Goal: Information Seeking & Learning: Check status

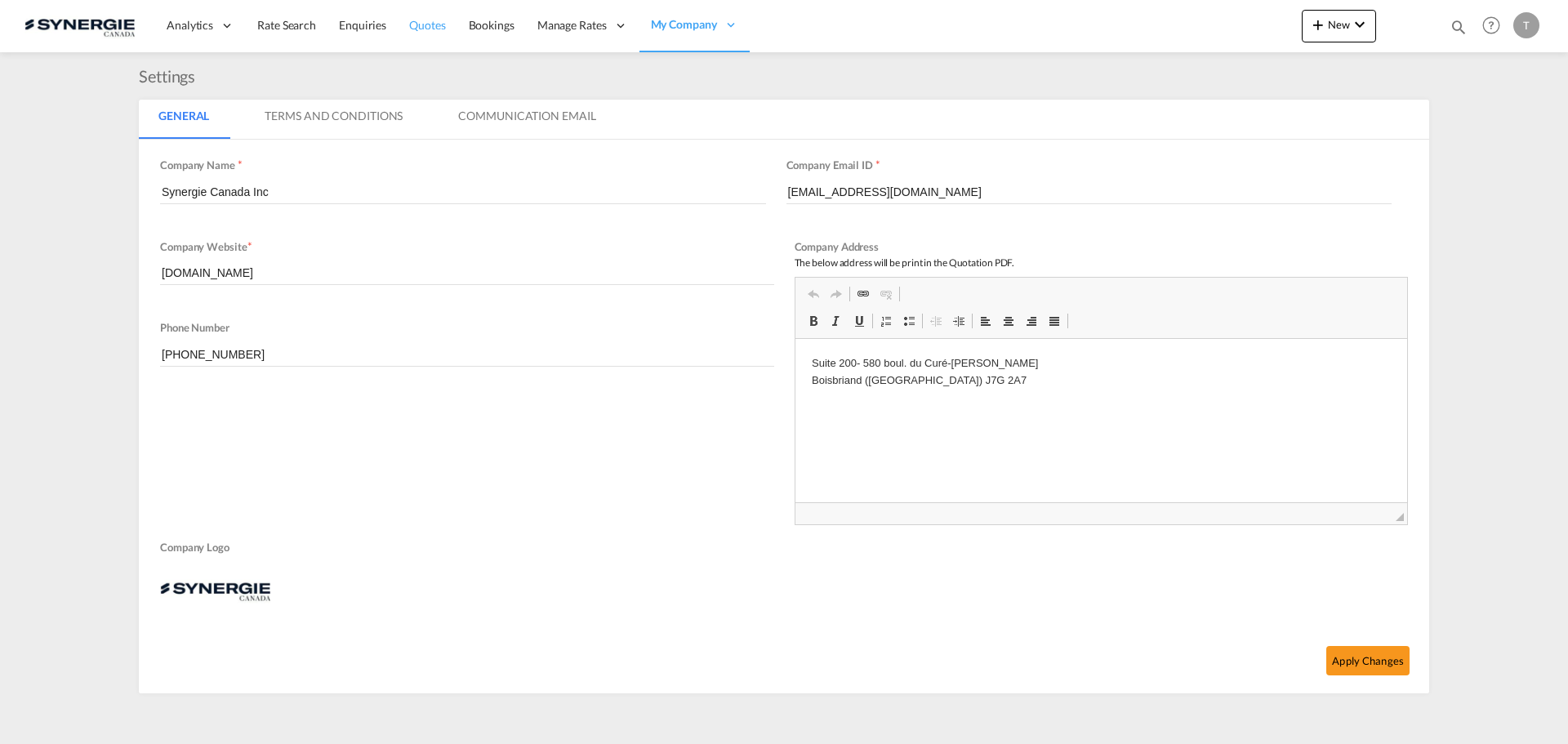
click at [417, 28] on span "Quotes" at bounding box center [427, 25] width 36 height 14
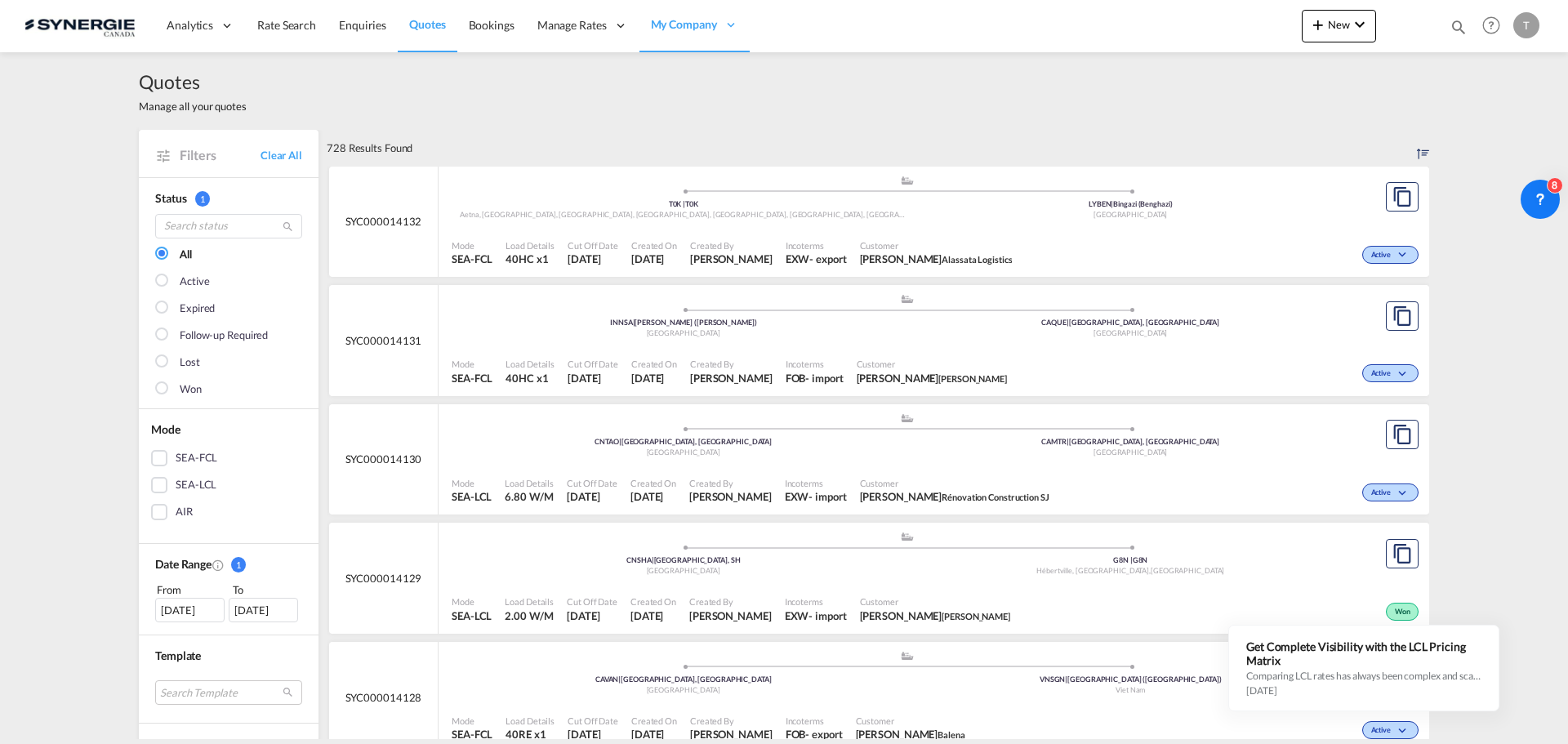
click at [195, 610] on div "[DATE]" at bounding box center [190, 610] width 69 height 25
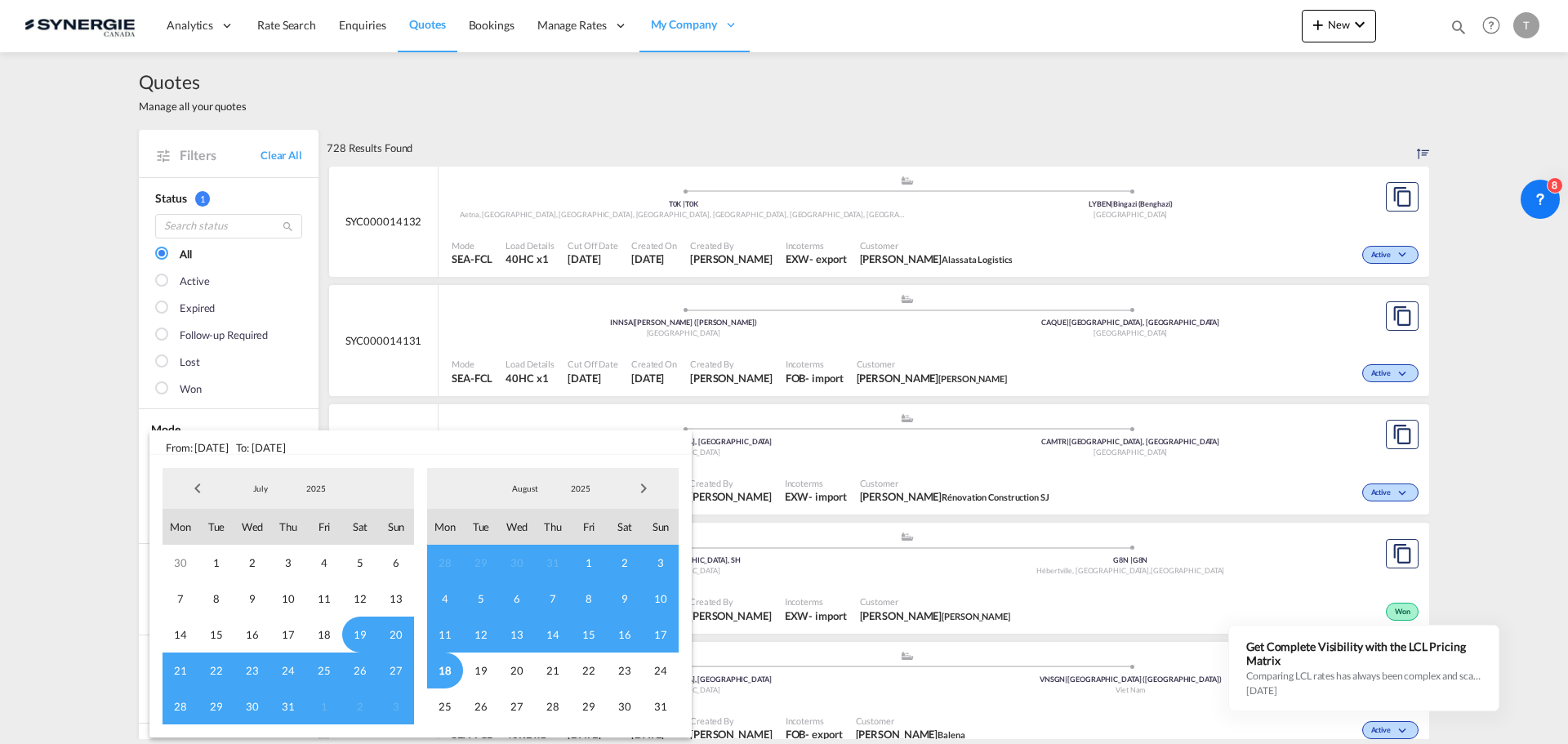
click at [445, 598] on span "4" at bounding box center [444, 599] width 36 height 36
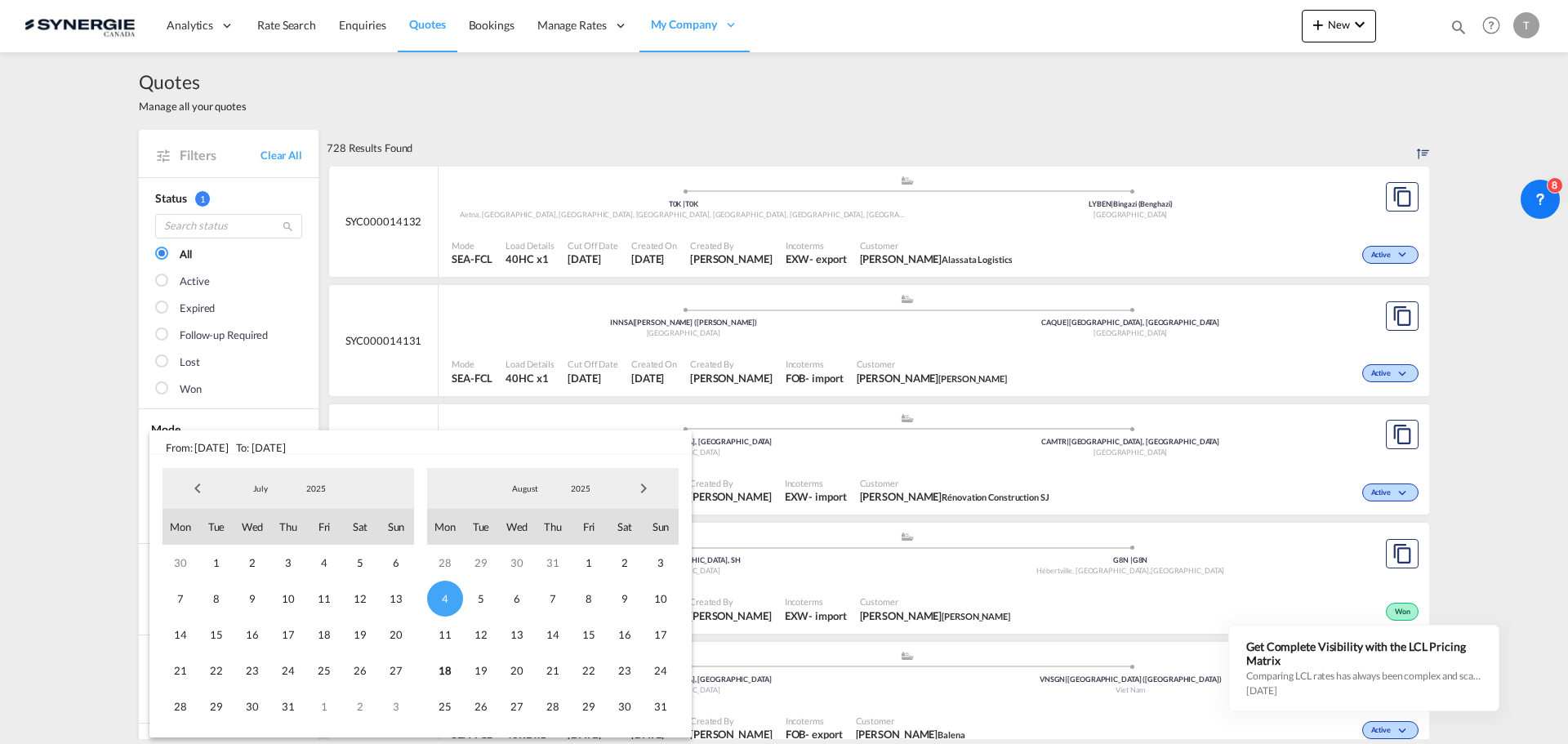
click at [548, 114] on md-backdrop at bounding box center [784, 372] width 1568 height 744
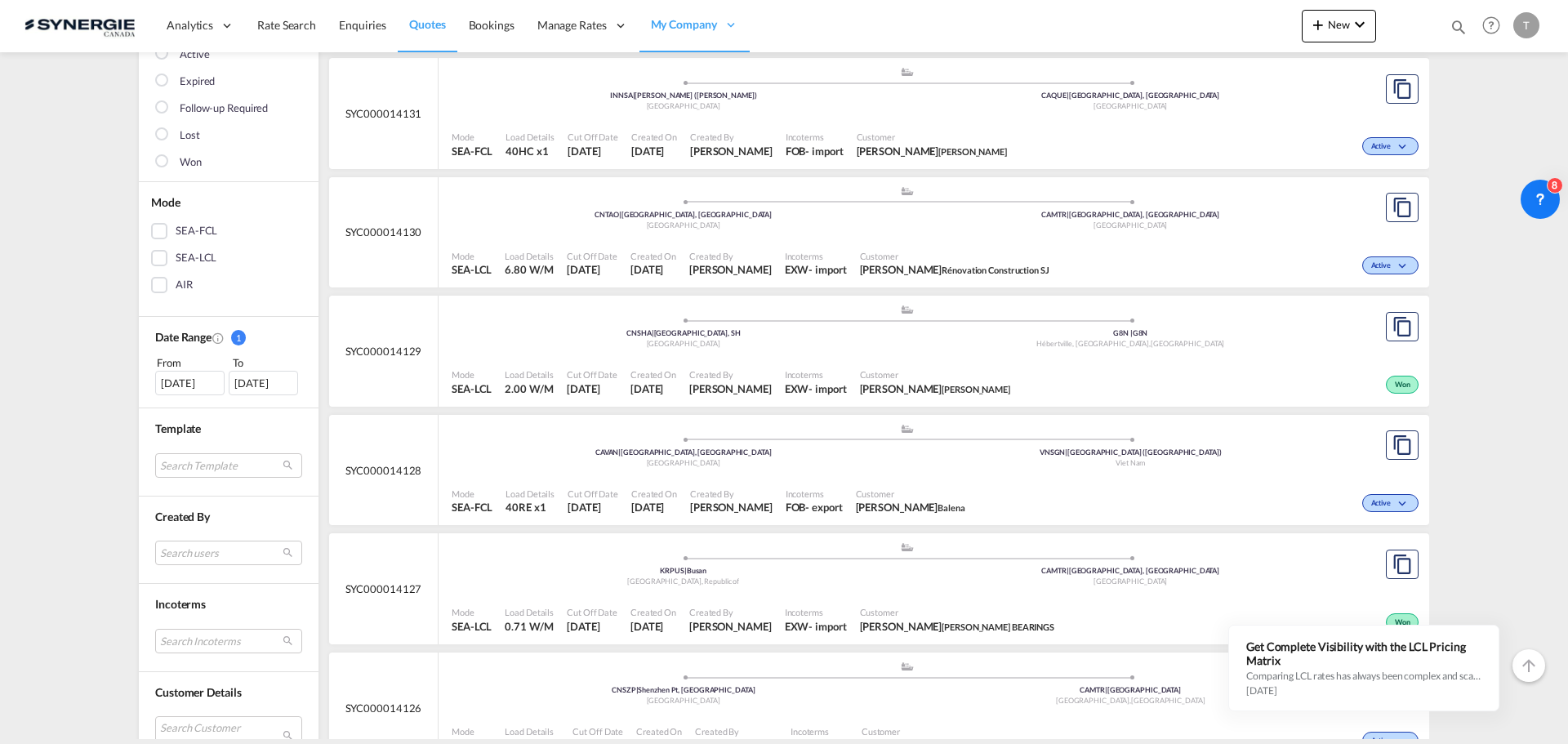
scroll to position [245, 0]
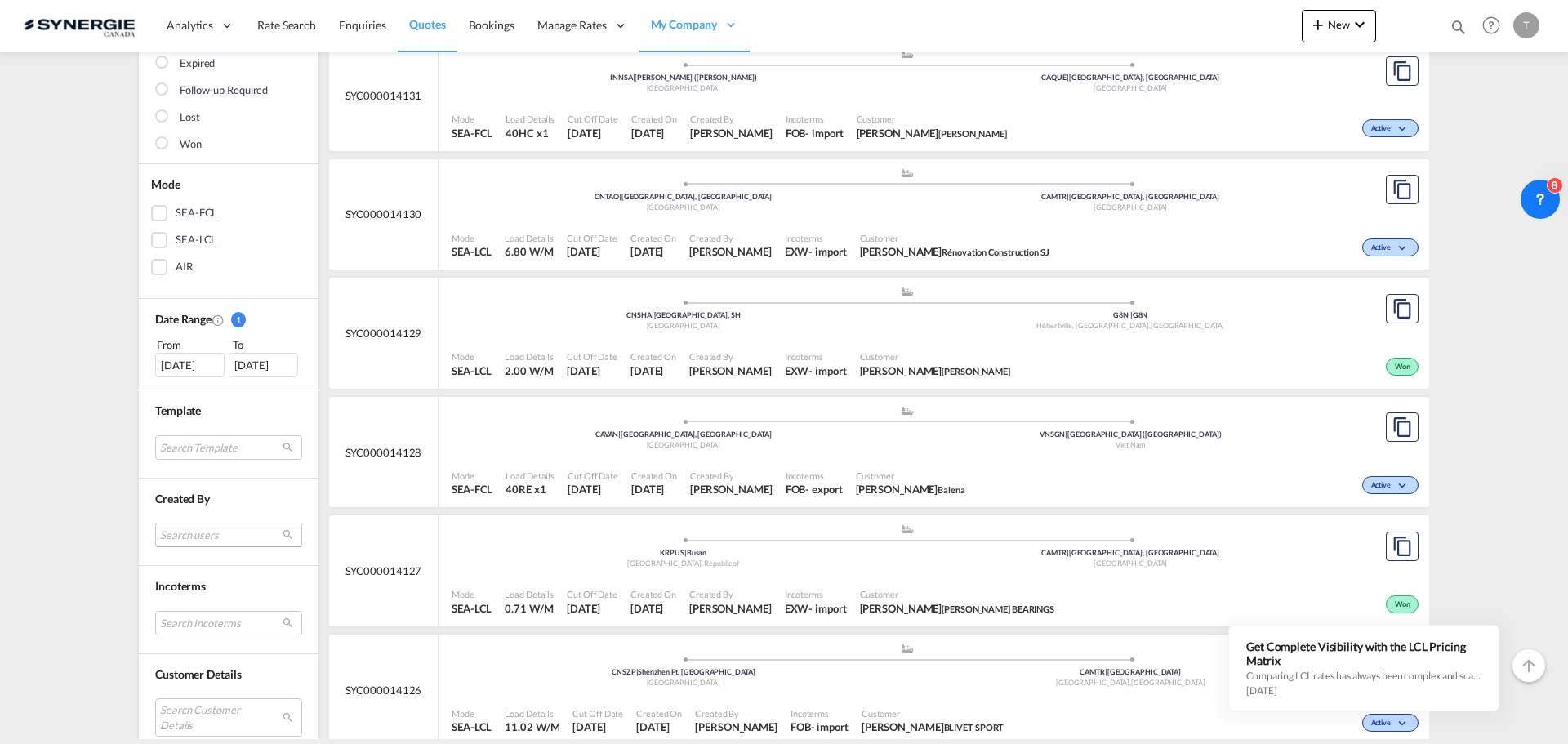
click at [206, 527] on md-select "Search users [PERSON_NAME] [PERSON_NAME][EMAIL_ADDRESS][DOMAIN_NAME] [PERSON_NA…" at bounding box center [229, 535] width 147 height 25
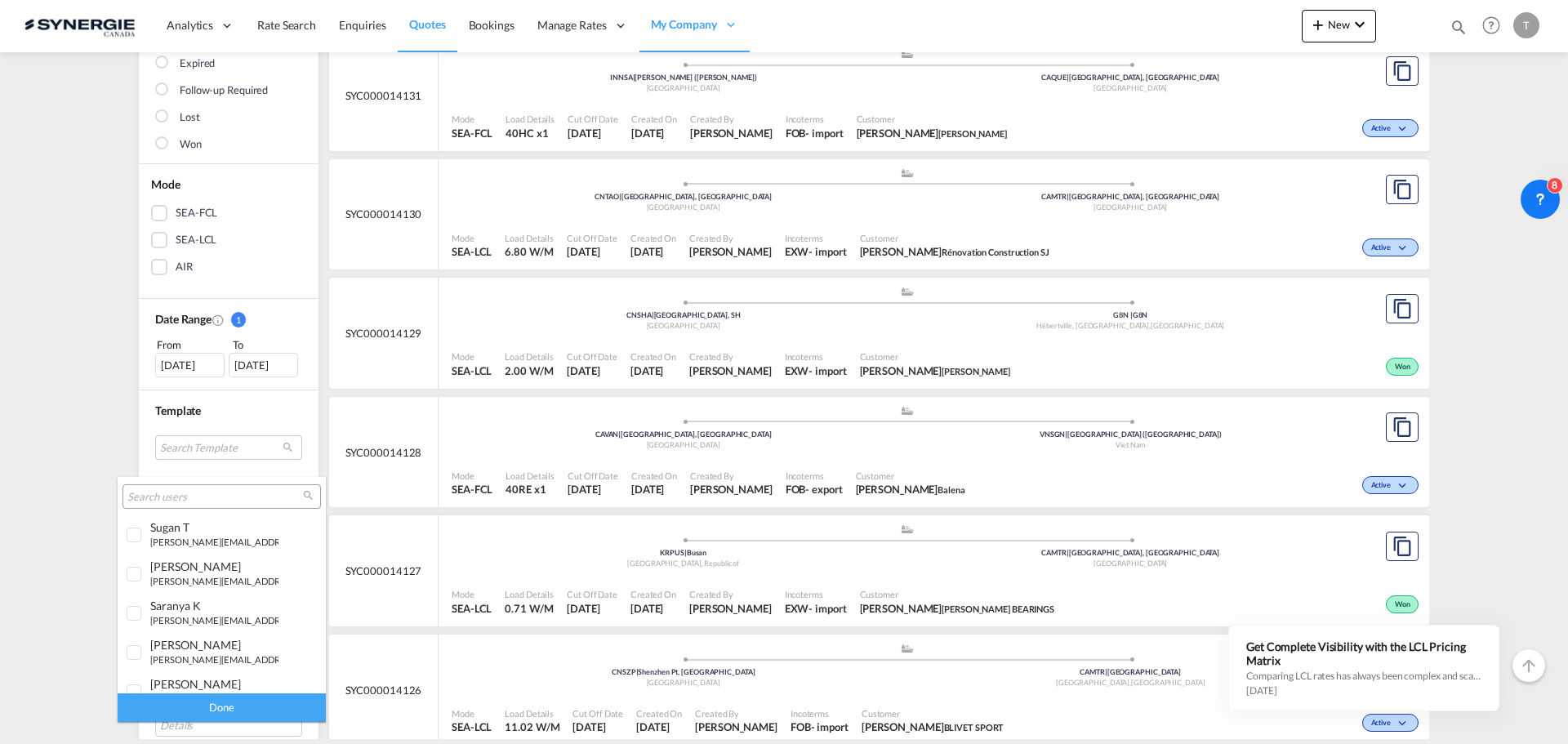
click at [180, 486] on div at bounding box center [222, 496] width 199 height 25
click at [181, 497] on input "search" at bounding box center [214, 497] width 176 height 15
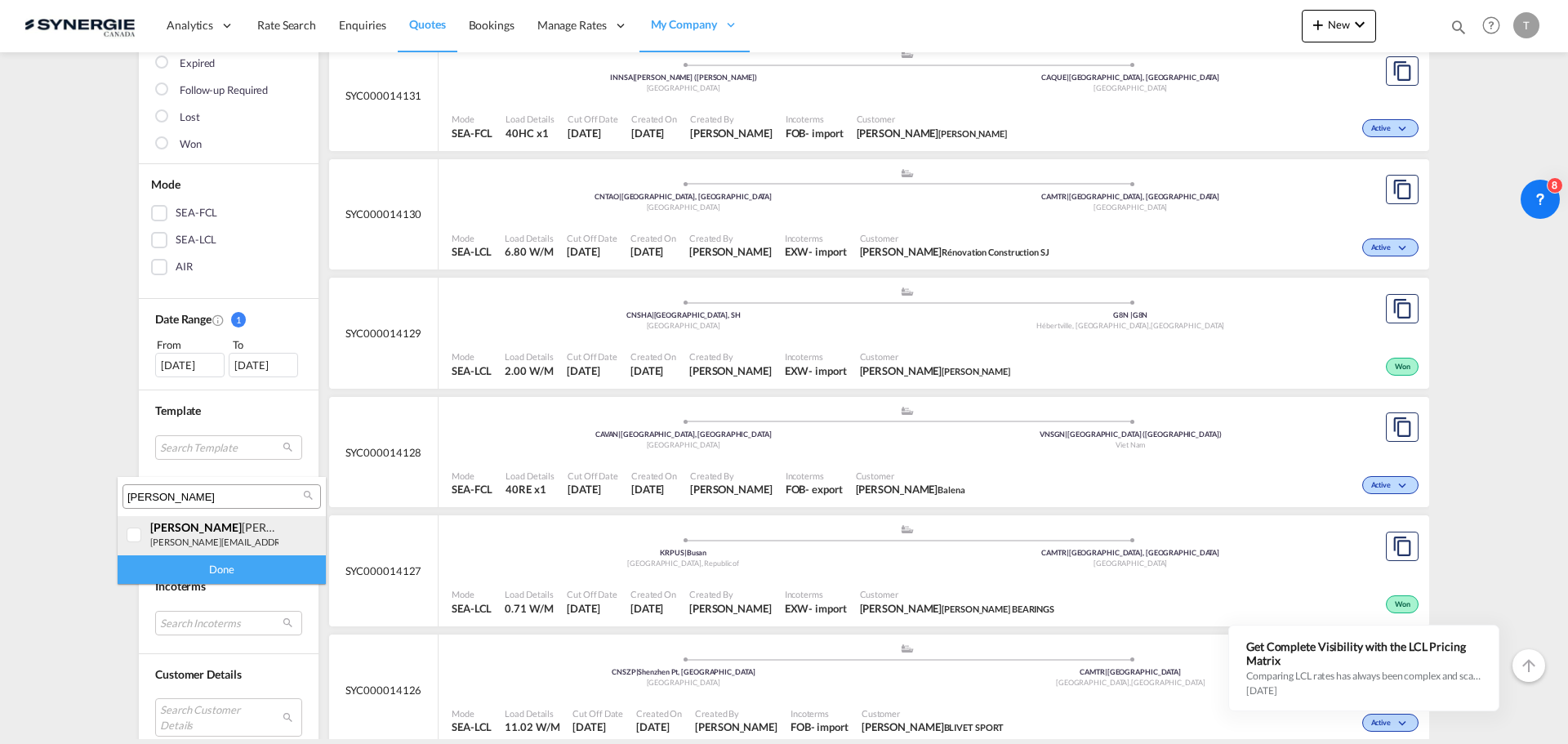
type input "[PERSON_NAME]"
click at [137, 538] on div at bounding box center [135, 536] width 17 height 17
click at [178, 569] on div "Done" at bounding box center [222, 569] width 208 height 29
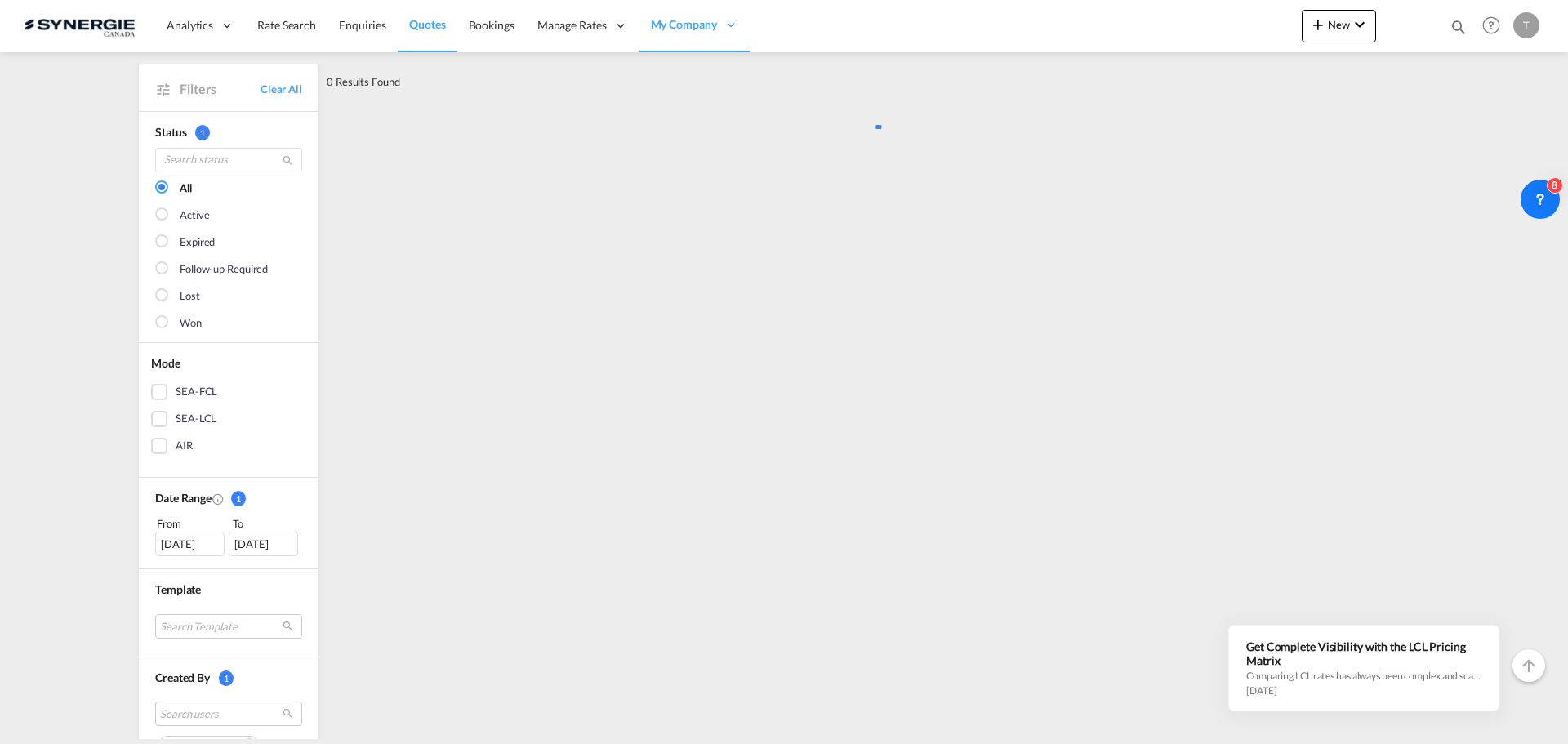
scroll to position [0, 0]
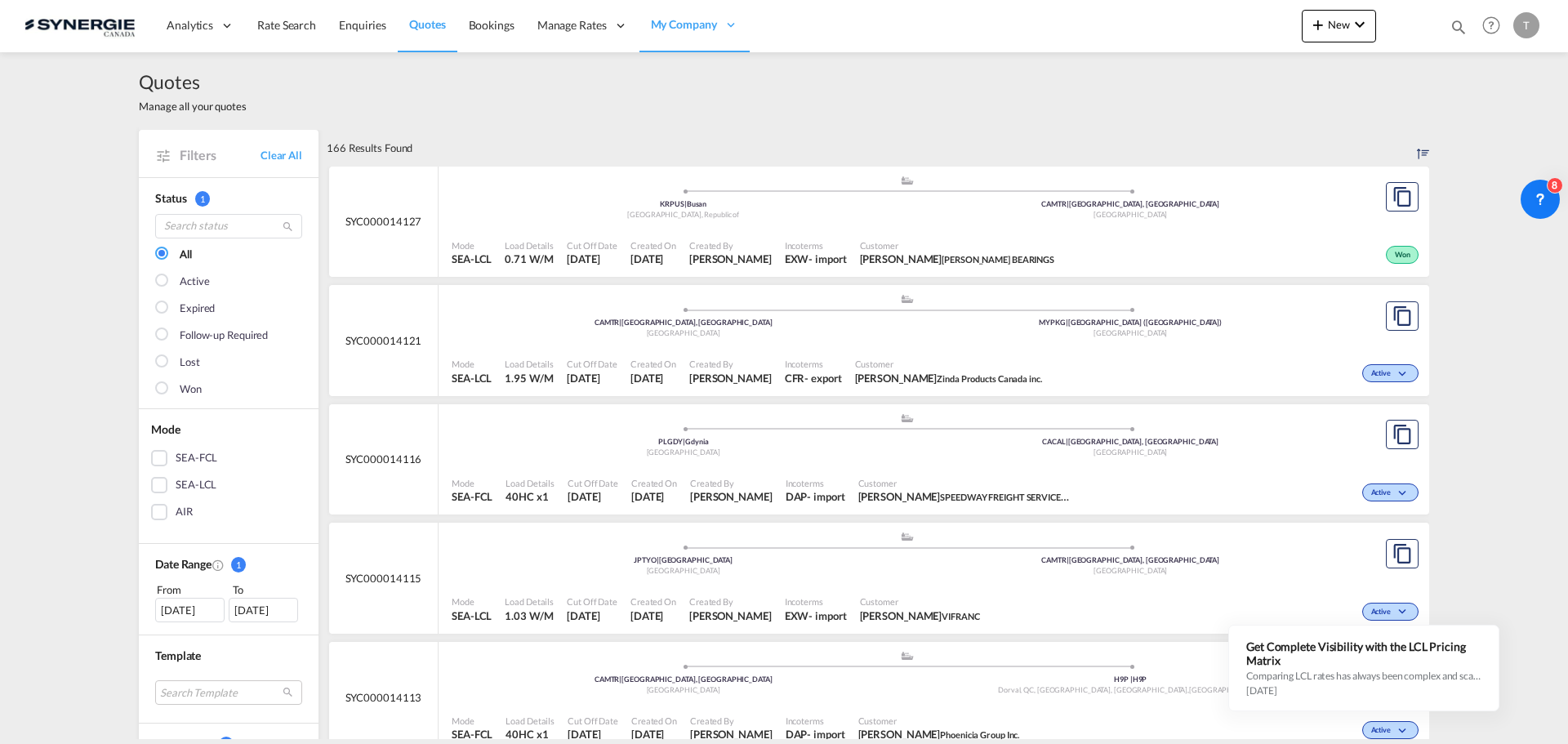
click at [251, 608] on div "[DATE]" at bounding box center [262, 610] width 69 height 25
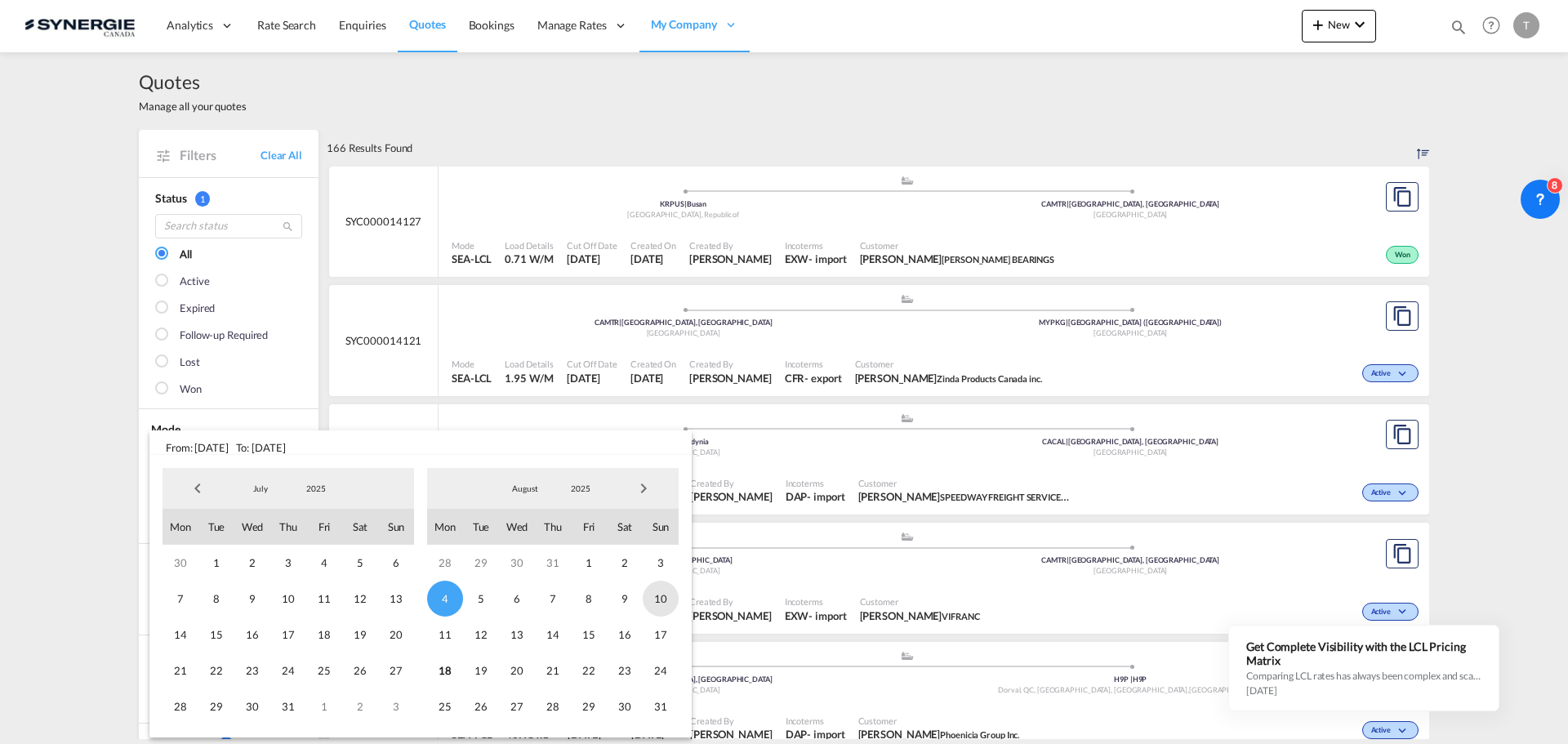
click at [669, 600] on span "10" at bounding box center [660, 599] width 36 height 36
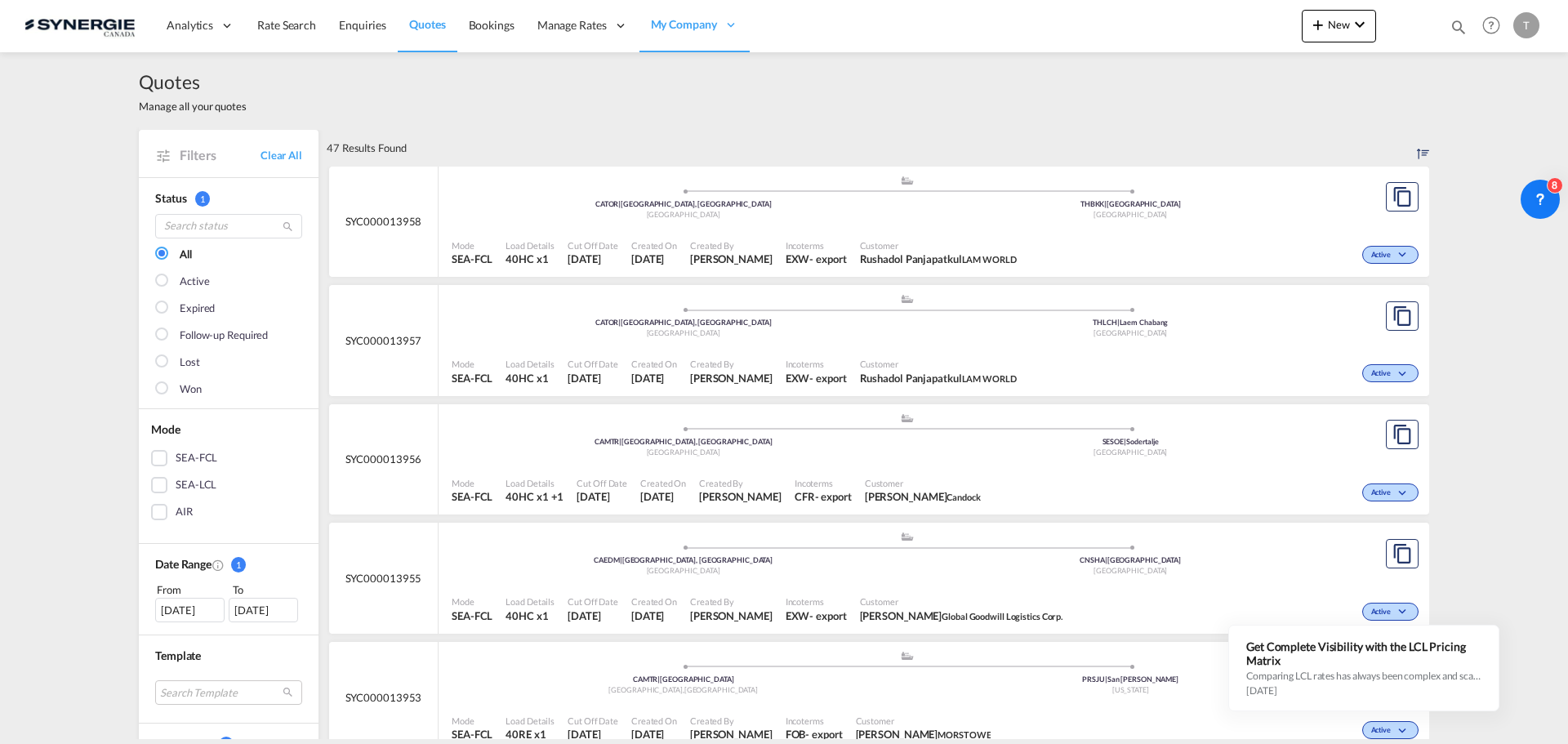
click at [176, 622] on div "[DATE]" at bounding box center [190, 610] width 69 height 25
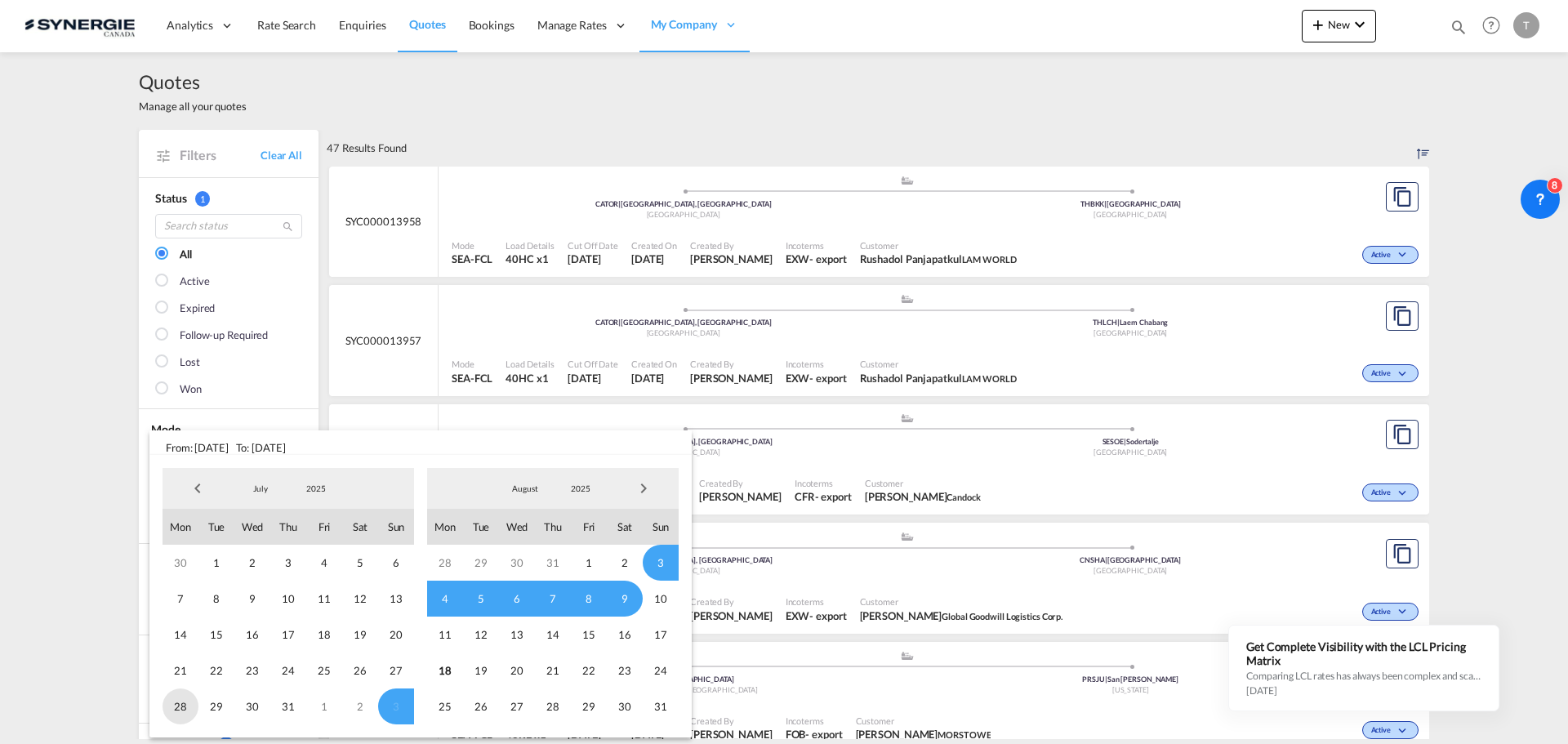
click at [175, 709] on span "28" at bounding box center [180, 706] width 36 height 36
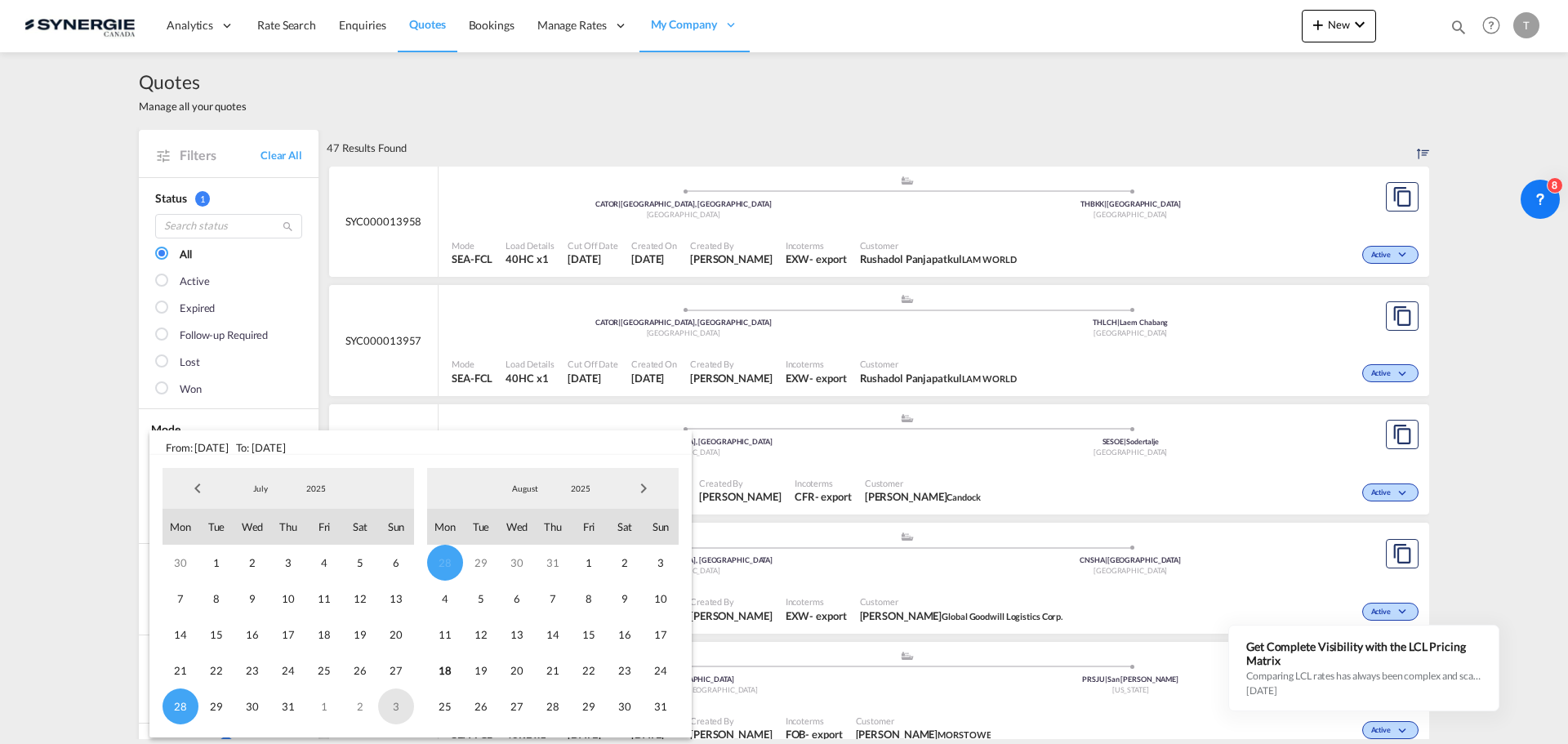
click at [395, 707] on span "3" at bounding box center [396, 706] width 36 height 36
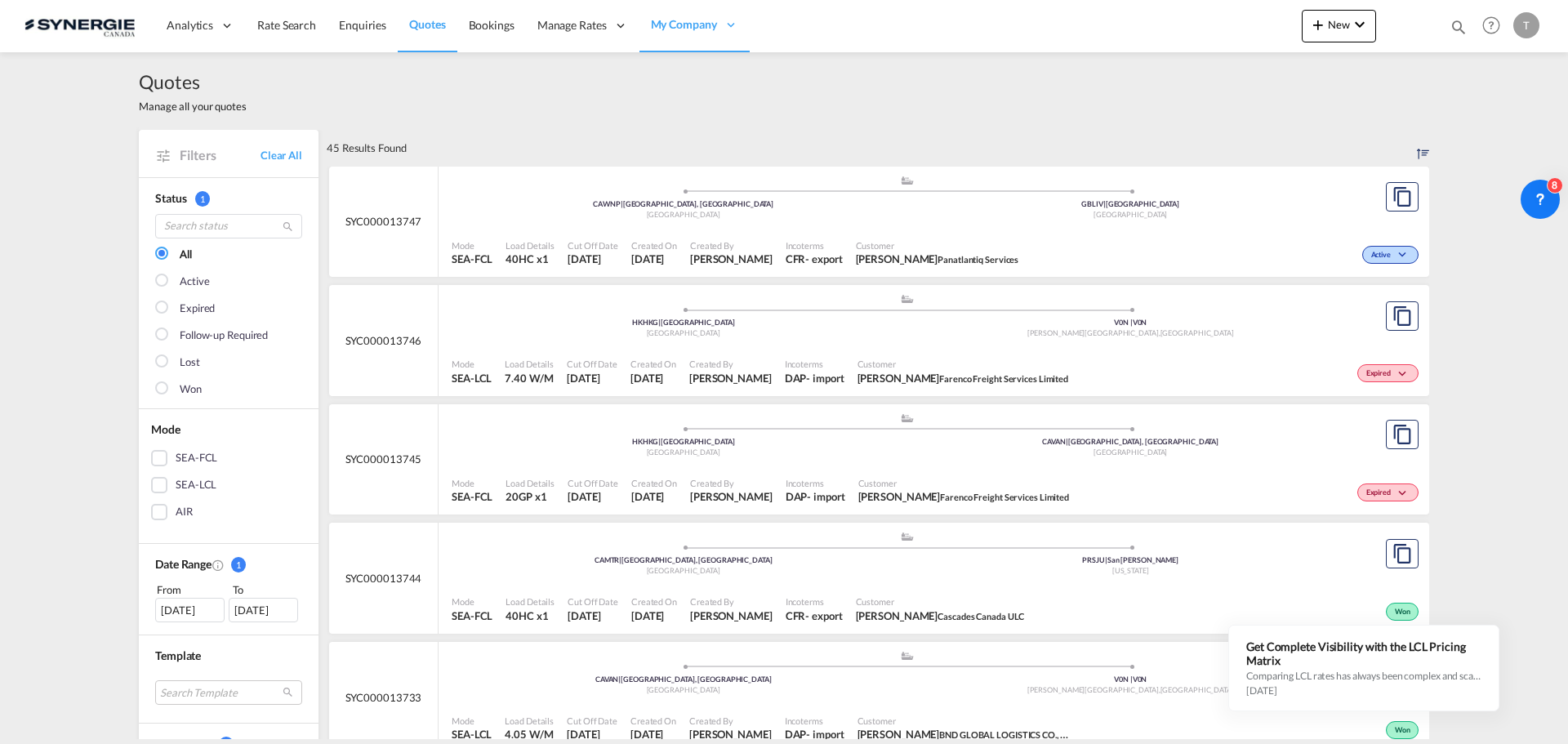
click at [179, 383] on div "Won" at bounding box center [190, 389] width 22 height 17
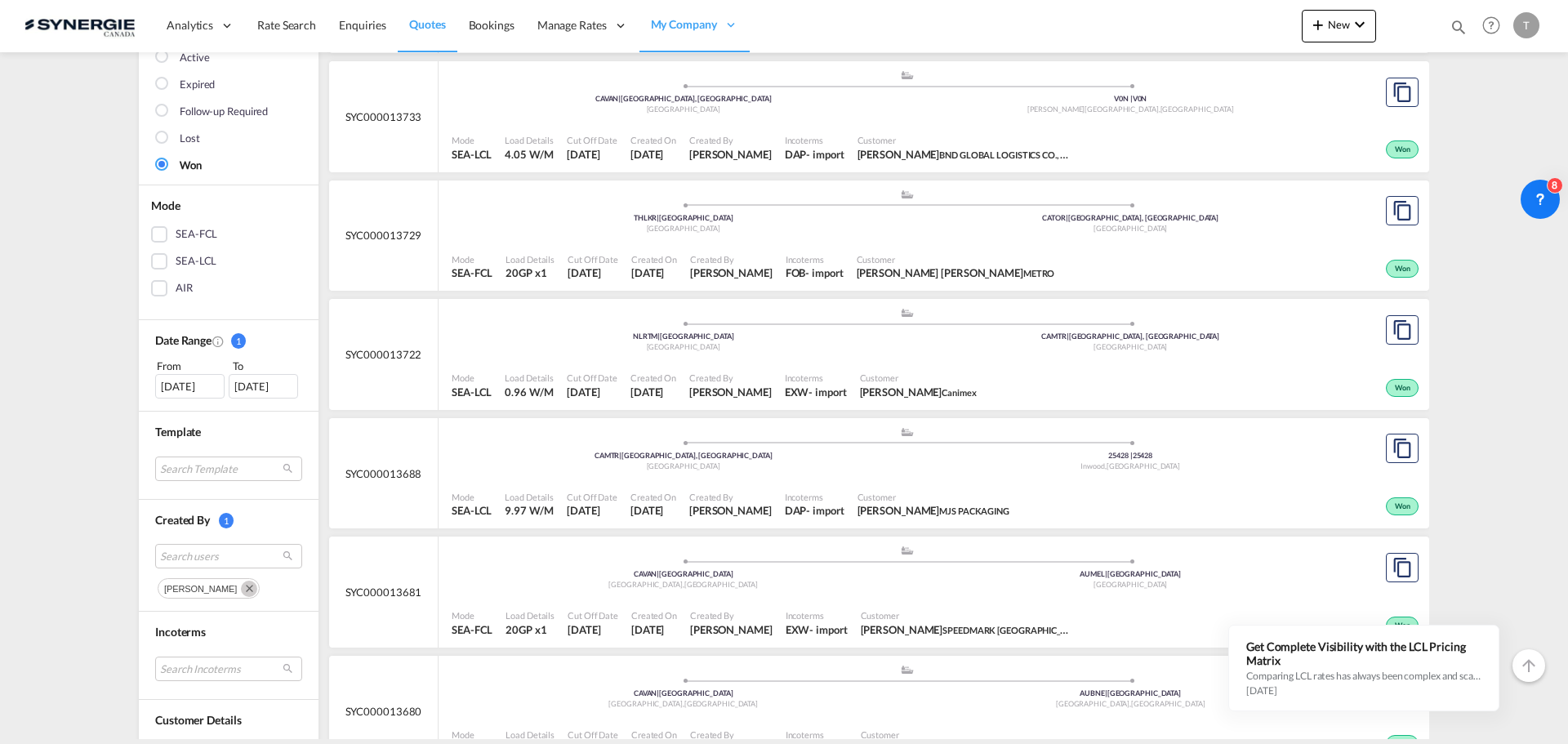
scroll to position [245, 0]
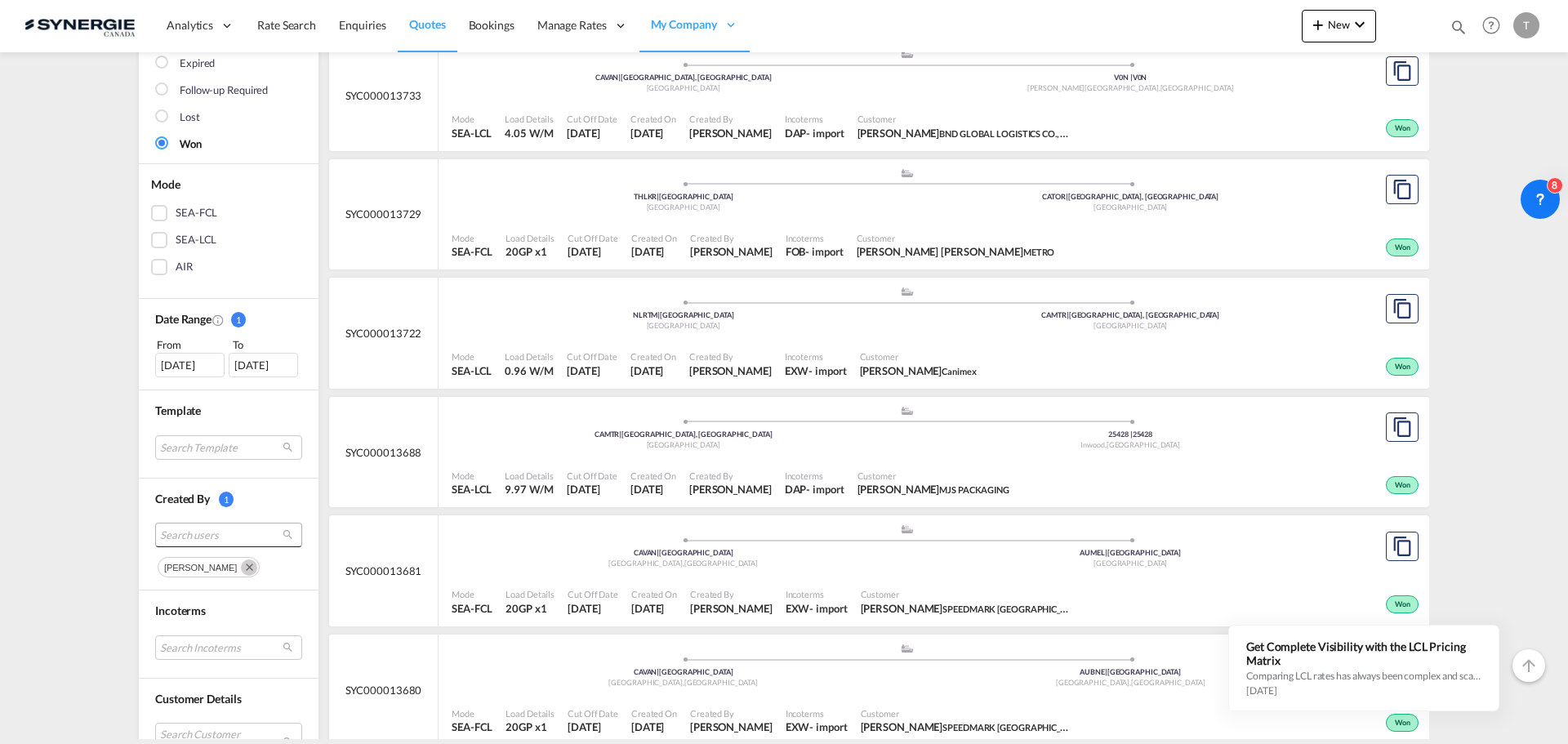
click at [236, 541] on span "Search users" at bounding box center [215, 535] width 111 height 15
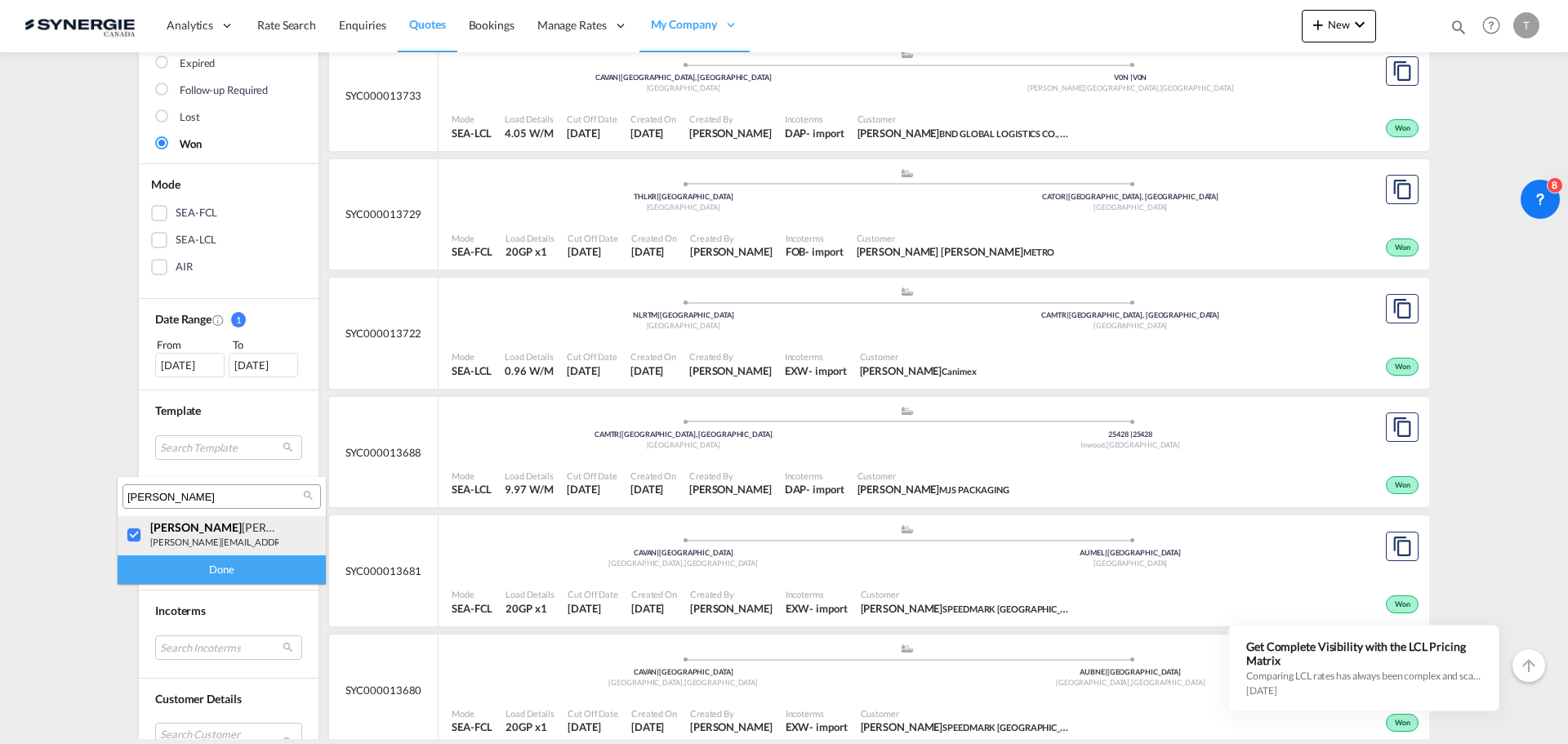
click at [131, 531] on div at bounding box center [135, 536] width 17 height 17
click at [177, 492] on input "[PERSON_NAME]" at bounding box center [214, 497] width 176 height 15
type input "[PERSON_NAME]"
click at [132, 544] on div at bounding box center [135, 536] width 17 height 17
click at [161, 575] on div "Done" at bounding box center [222, 569] width 208 height 29
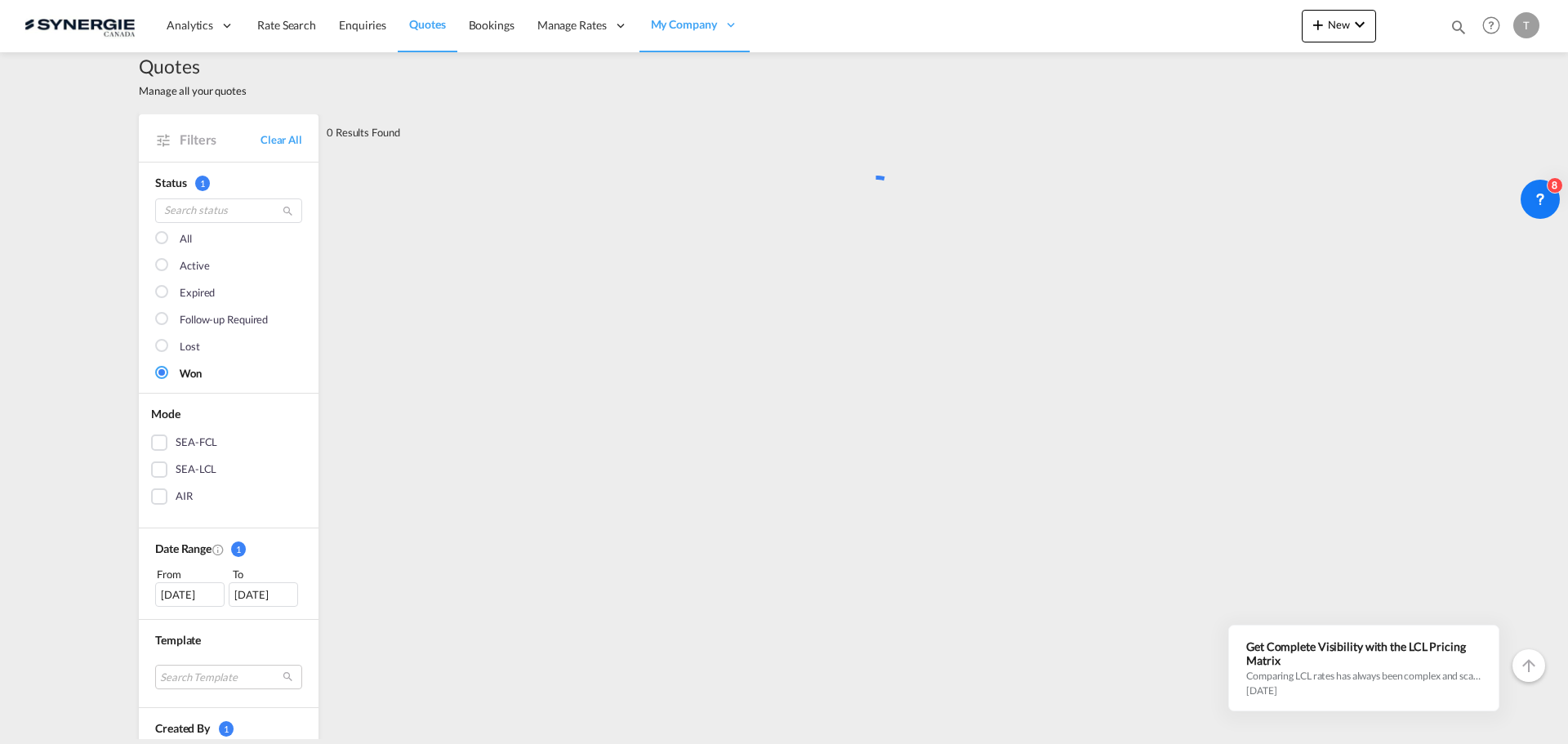
scroll to position [0, 0]
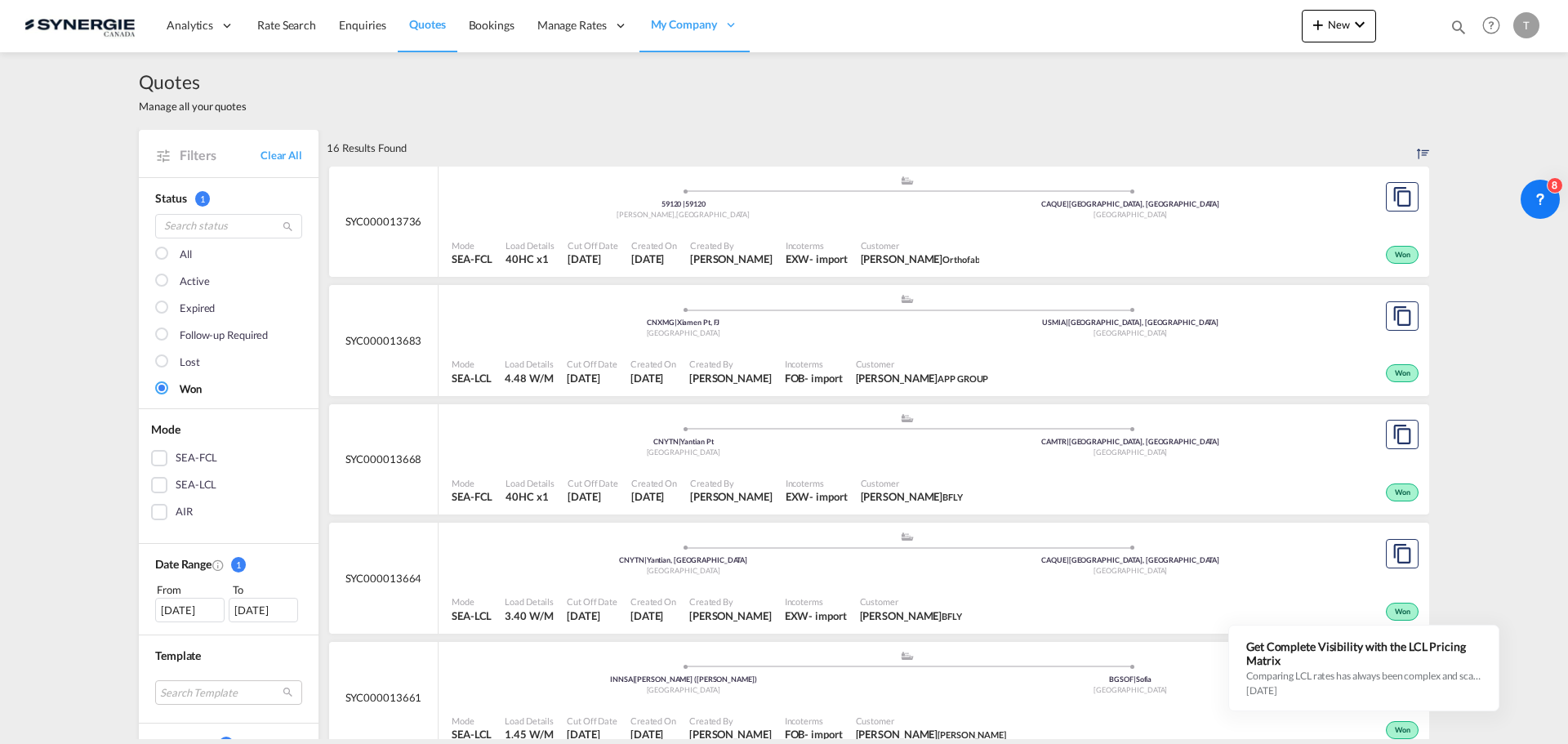
click at [170, 257] on md-checkbox "All" at bounding box center [229, 255] width 147 height 17
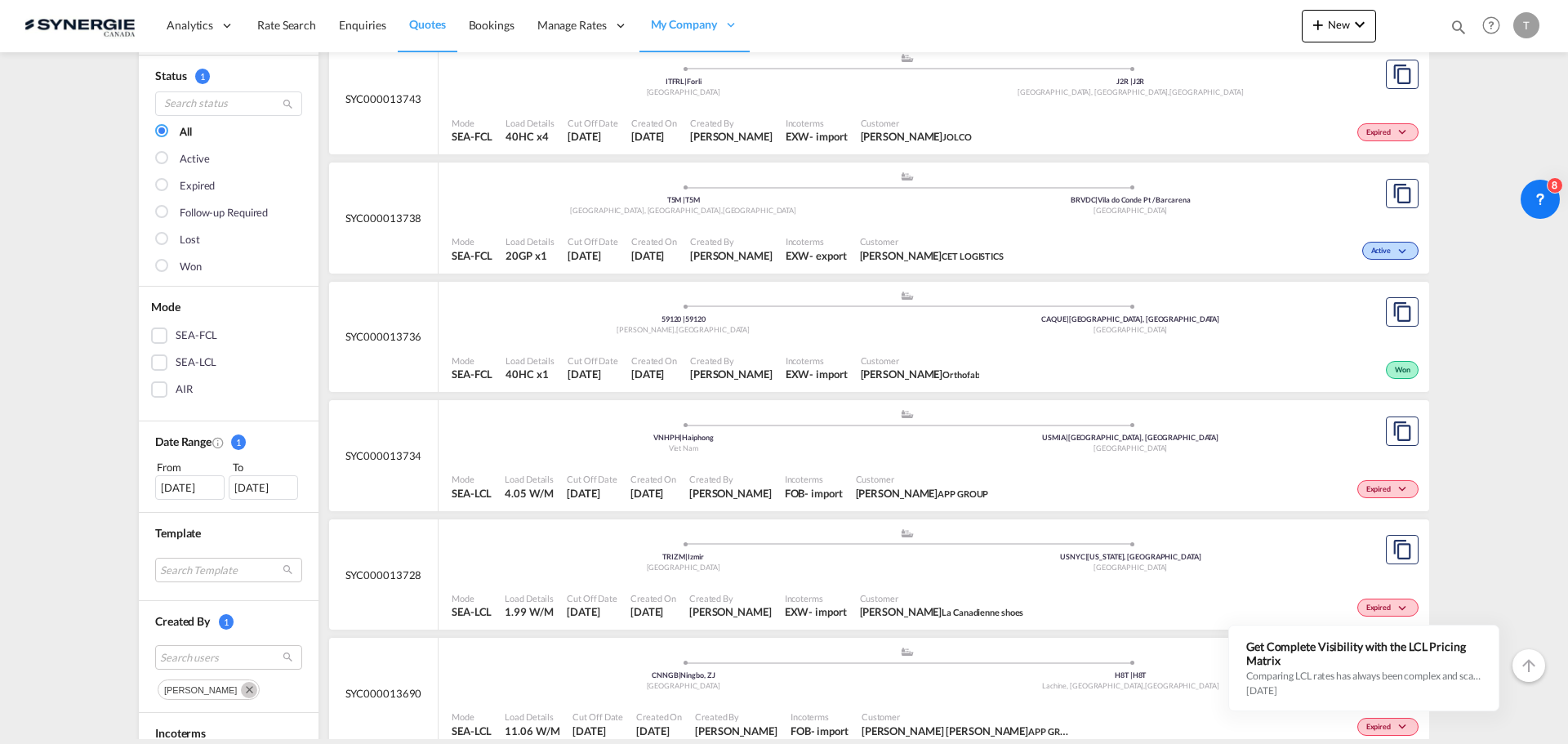
scroll to position [245, 0]
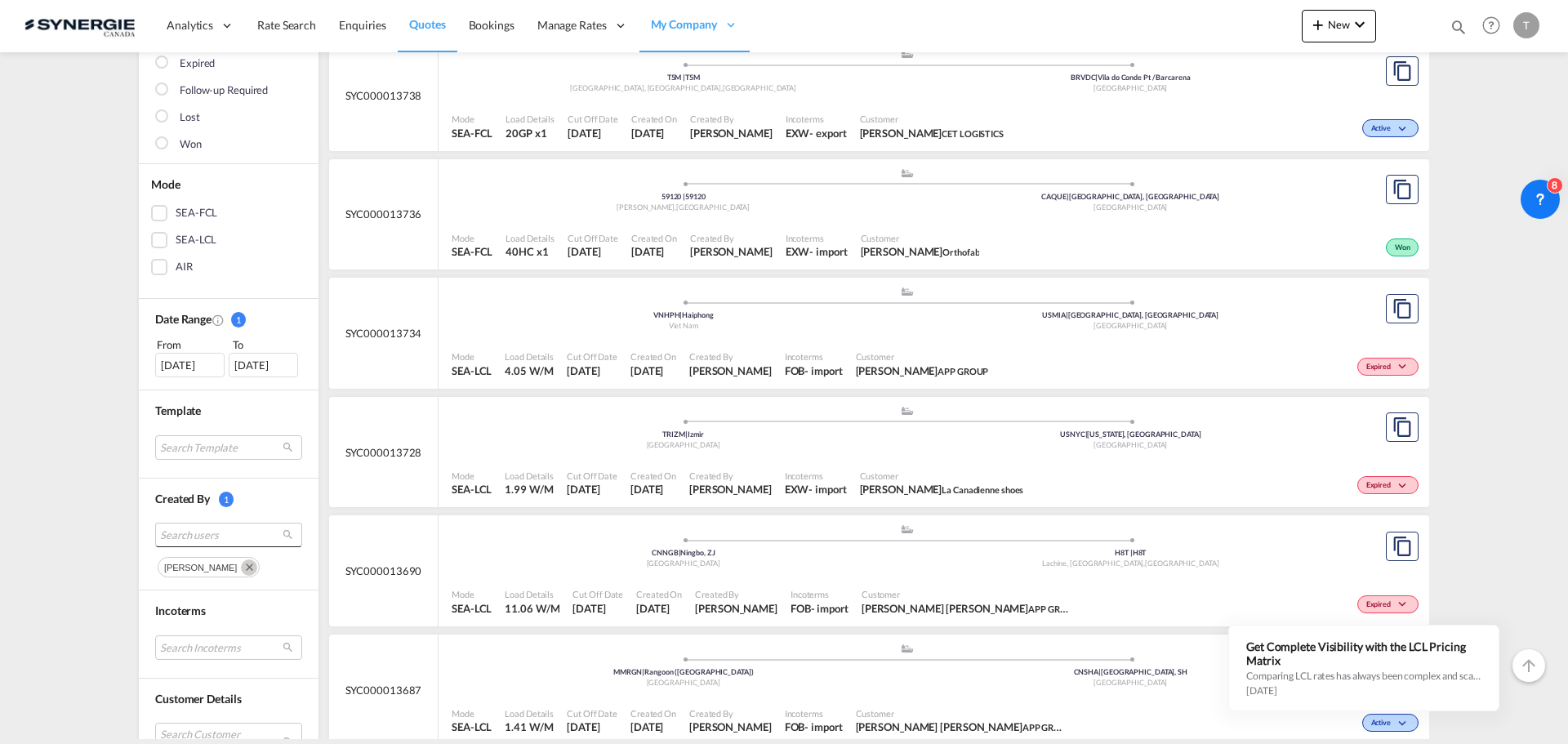
drag, startPoint x: 208, startPoint y: 534, endPoint x: 211, endPoint y: 543, distance: 9.5
click at [209, 534] on span "Search users" at bounding box center [215, 535] width 111 height 15
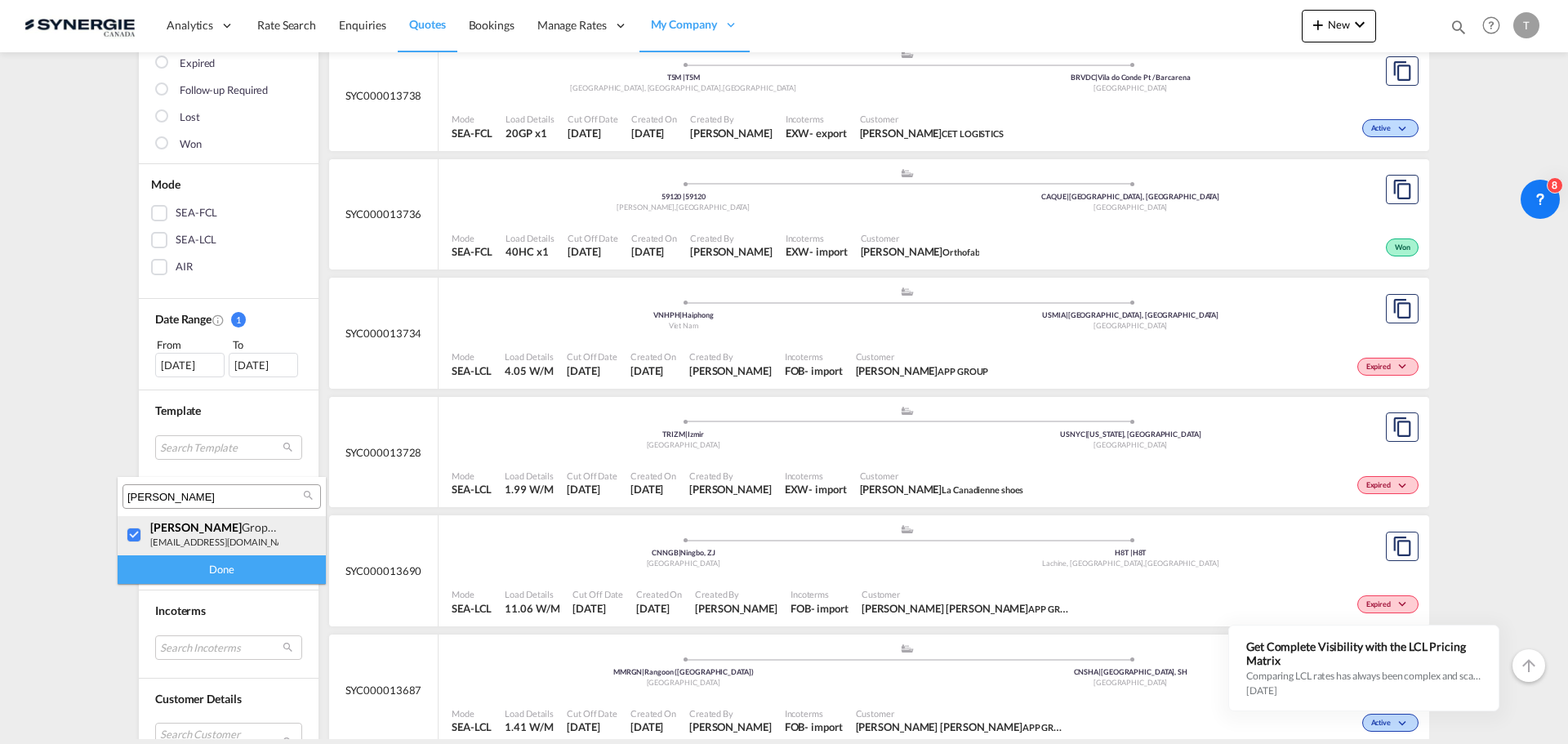
click at [130, 535] on div at bounding box center [135, 536] width 17 height 17
click at [176, 490] on input "[PERSON_NAME]" at bounding box center [214, 497] width 176 height 15
type input "gael"
click at [143, 534] on div at bounding box center [135, 536] width 17 height 17
click at [185, 564] on div "Done" at bounding box center [222, 569] width 208 height 29
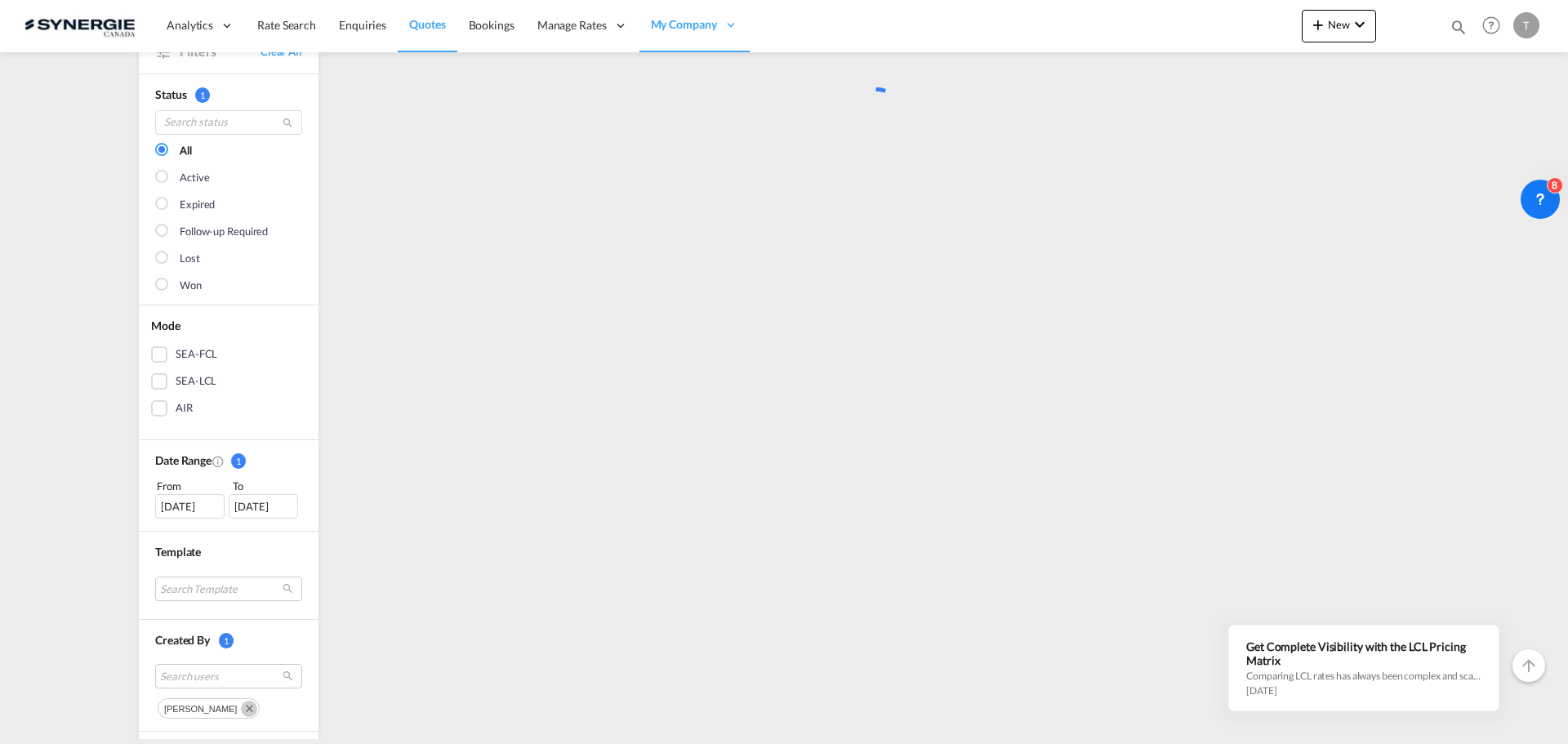
scroll to position [0, 0]
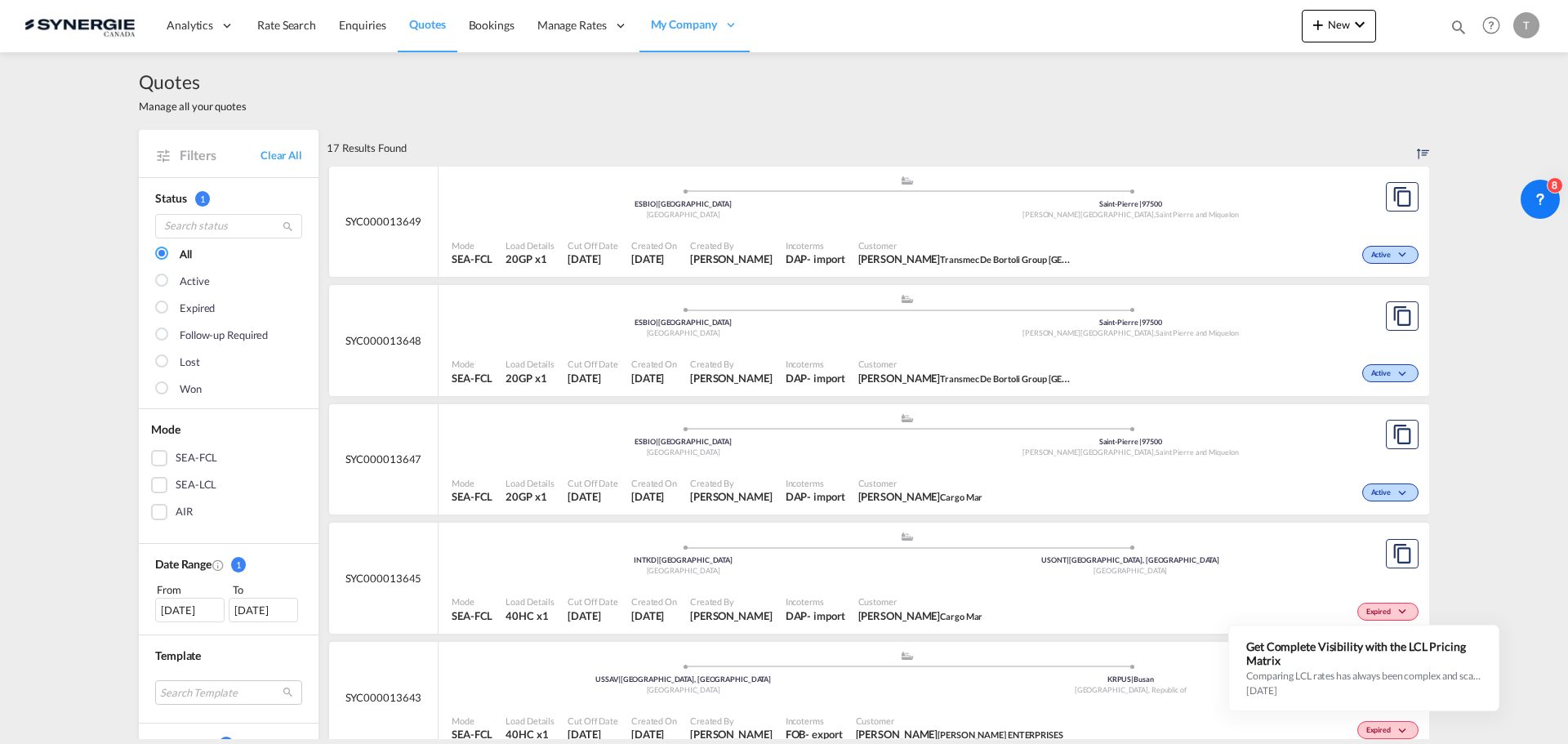
click at [156, 394] on div at bounding box center [164, 389] width 17 height 17
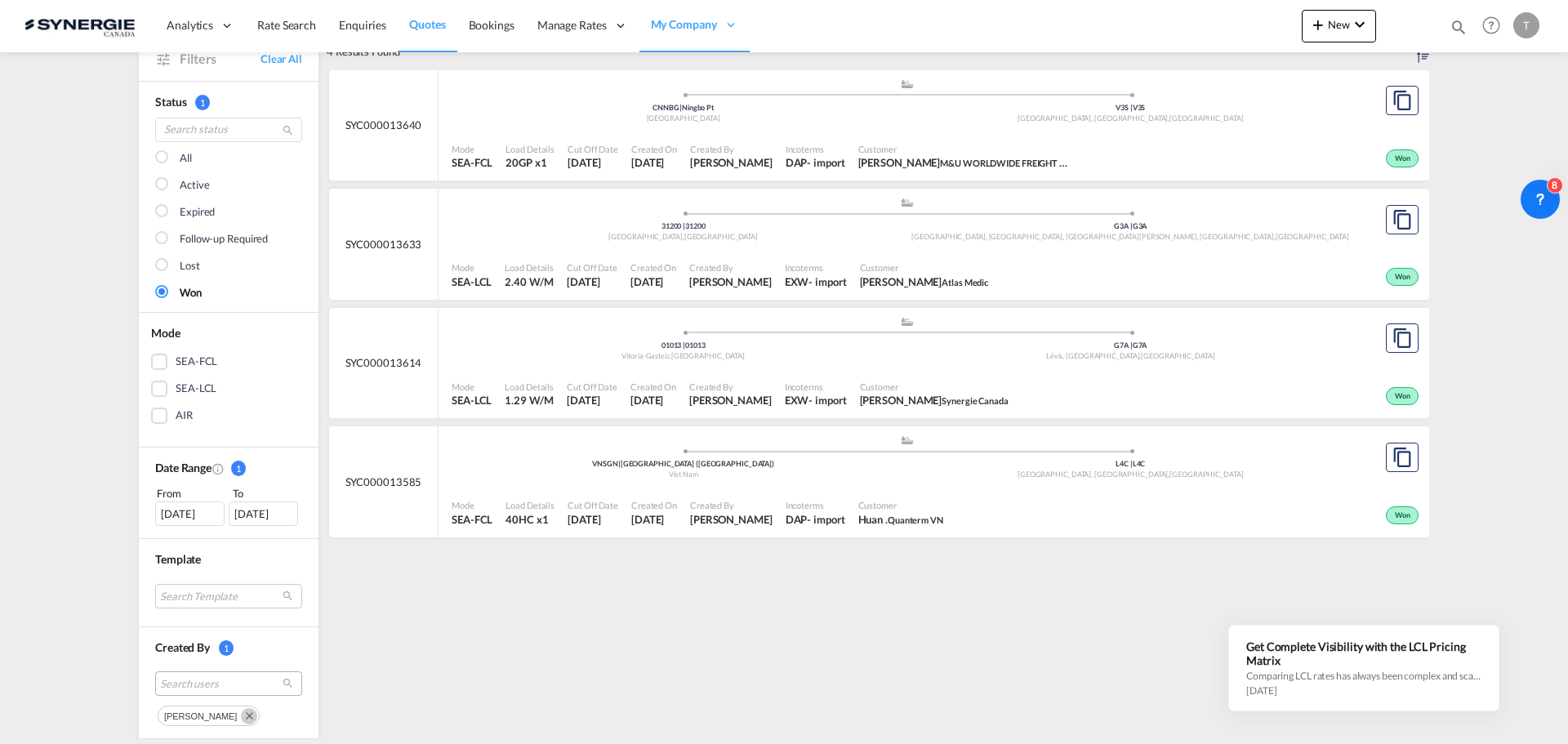
scroll to position [245, 0]
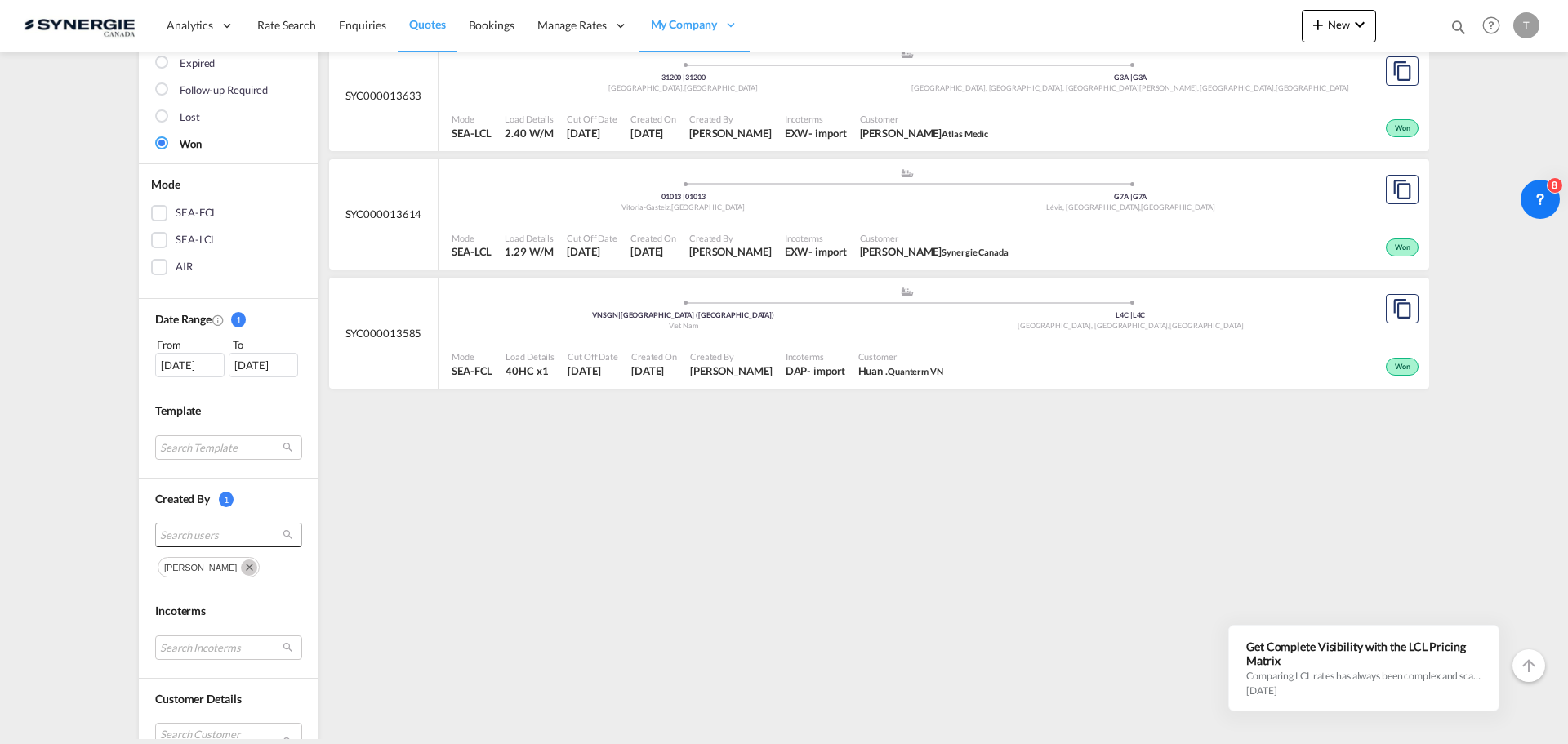
click at [186, 539] on span "Search users" at bounding box center [215, 535] width 111 height 15
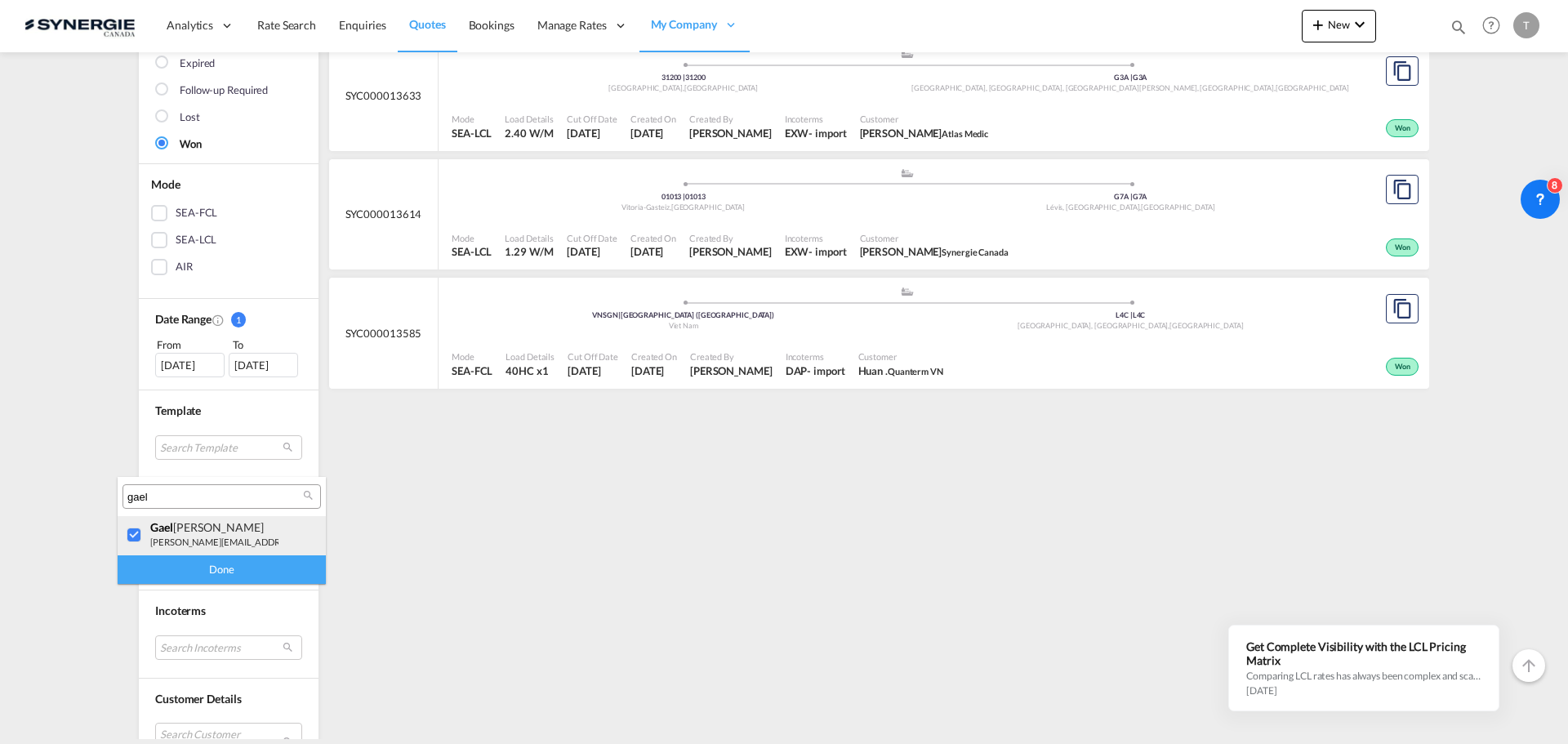
click at [135, 541] on div at bounding box center [135, 536] width 17 height 17
click at [163, 499] on input "gael" at bounding box center [214, 497] width 176 height 15
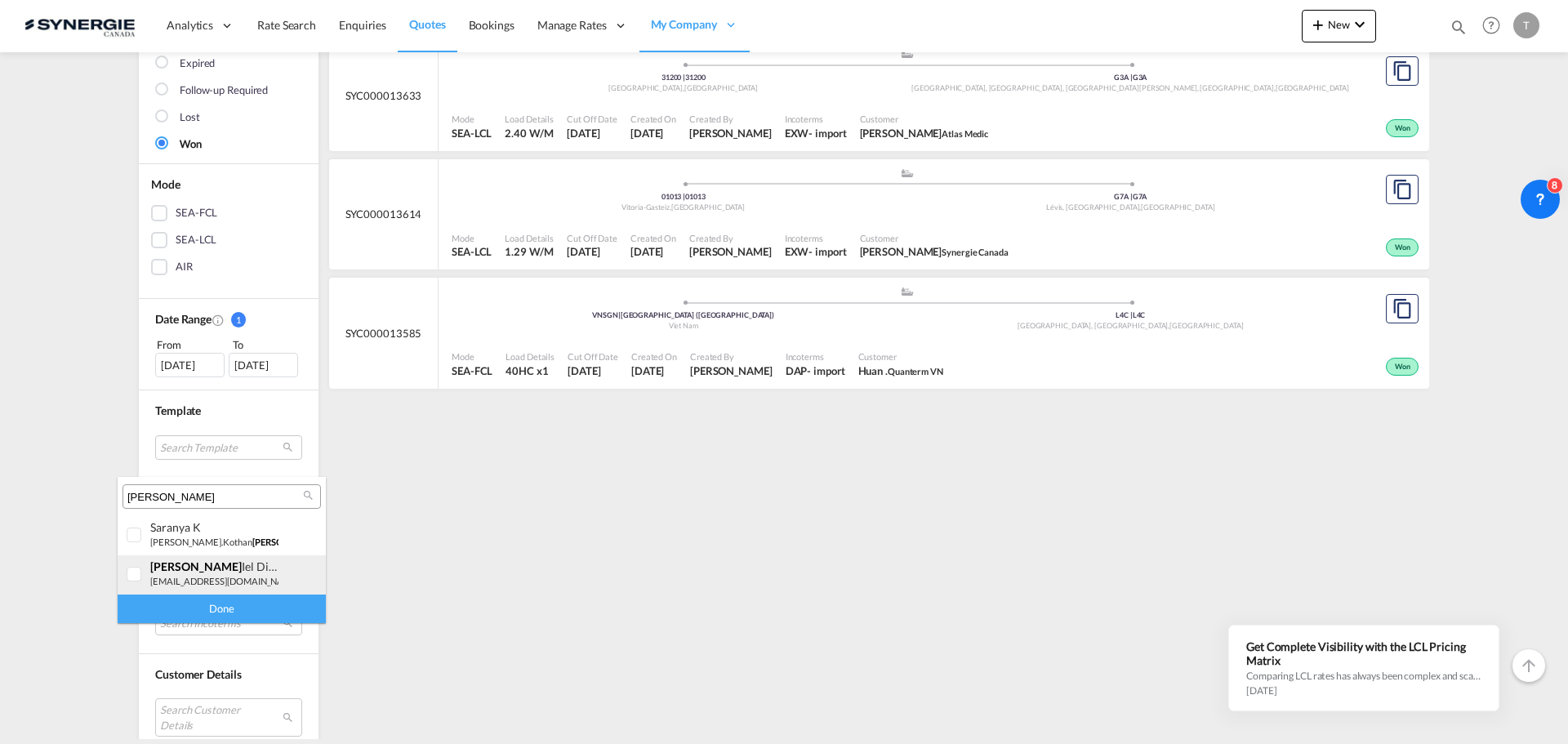
type input "[PERSON_NAME]"
click at [143, 575] on div at bounding box center [135, 575] width 17 height 17
click at [214, 603] on div "Done" at bounding box center [222, 609] width 208 height 29
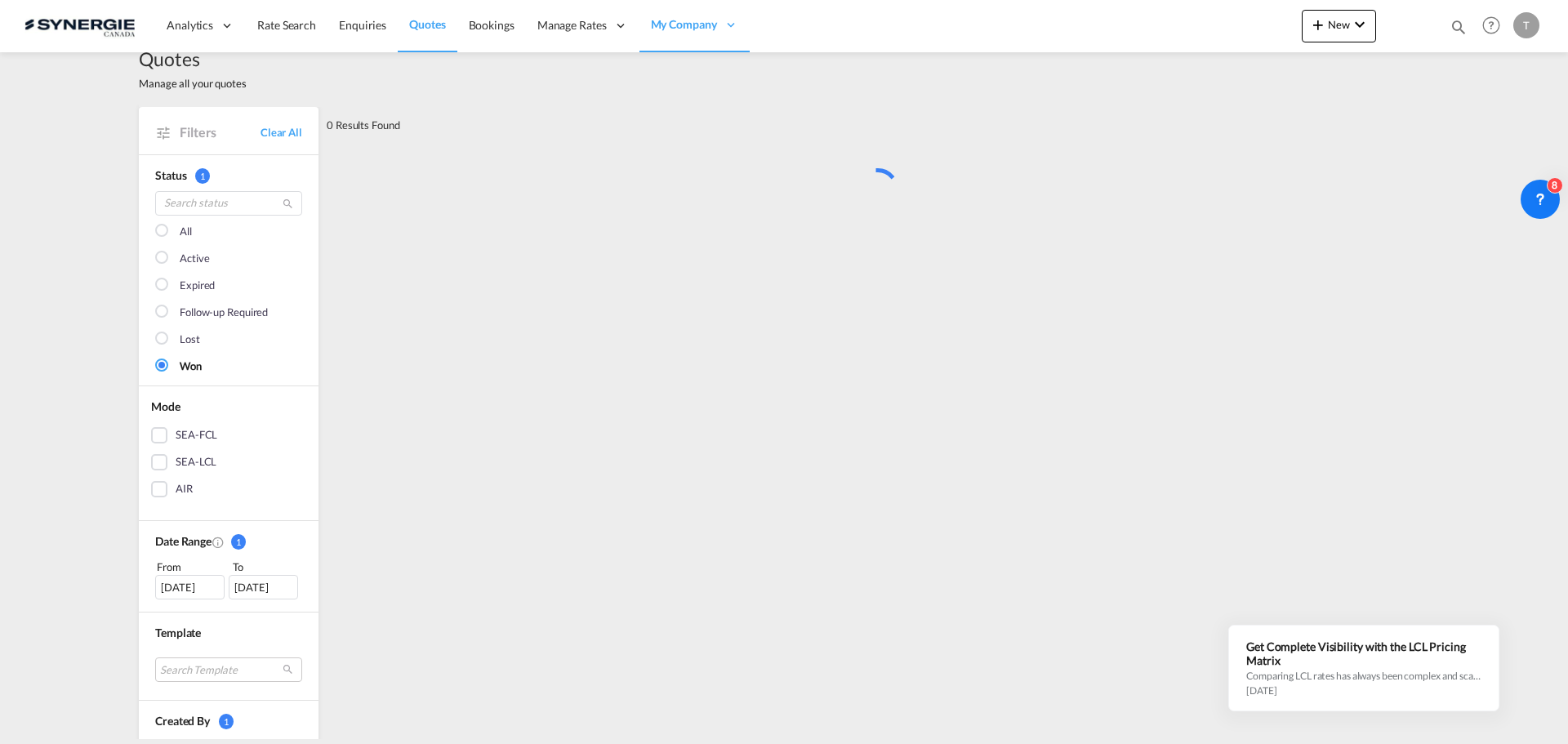
scroll to position [0, 0]
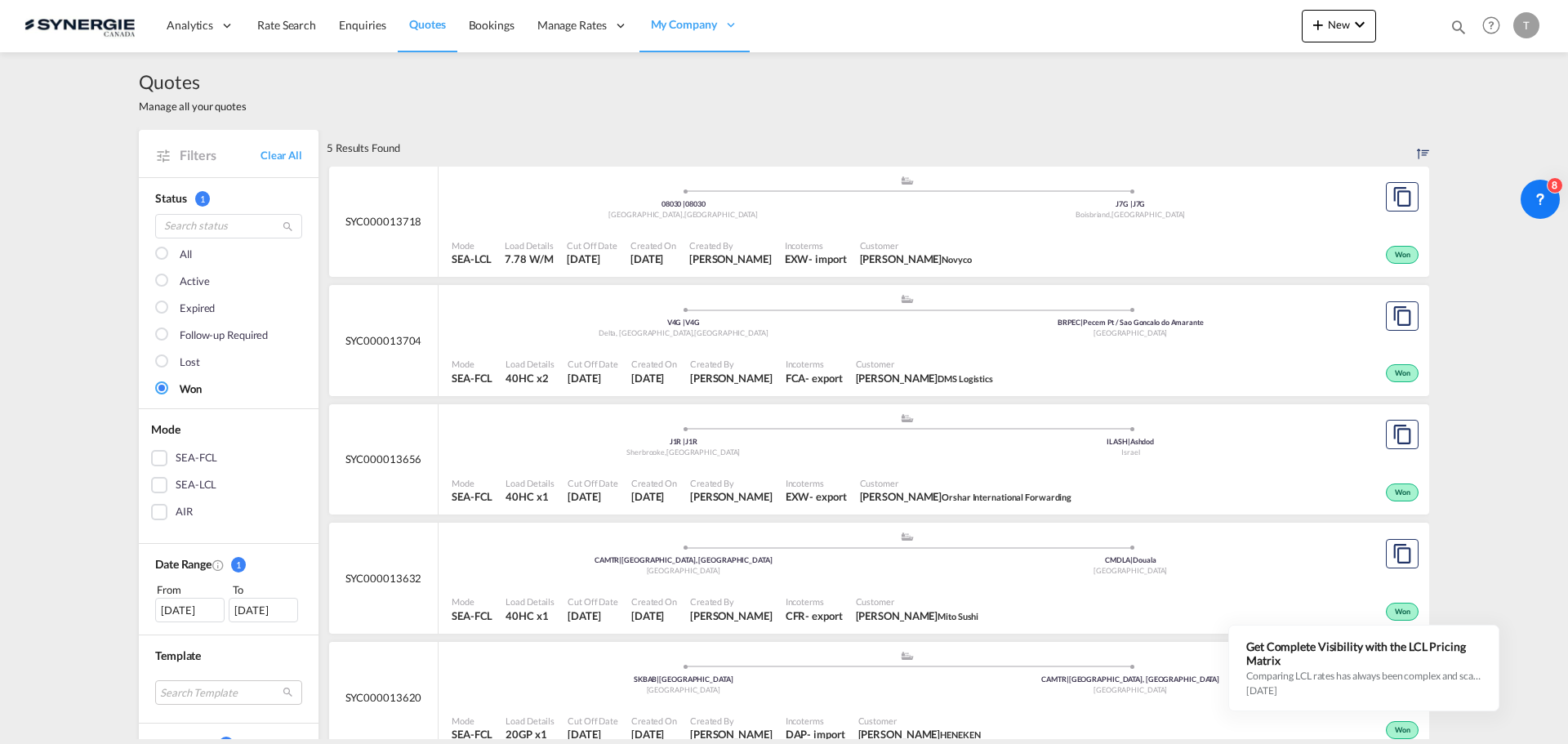
click at [163, 248] on div at bounding box center [164, 255] width 17 height 17
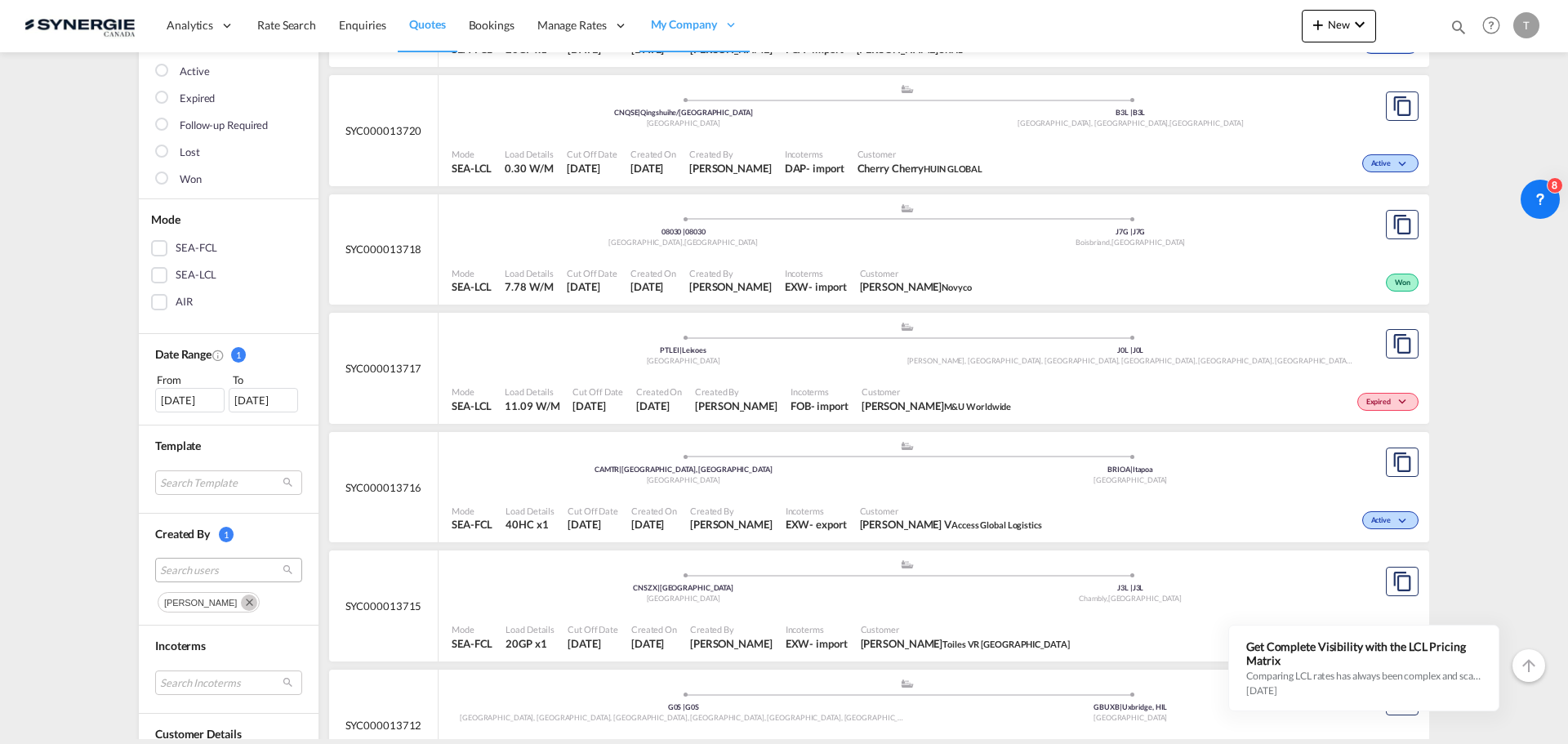
scroll to position [245, 0]
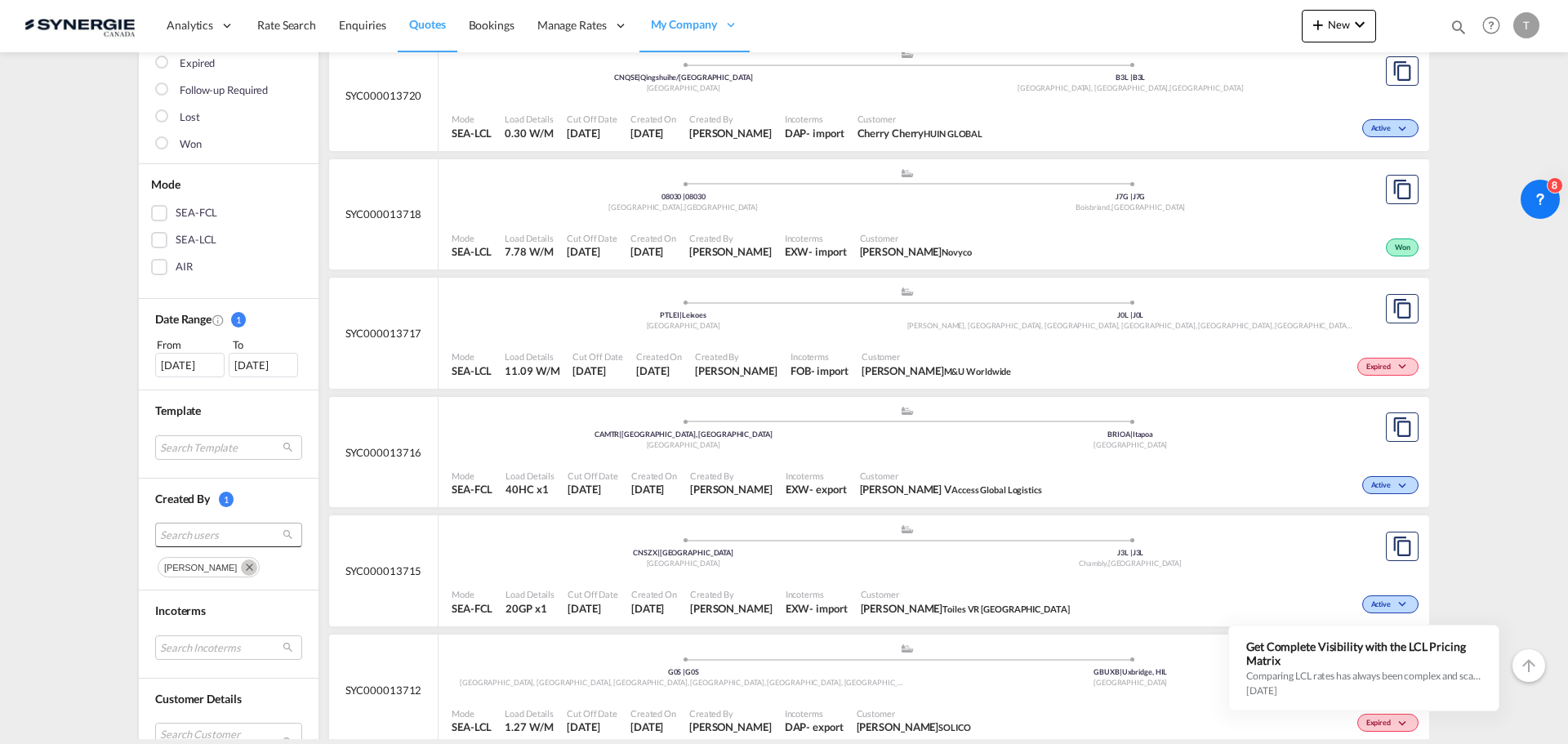
click at [187, 534] on span "Search users" at bounding box center [215, 535] width 111 height 15
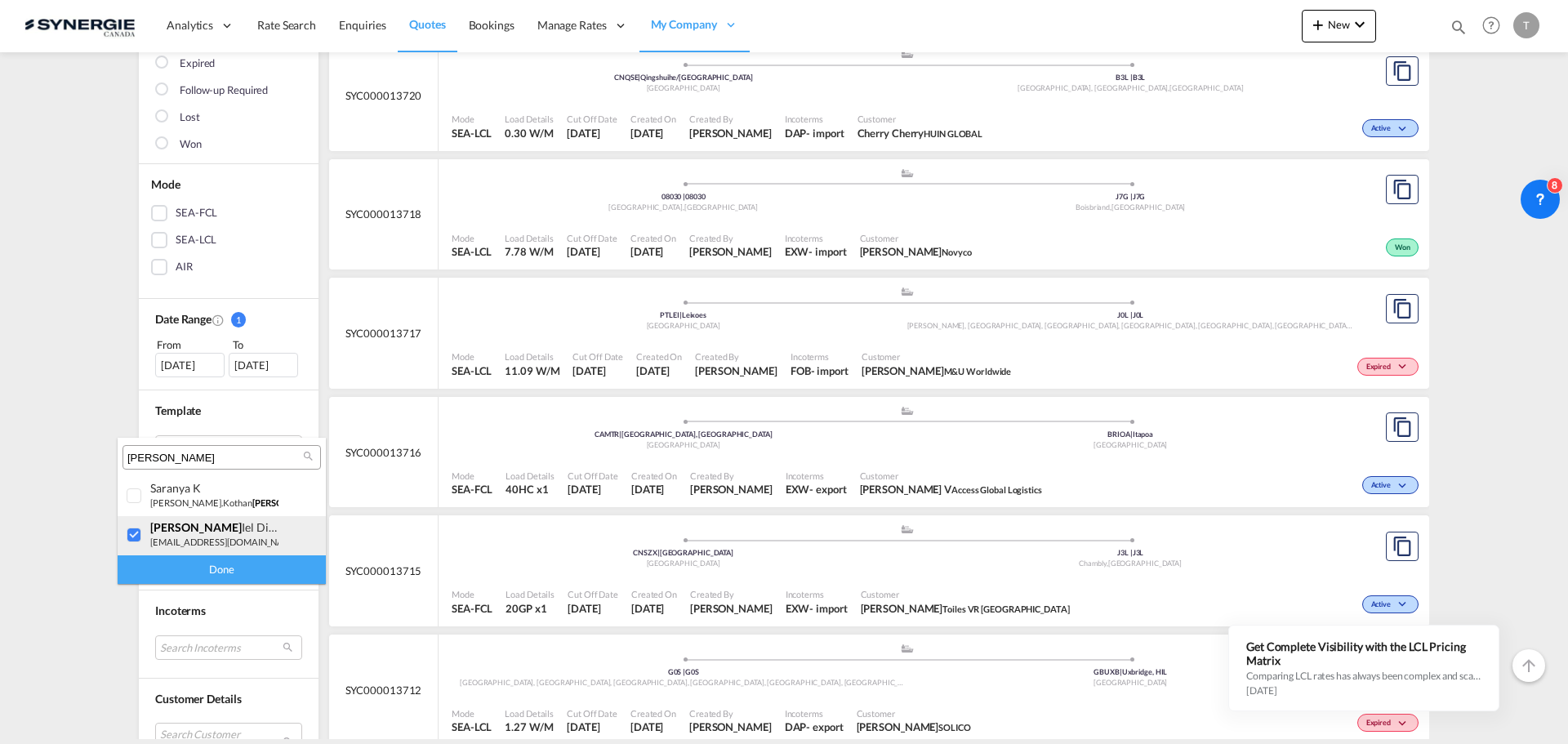
click at [139, 539] on div at bounding box center [135, 536] width 17 height 17
click at [173, 448] on div "[PERSON_NAME]" at bounding box center [222, 458] width 199 height 25
click at [169, 457] on input "[PERSON_NAME]" at bounding box center [214, 459] width 176 height 15
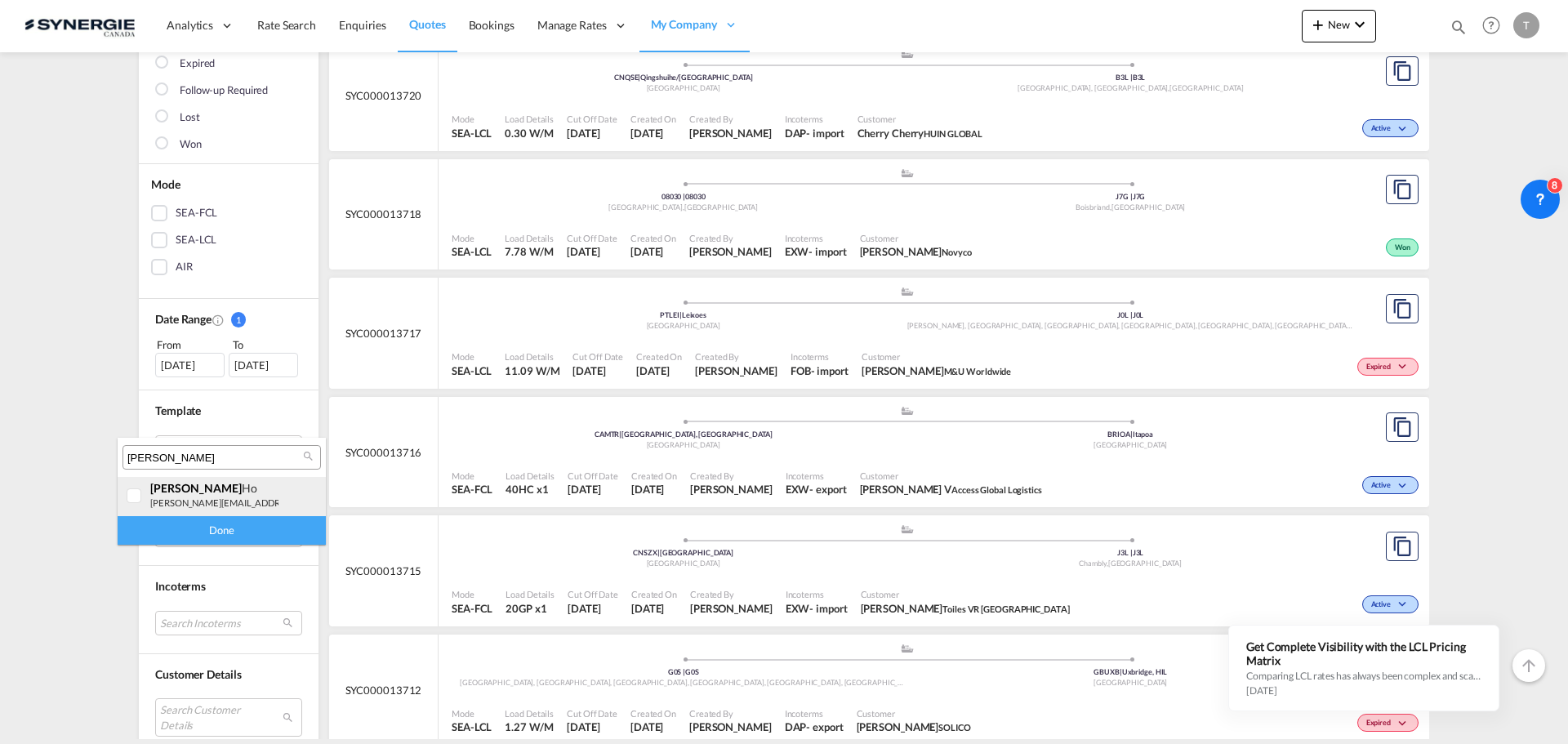
type input "[PERSON_NAME]"
click at [196, 504] on small "[PERSON_NAME][EMAIL_ADDRESS][DOMAIN_NAME]" at bounding box center [260, 503] width 221 height 11
click at [193, 526] on div "Done" at bounding box center [222, 530] width 208 height 29
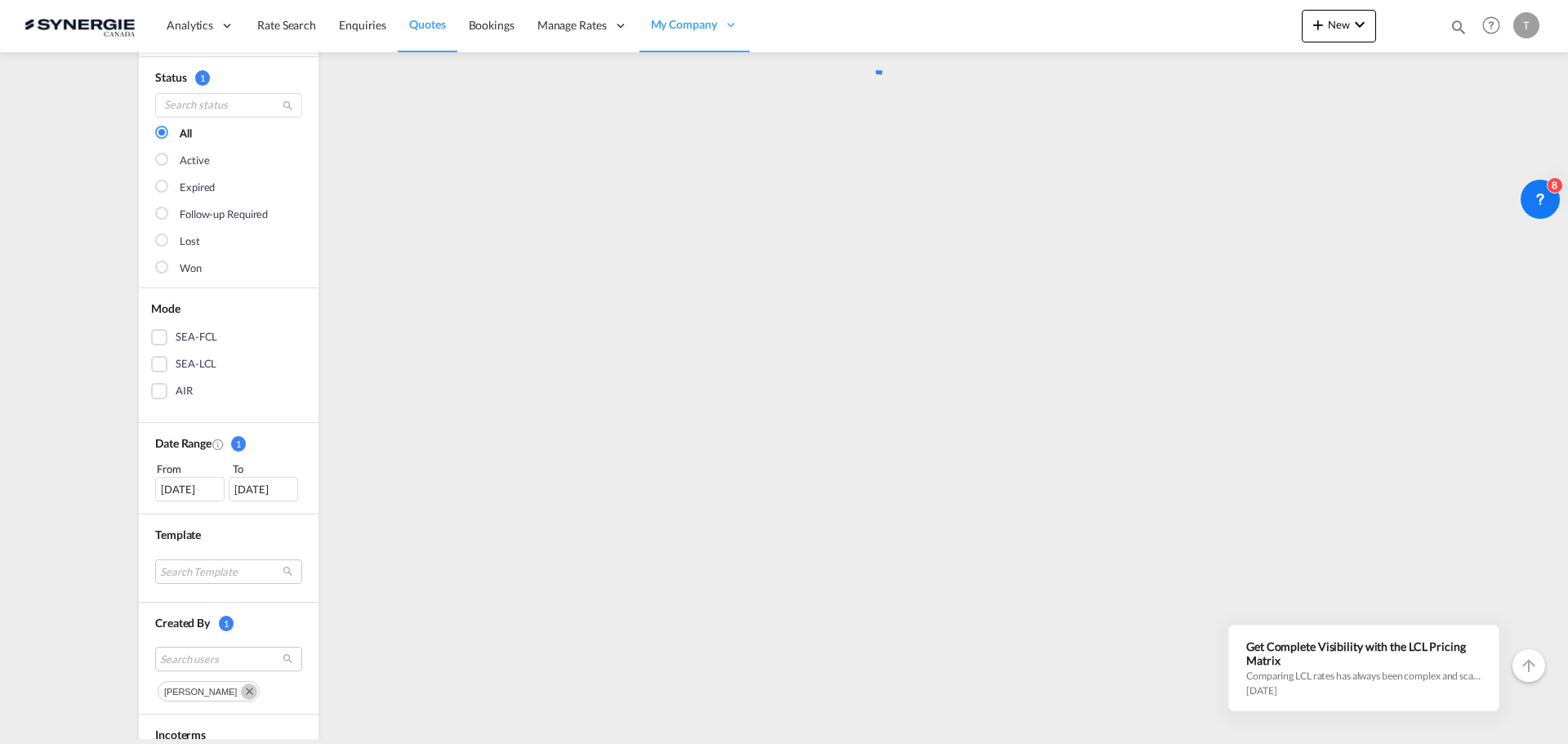
scroll to position [0, 0]
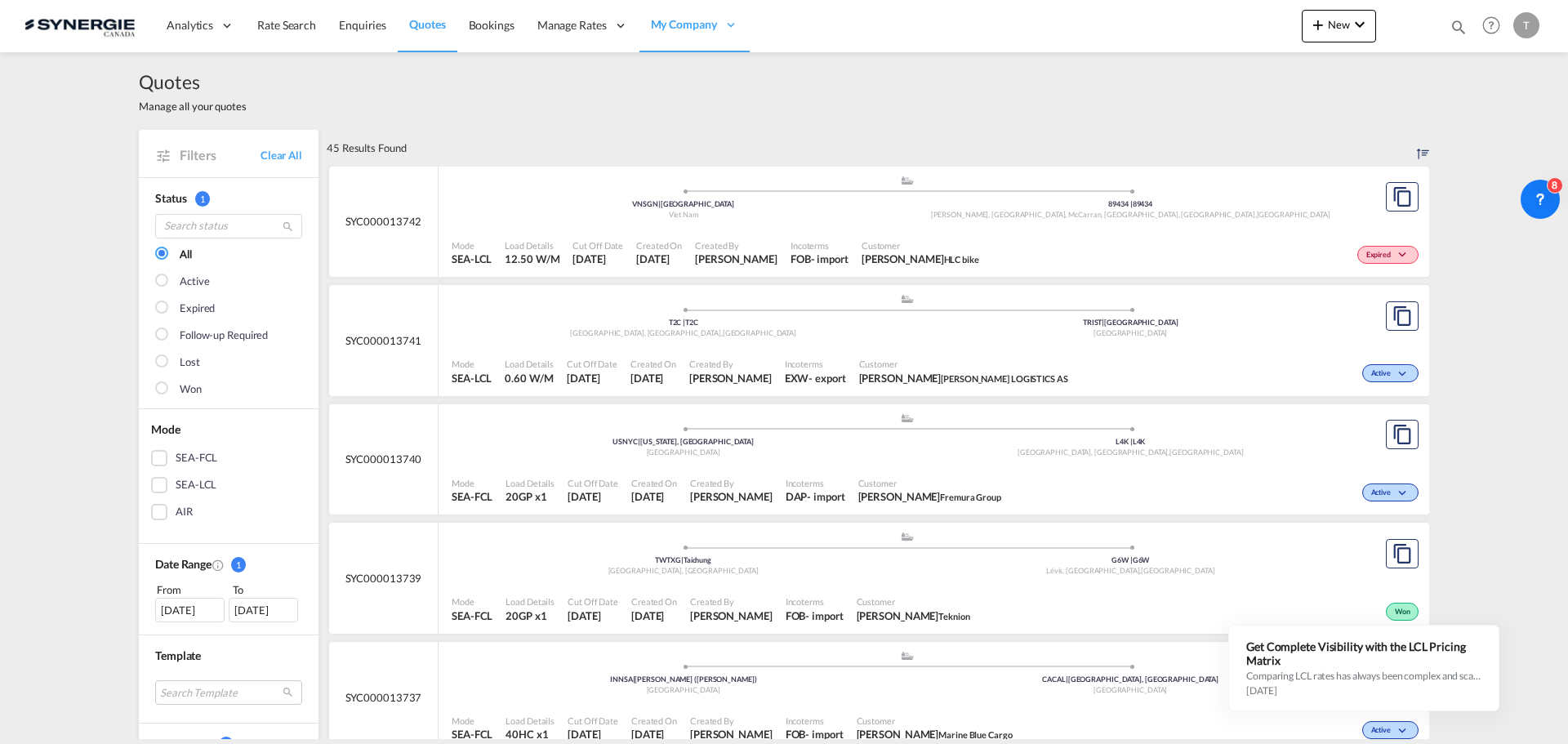
click at [165, 389] on div at bounding box center [164, 389] width 17 height 17
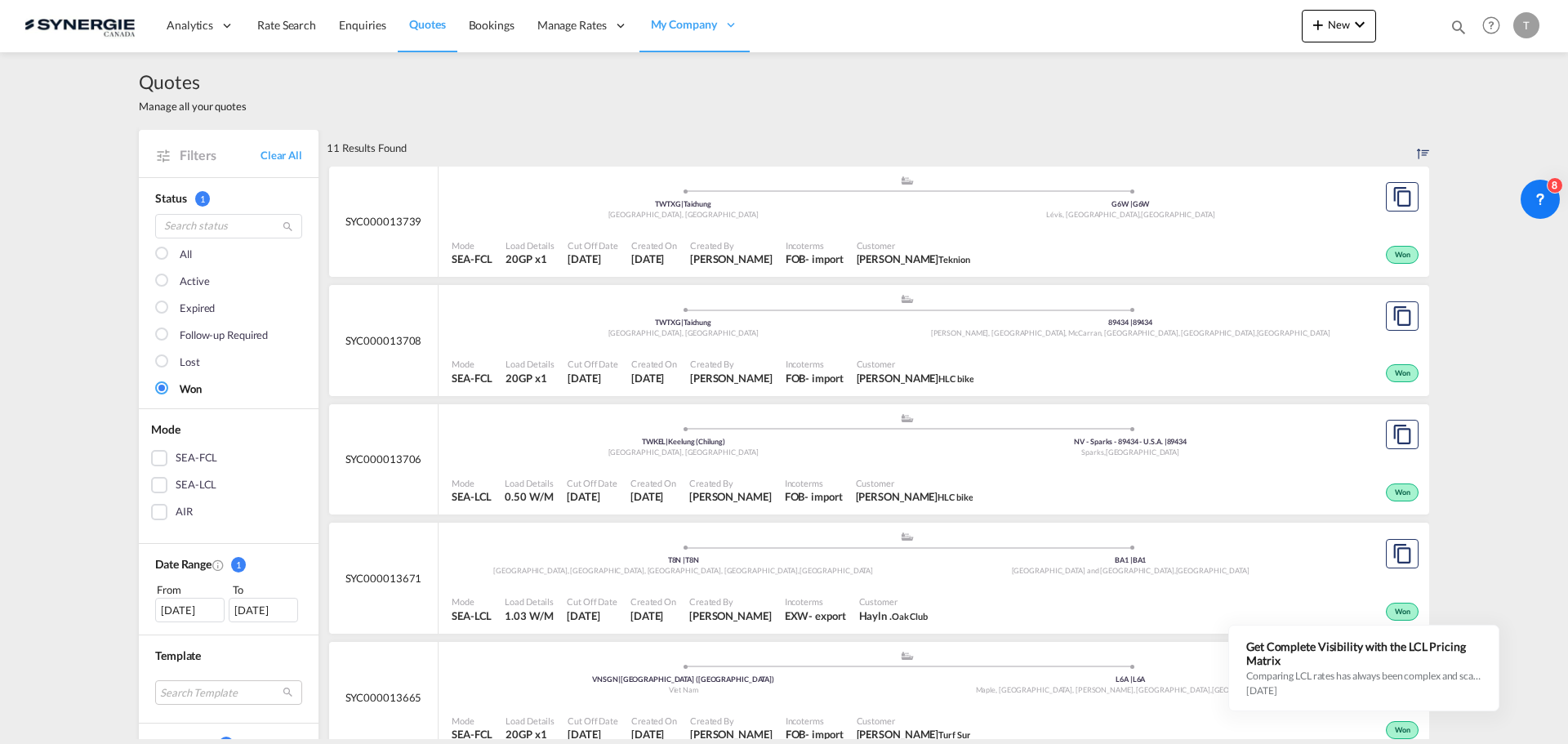
click at [175, 603] on div "[DATE]" at bounding box center [190, 610] width 69 height 25
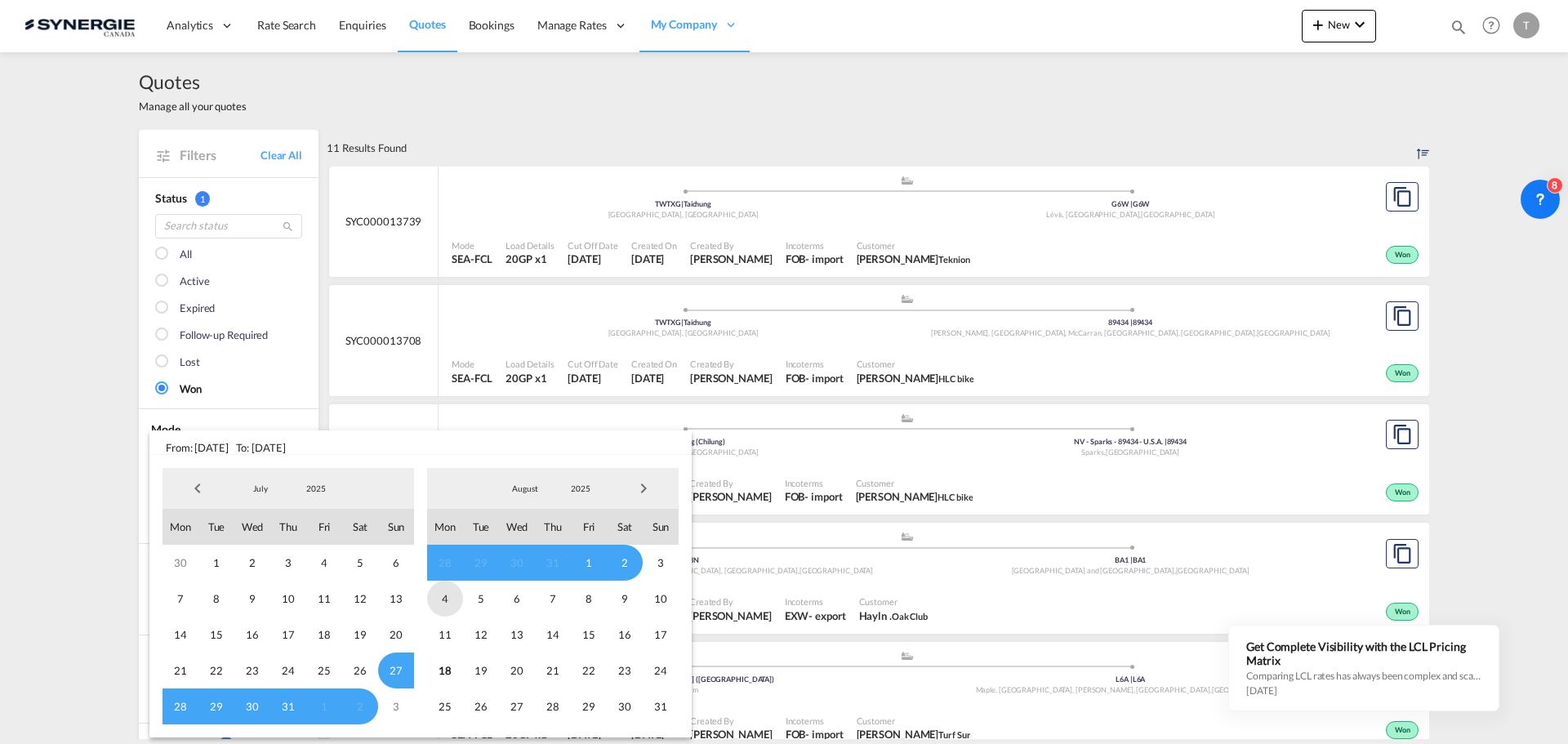
click at [444, 594] on span "4" at bounding box center [444, 599] width 36 height 36
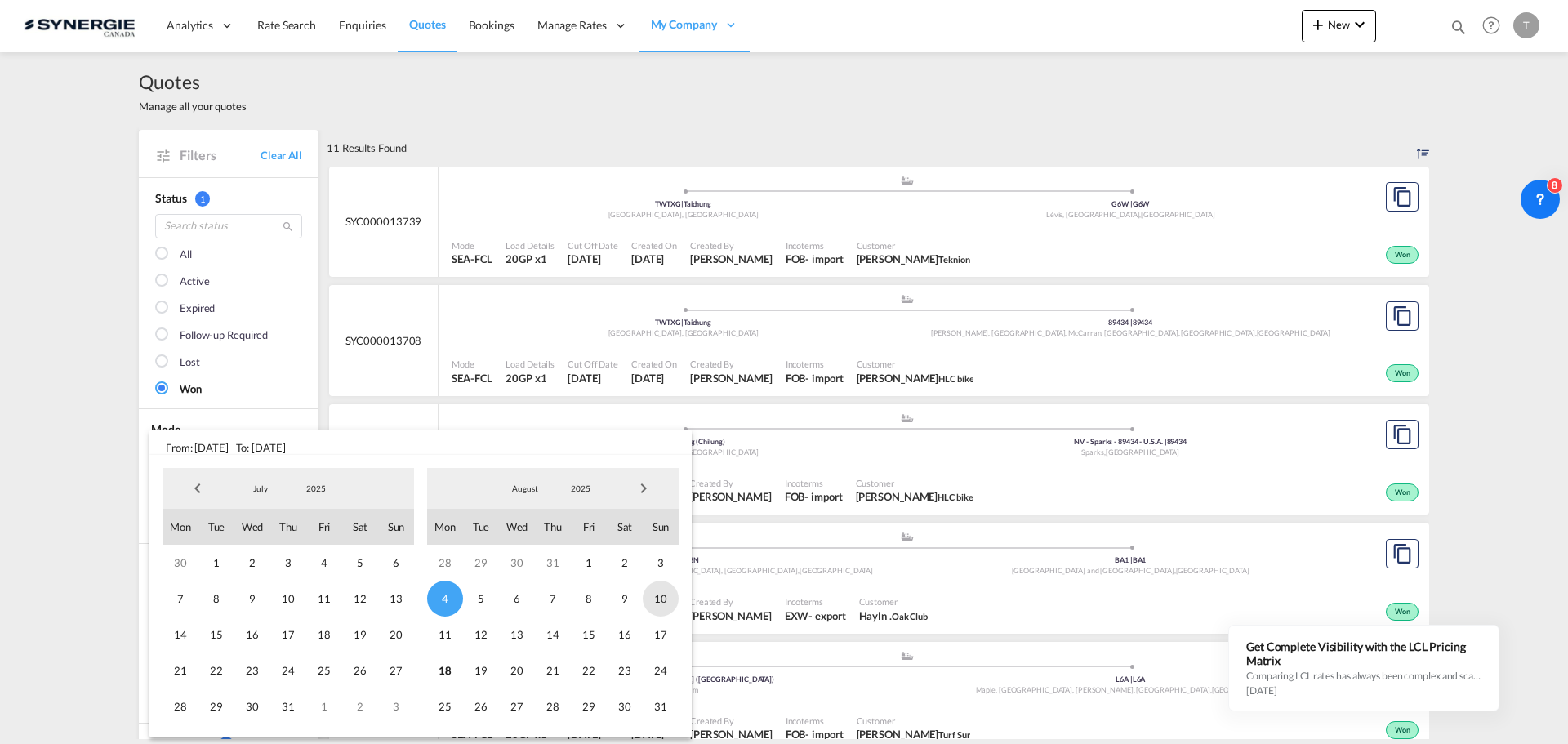
click at [670, 596] on span "10" at bounding box center [660, 599] width 36 height 36
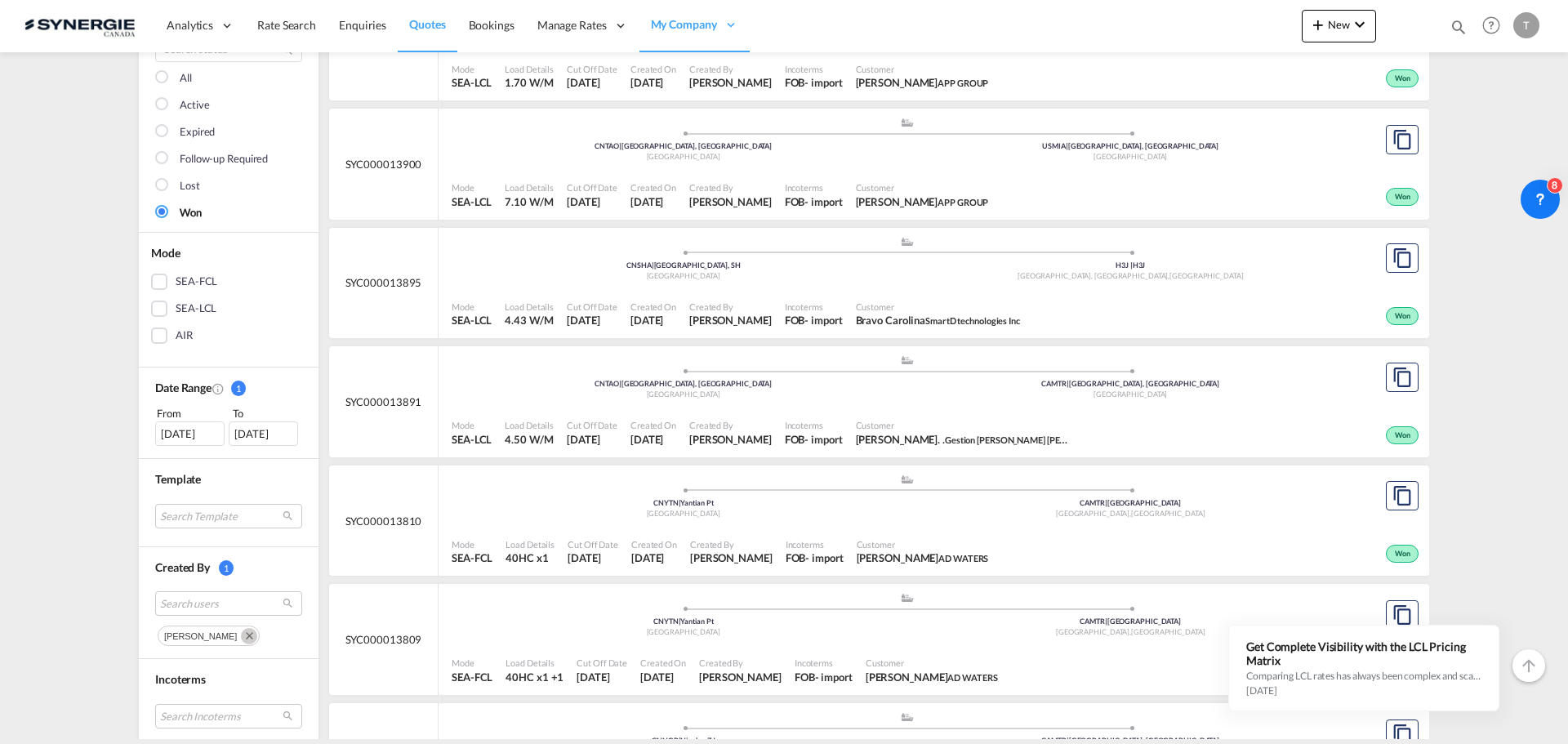
scroll to position [245, 0]
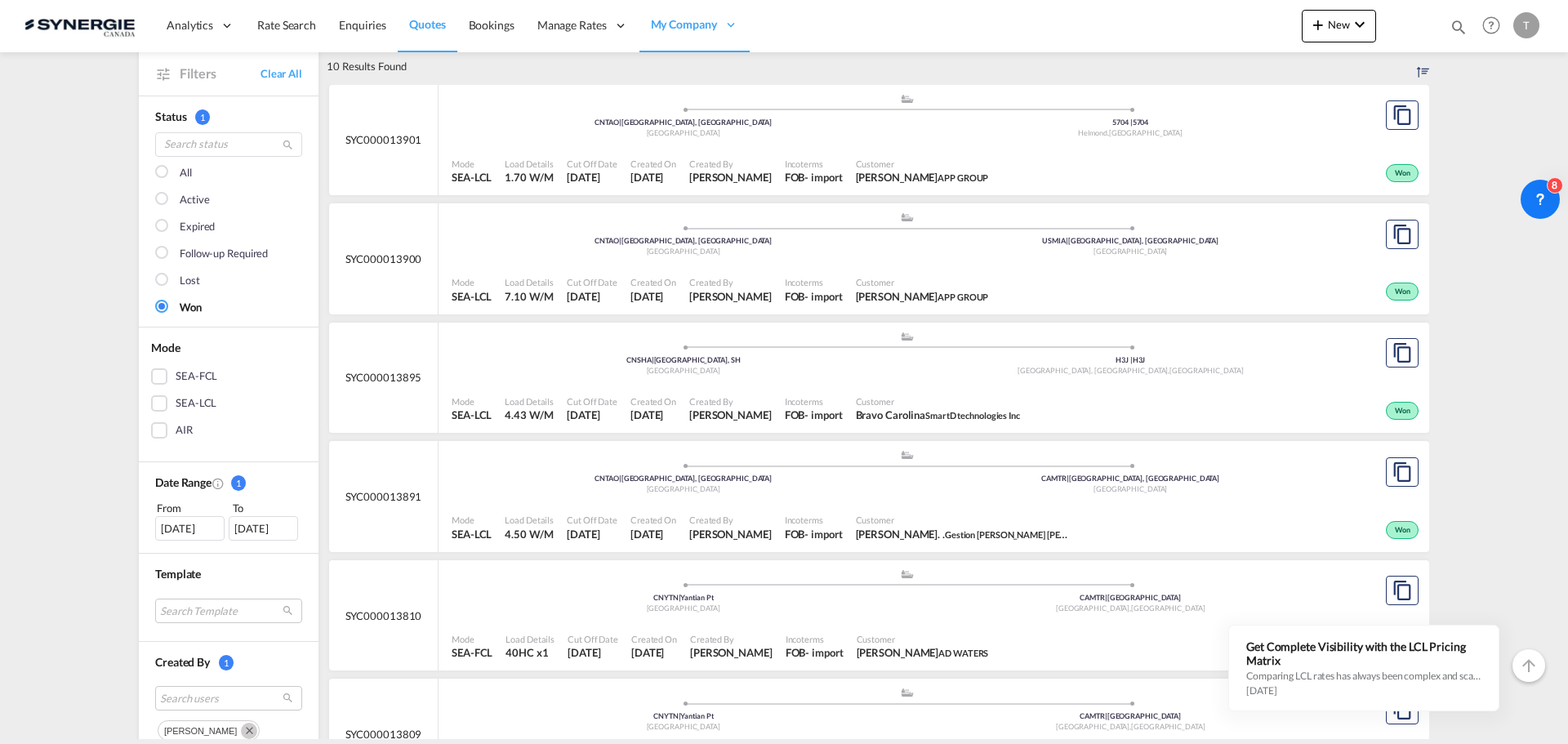
click at [171, 176] on md-checkbox "All" at bounding box center [229, 173] width 147 height 17
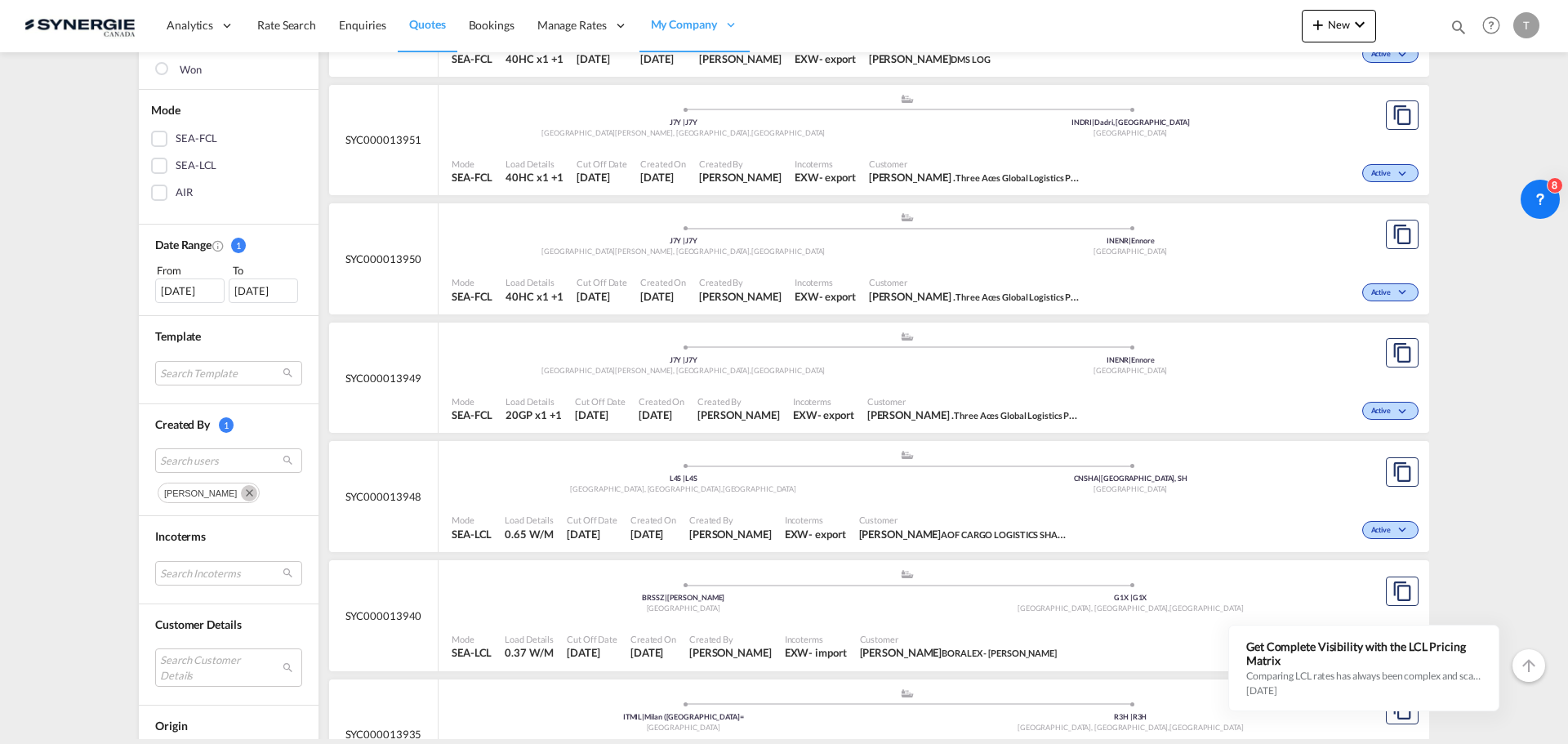
scroll to position [327, 0]
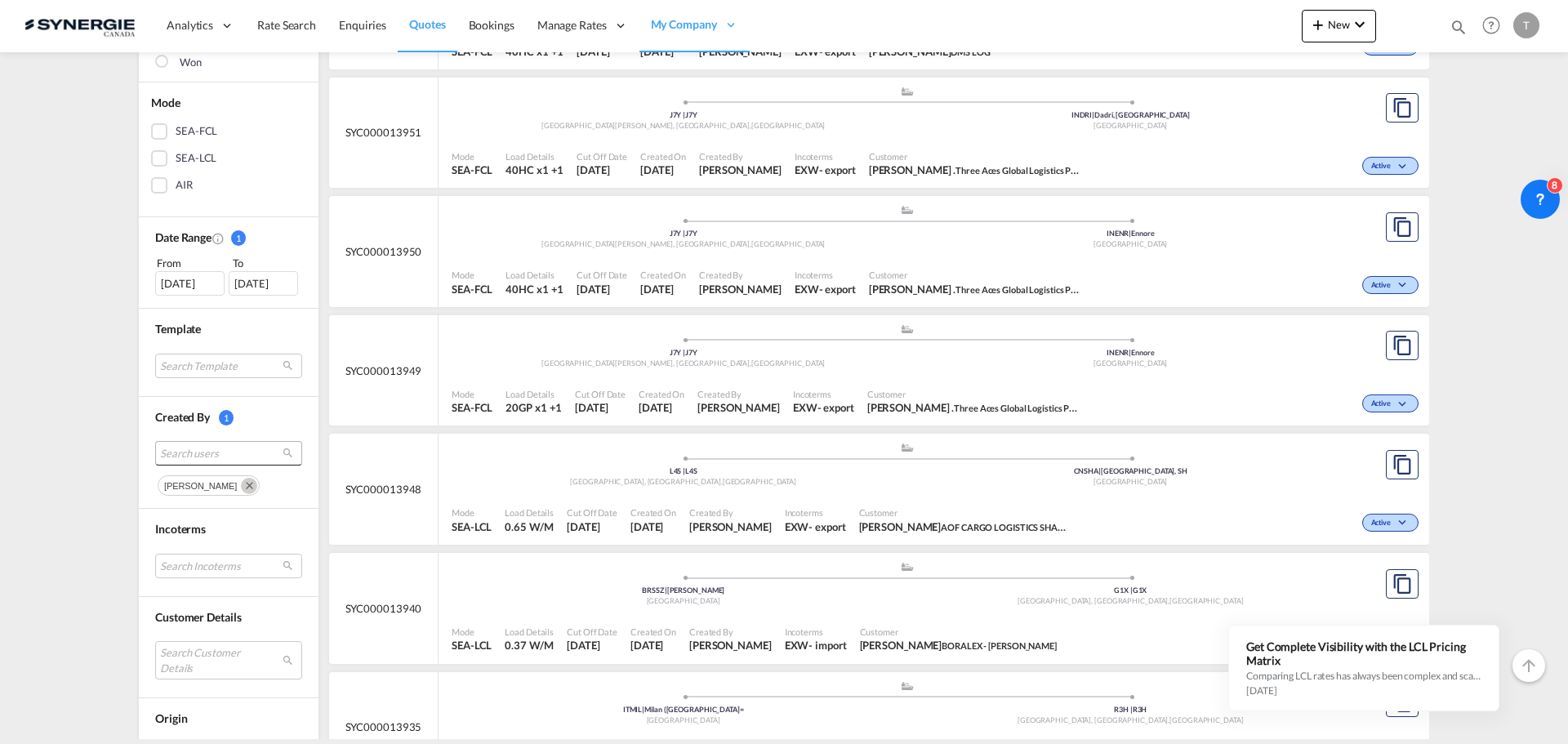
click at [185, 455] on span "Search users" at bounding box center [215, 453] width 111 height 15
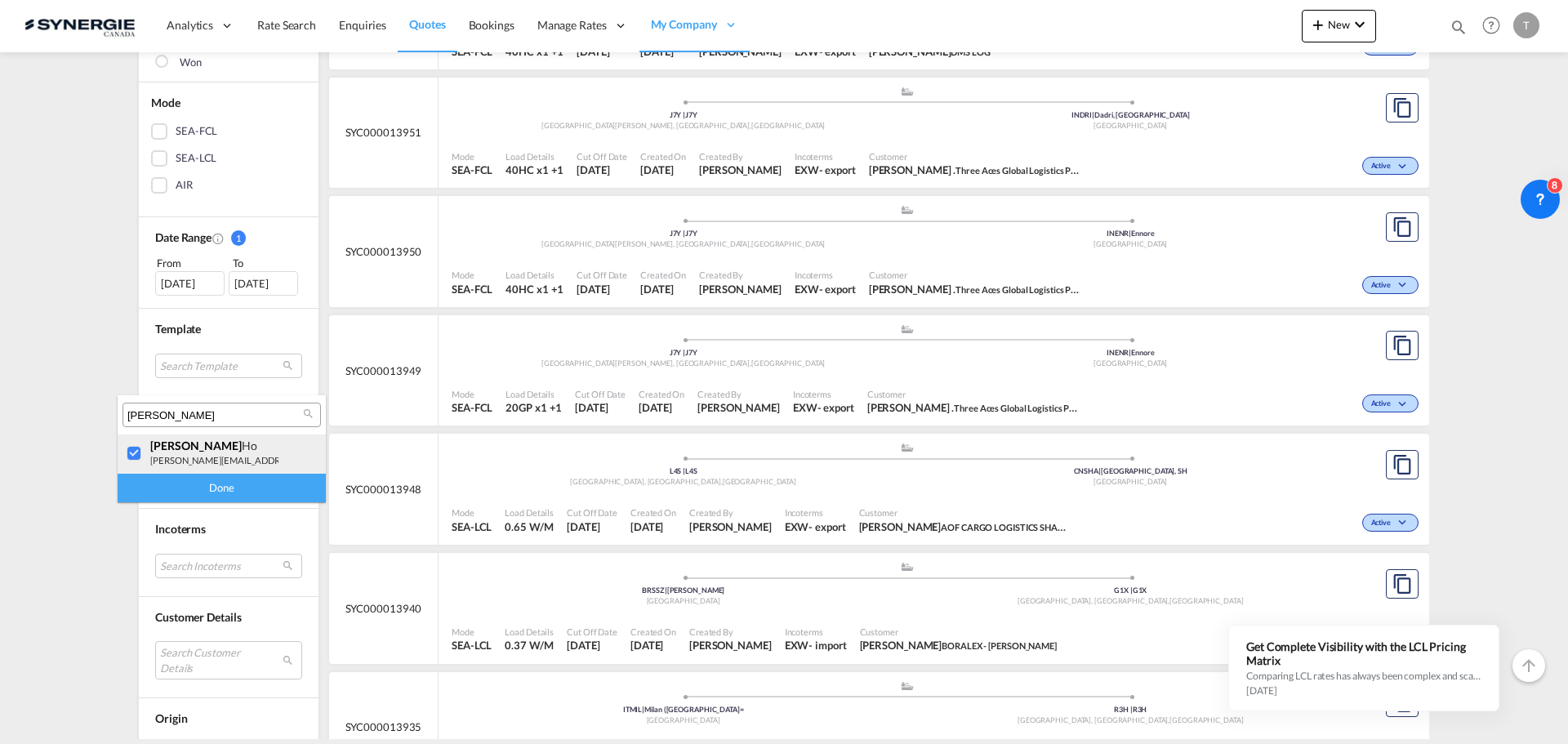
drag, startPoint x: 132, startPoint y: 458, endPoint x: 146, endPoint y: 446, distance: 18.4
click at [133, 457] on div at bounding box center [135, 454] width 17 height 17
click at [167, 414] on input "[PERSON_NAME]" at bounding box center [214, 416] width 176 height 15
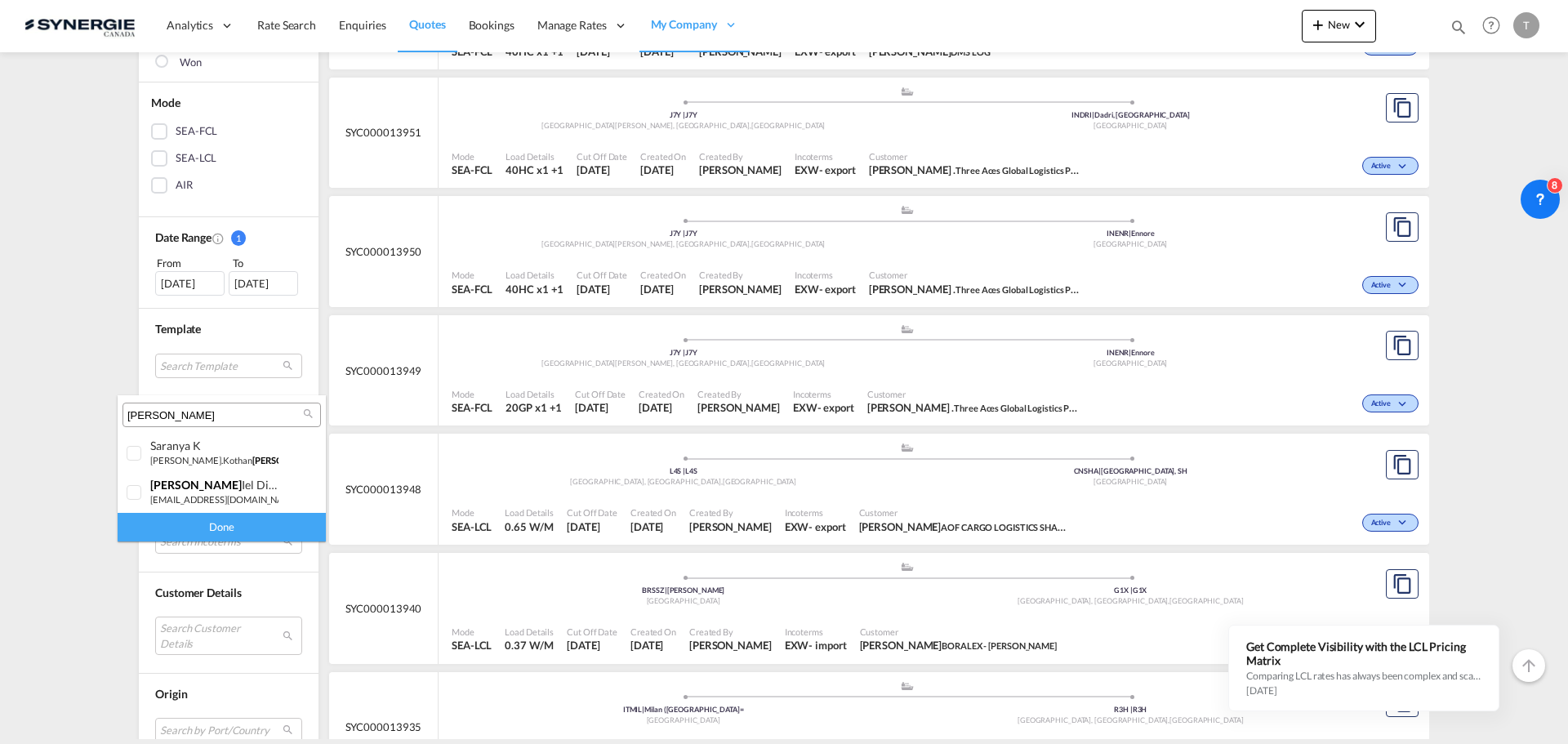
type input "[PERSON_NAME]"
click at [133, 493] on div at bounding box center [135, 494] width 17 height 17
click at [190, 529] on div "Done" at bounding box center [222, 527] width 208 height 29
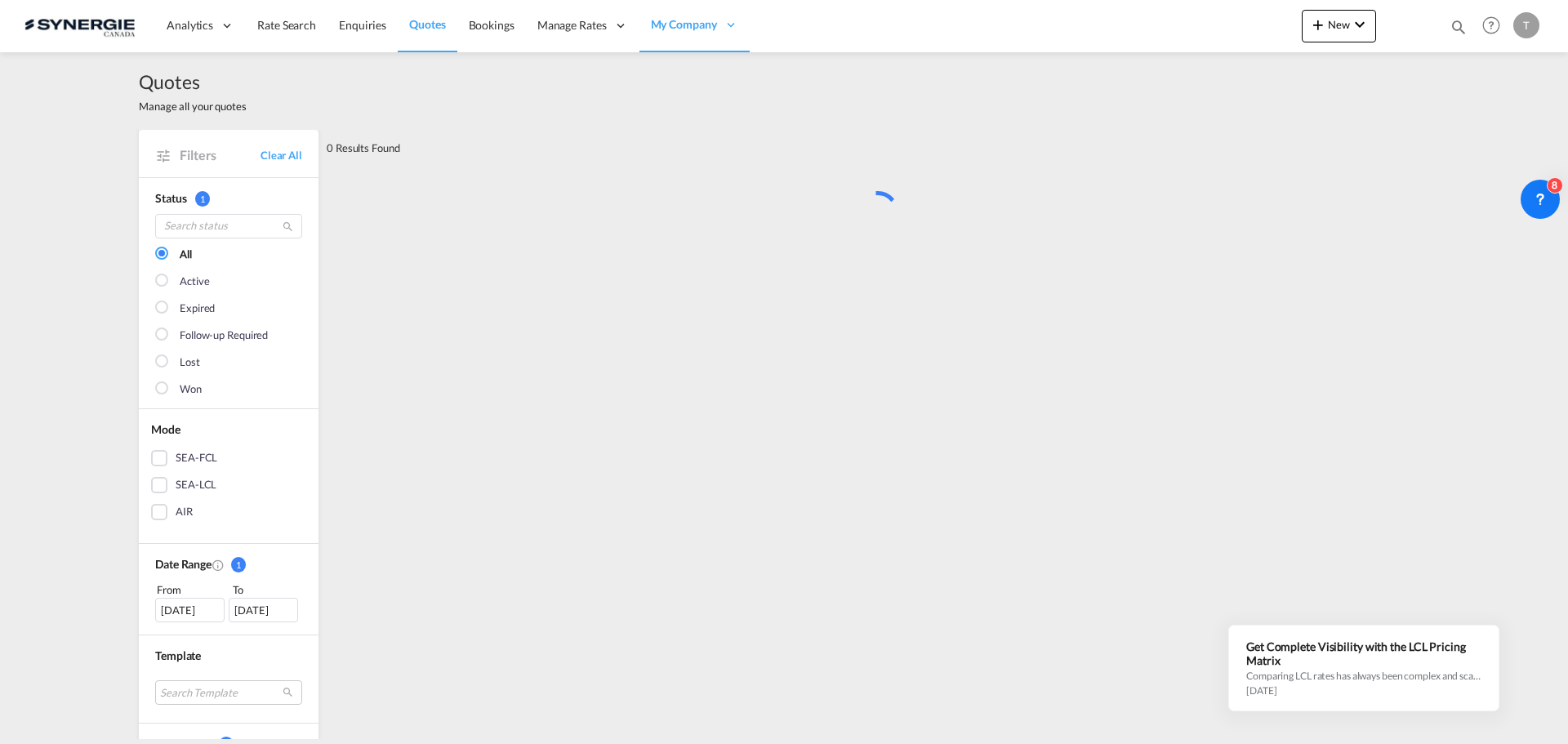
scroll to position [0, 0]
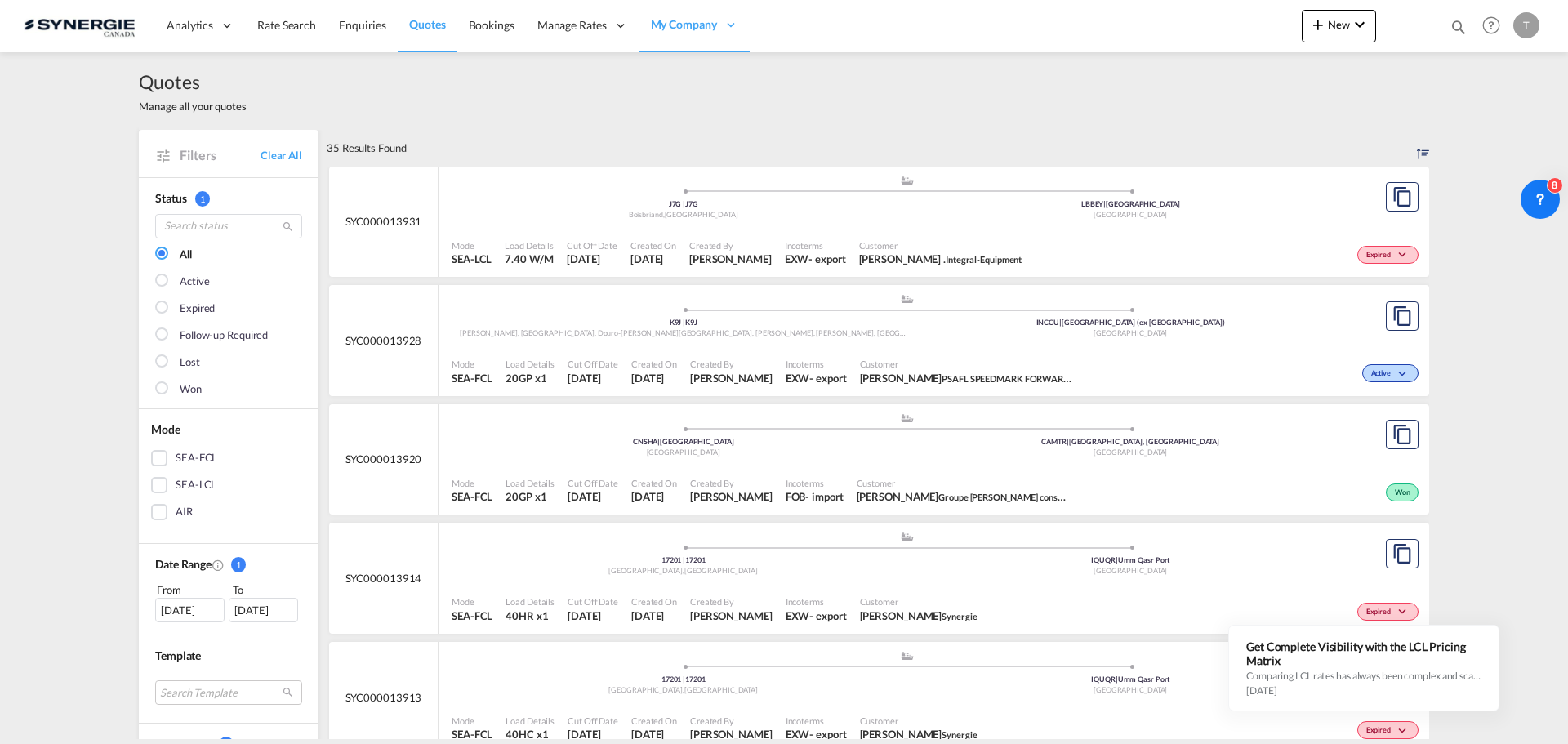
click at [156, 388] on div at bounding box center [164, 389] width 17 height 17
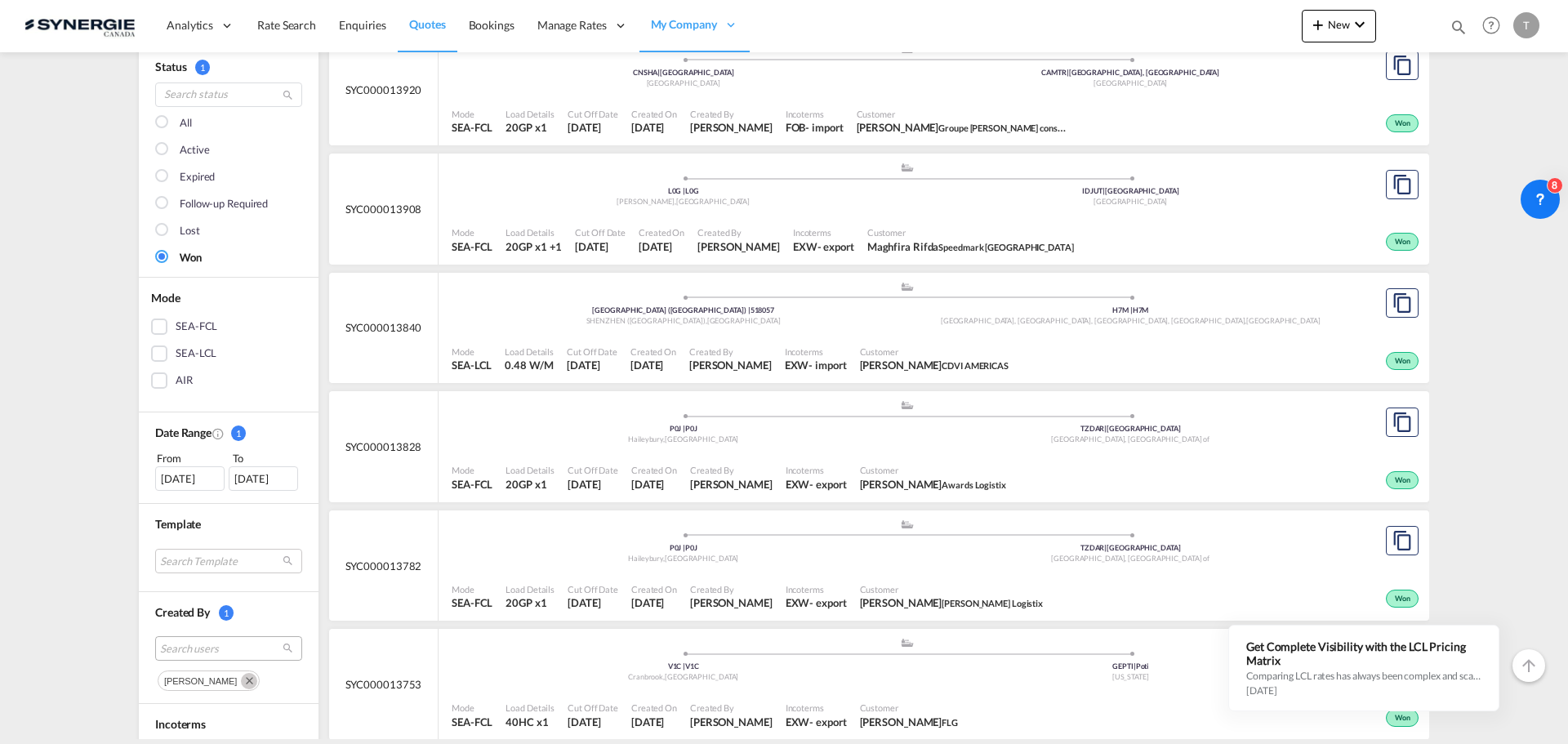
scroll to position [245, 0]
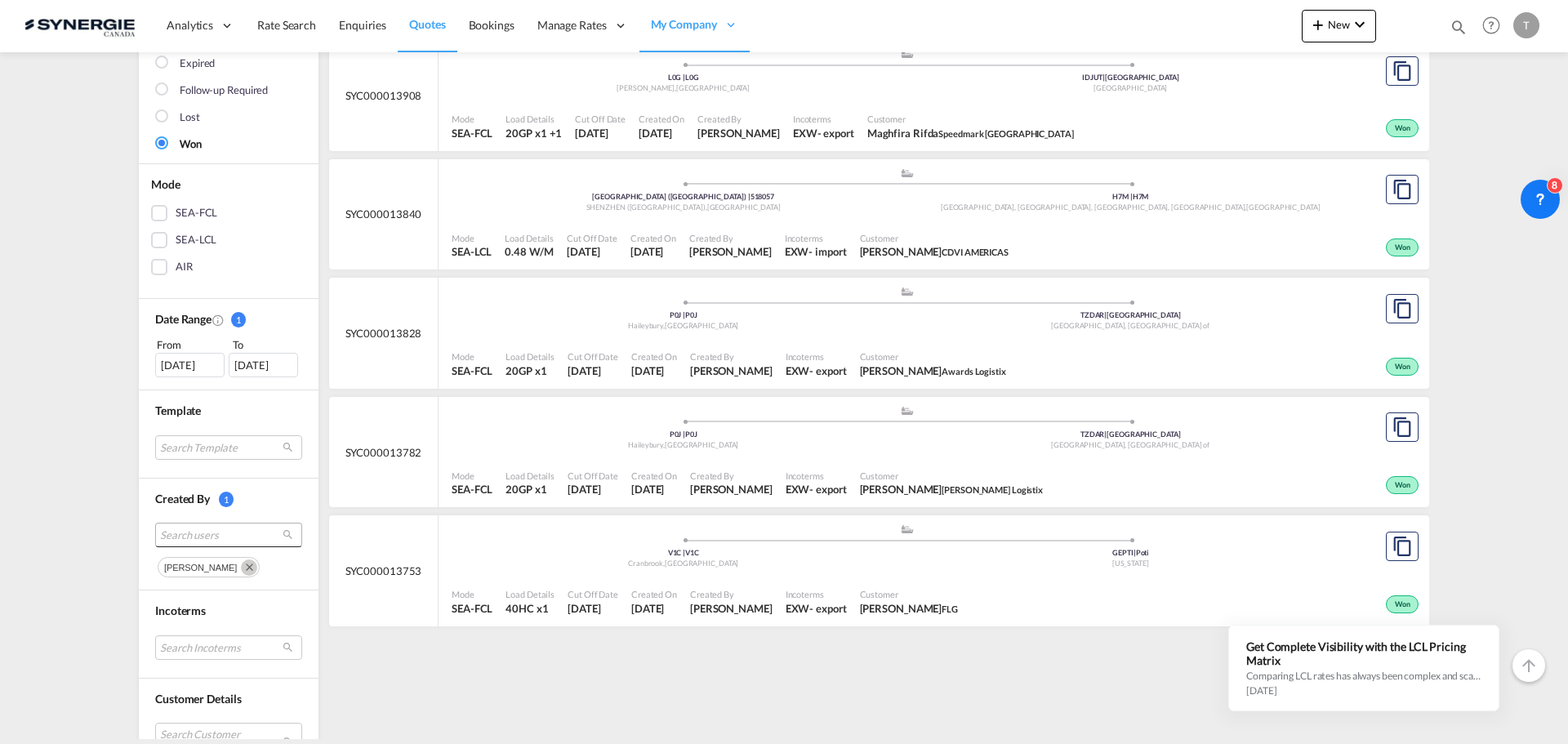
click at [179, 533] on span "Search users" at bounding box center [215, 535] width 111 height 15
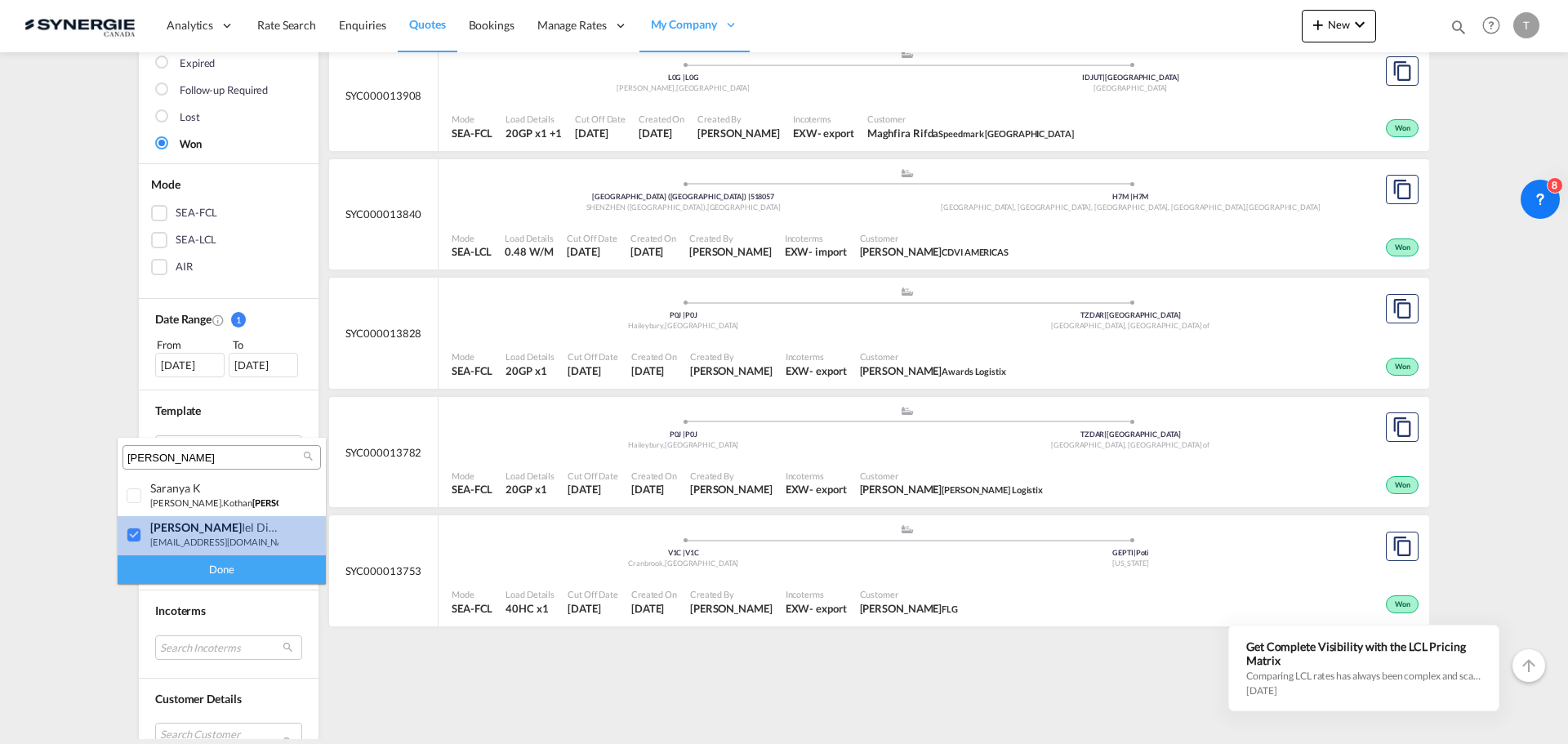
click at [135, 532] on div at bounding box center [135, 536] width 17 height 17
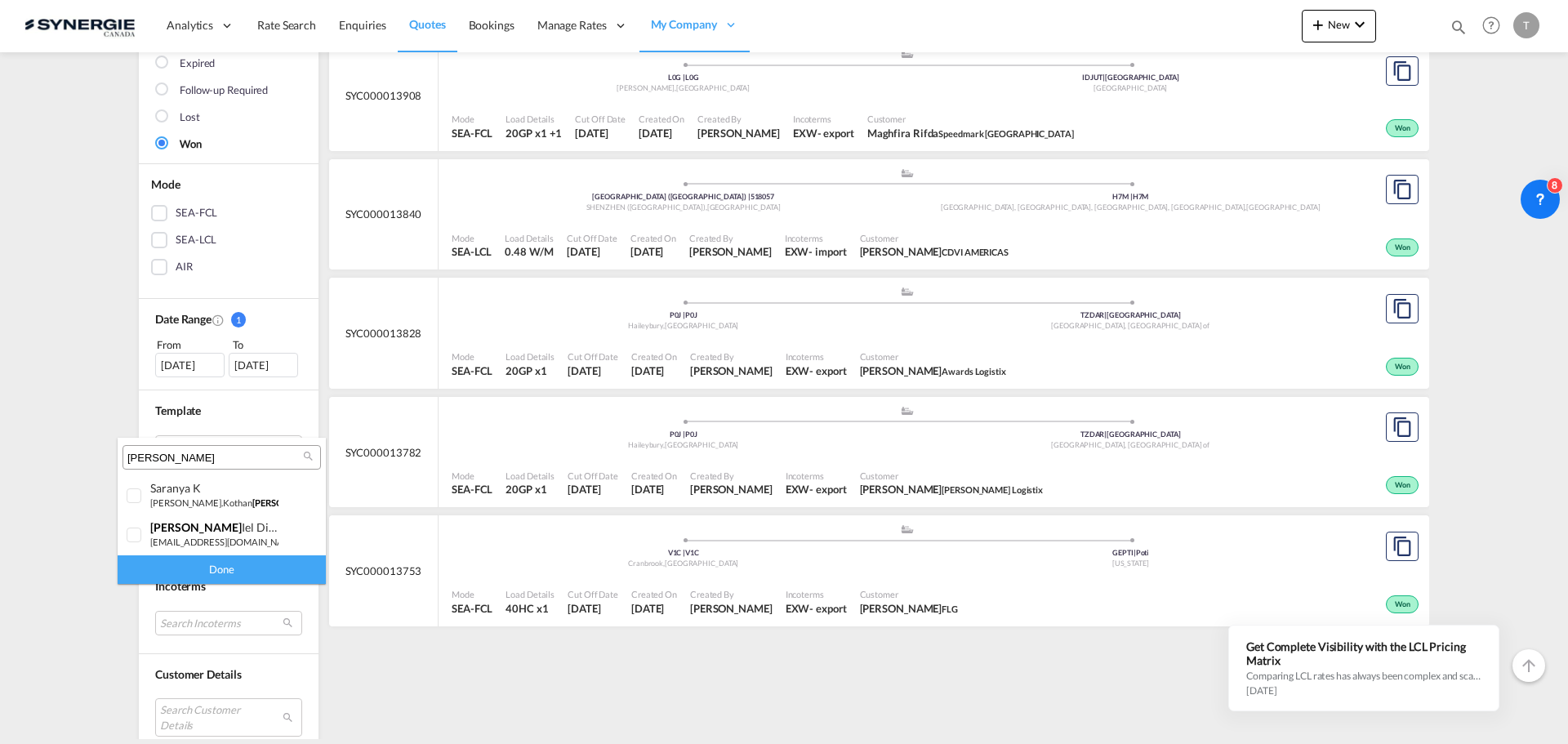
click at [167, 456] on input "[PERSON_NAME]" at bounding box center [214, 459] width 176 height 15
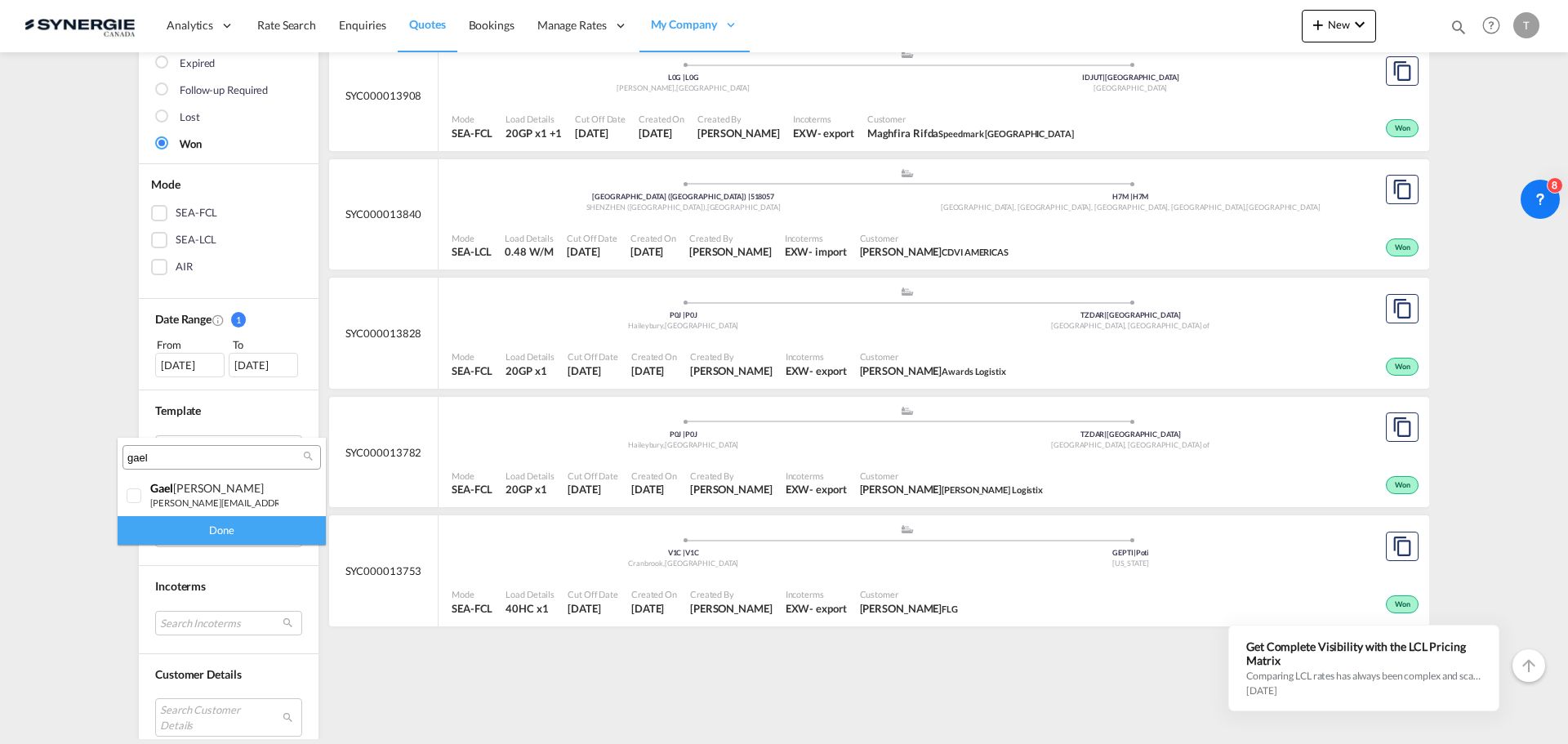
type input "gael"
click at [134, 500] on div at bounding box center [135, 497] width 17 height 17
click at [200, 529] on div "Done" at bounding box center [222, 530] width 208 height 29
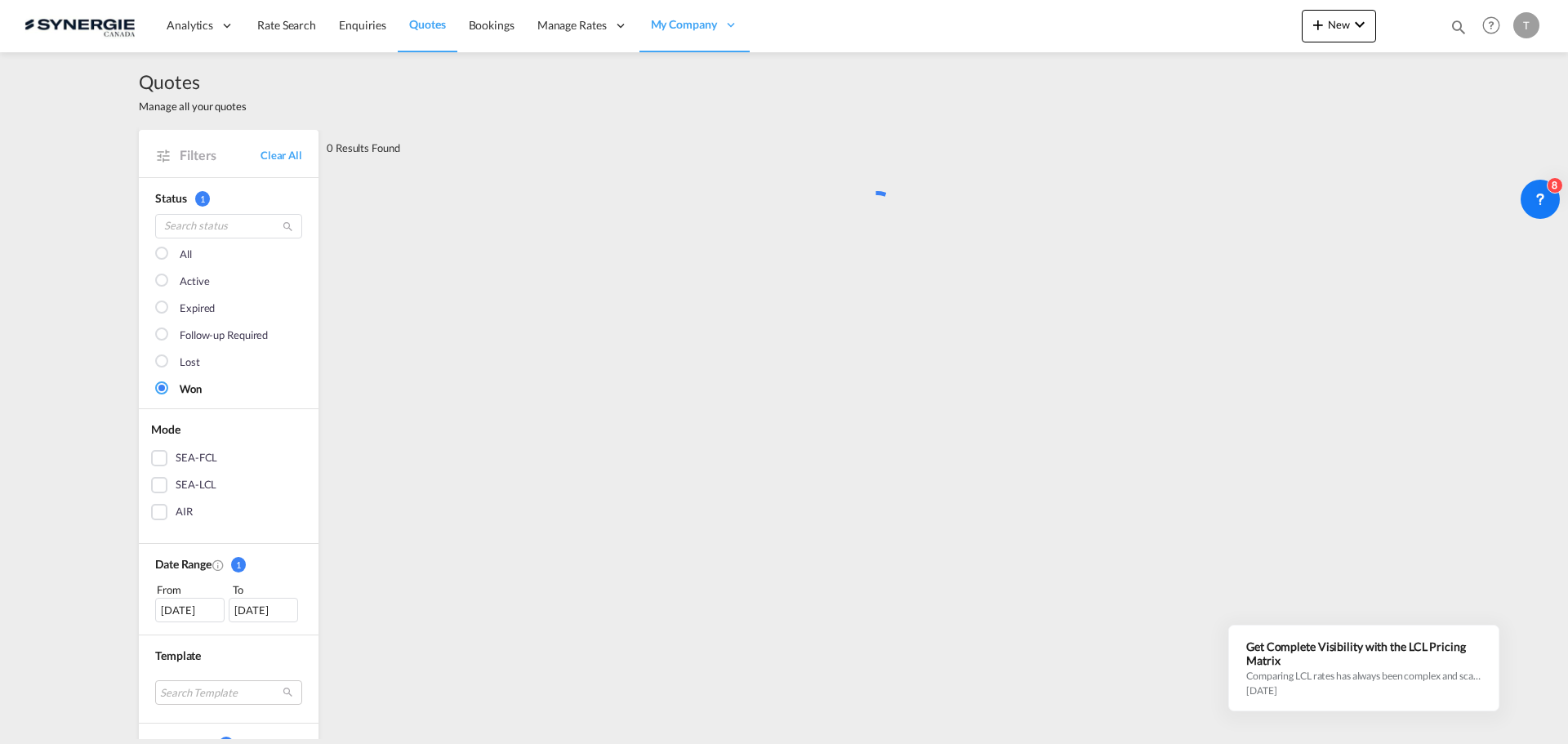
scroll to position [0, 0]
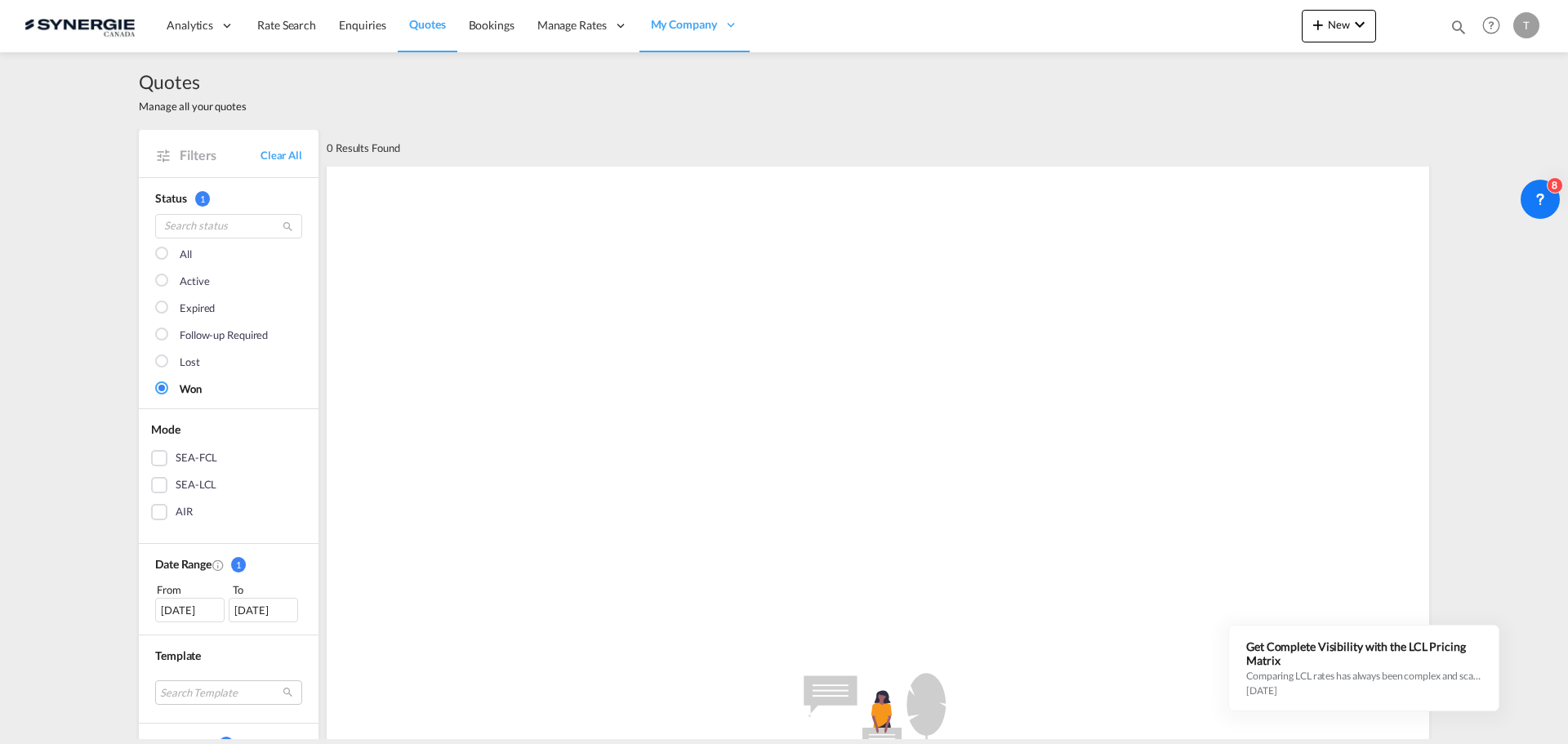
click at [188, 258] on md-checkbox "All" at bounding box center [229, 255] width 147 height 17
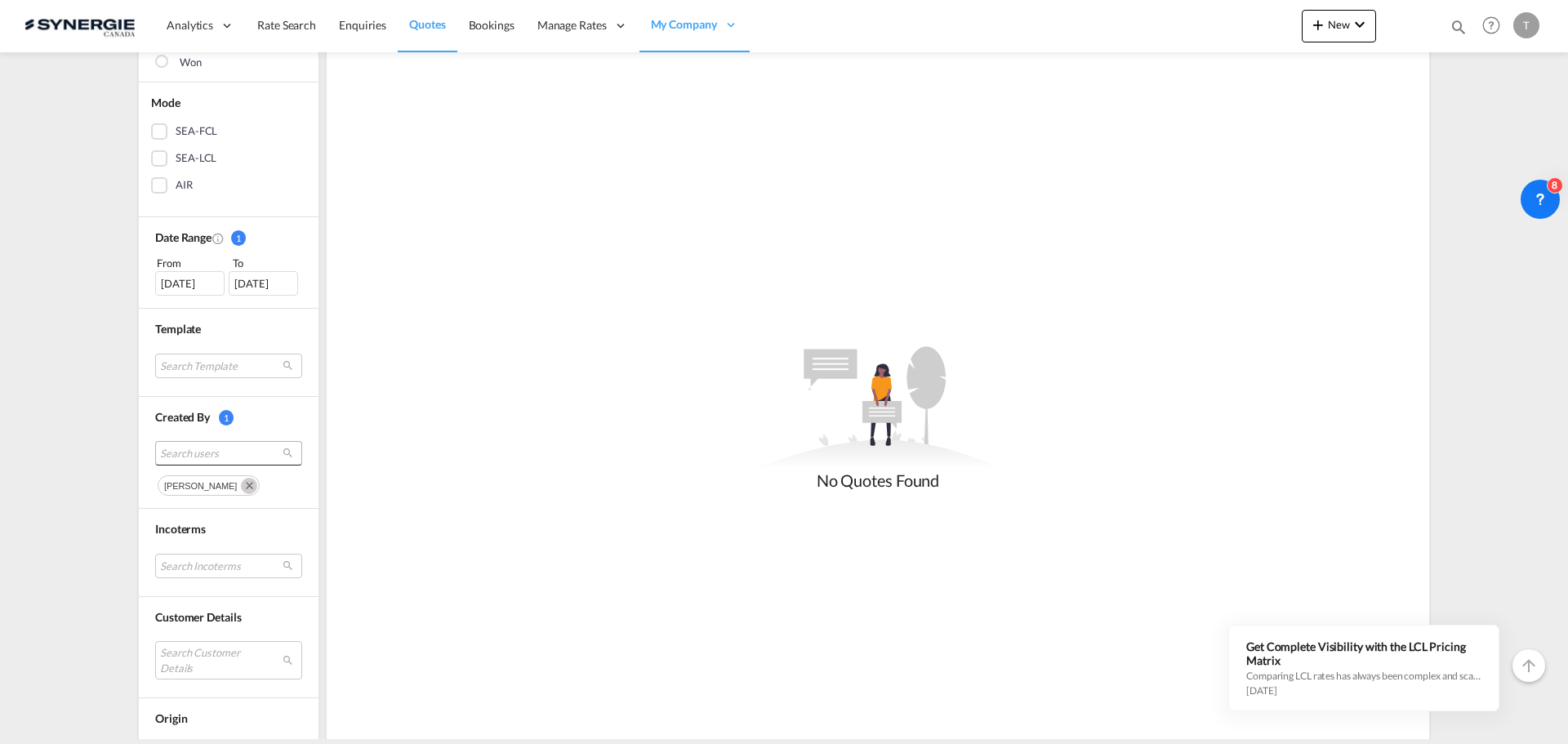
click at [190, 456] on span "Search users" at bounding box center [215, 453] width 111 height 15
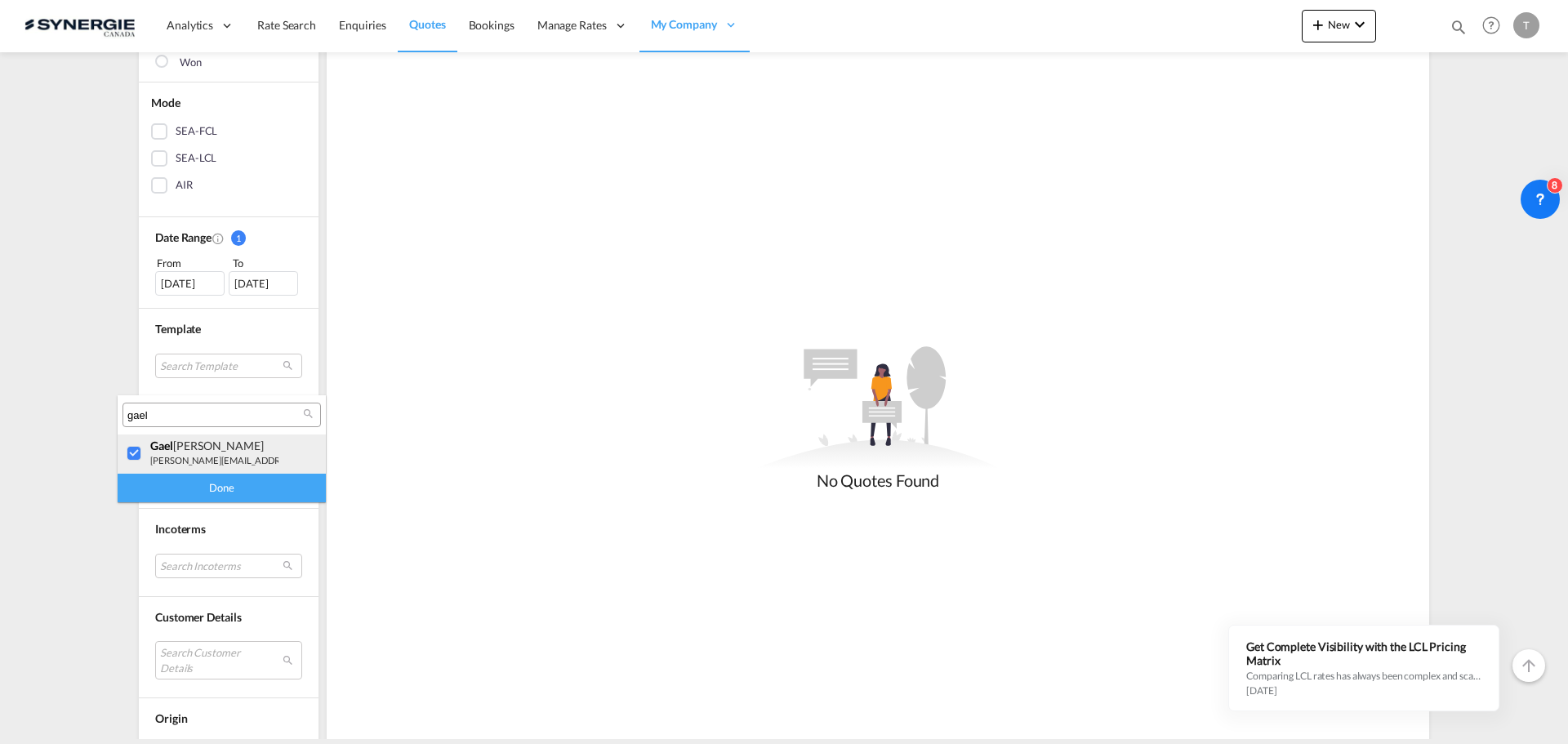
click at [133, 447] on div at bounding box center [135, 454] width 17 height 17
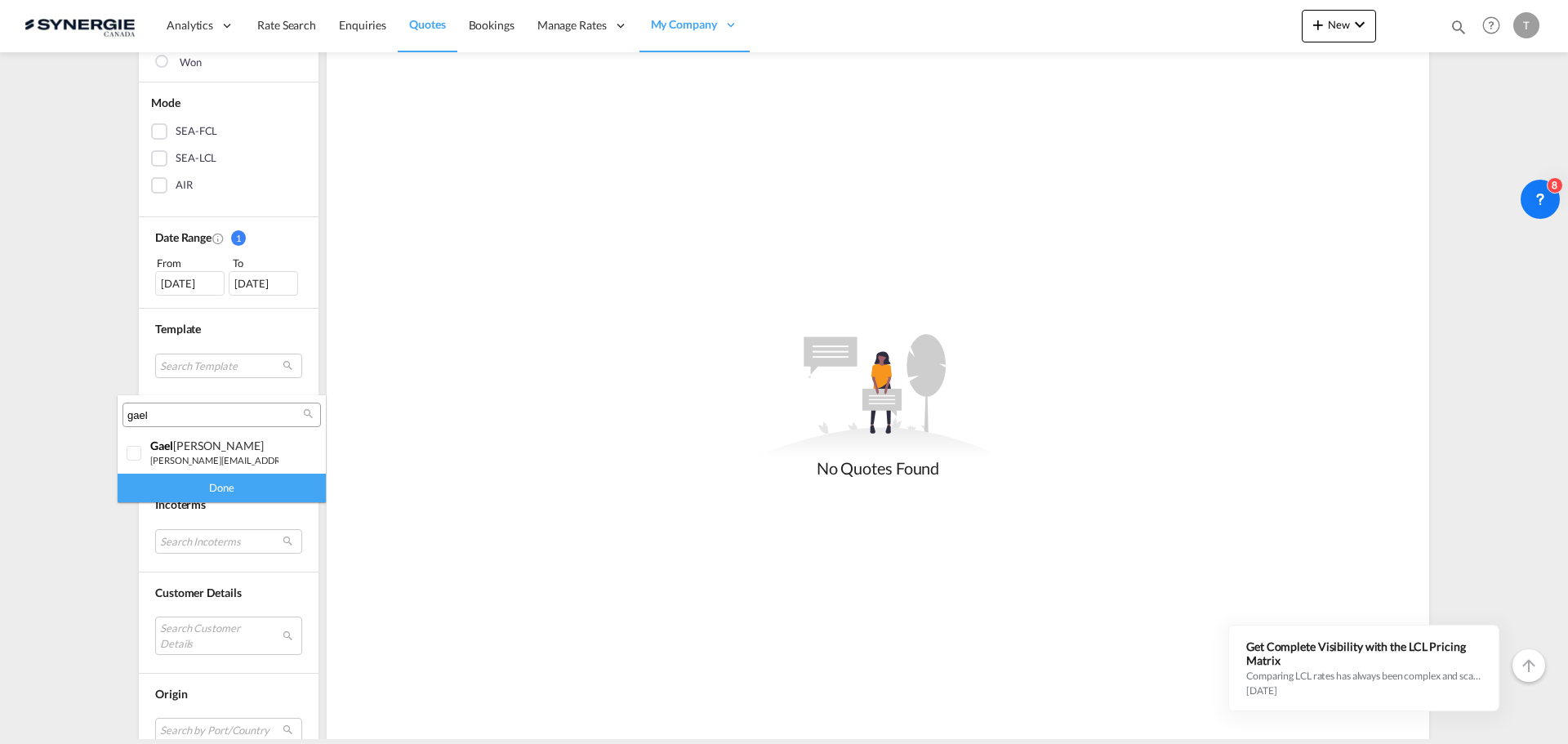
click at [159, 429] on md-select-header "gael" at bounding box center [222, 414] width 208 height 40
click at [176, 421] on input "gael" at bounding box center [214, 416] width 176 height 15
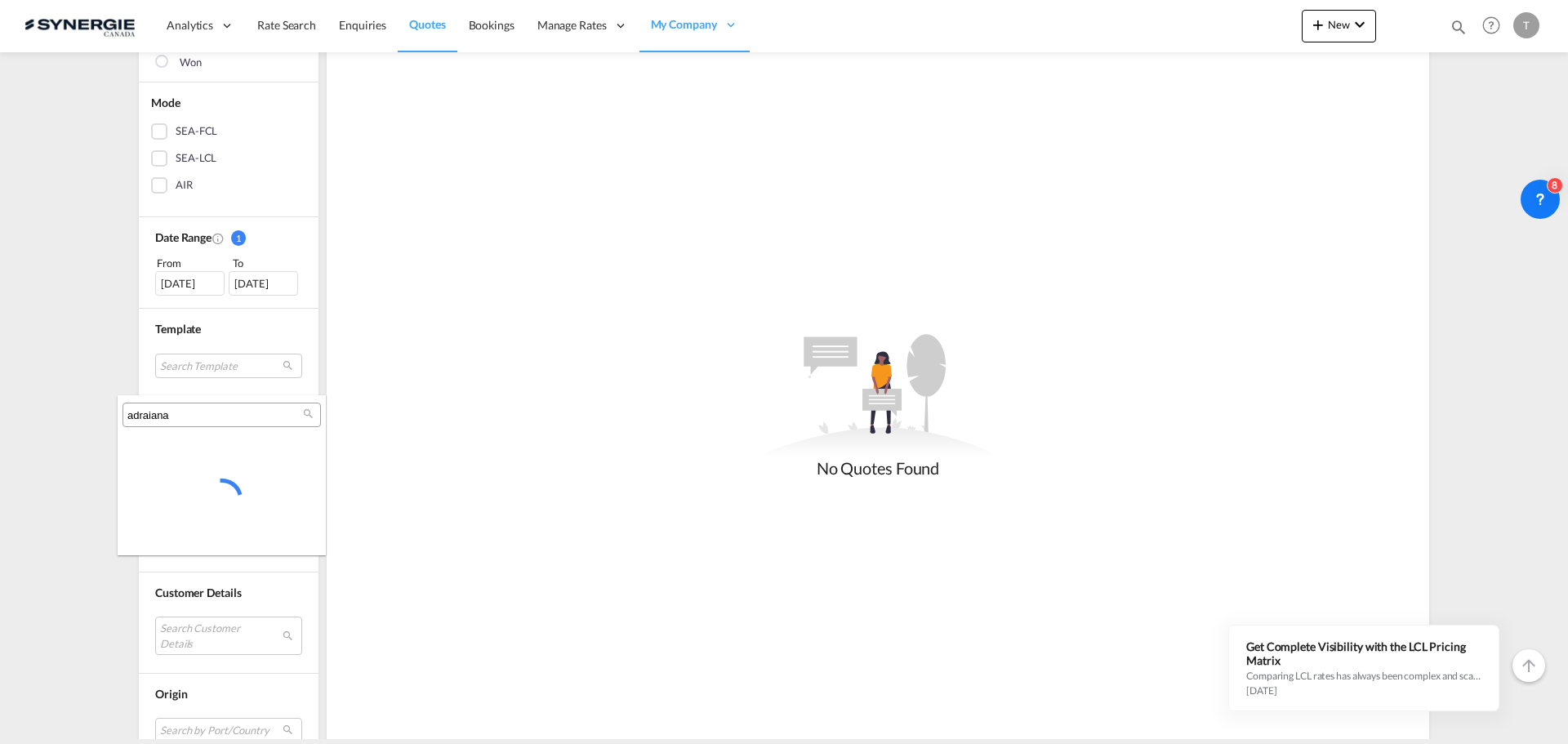
click at [215, 414] on input "adraiana" at bounding box center [214, 416] width 176 height 15
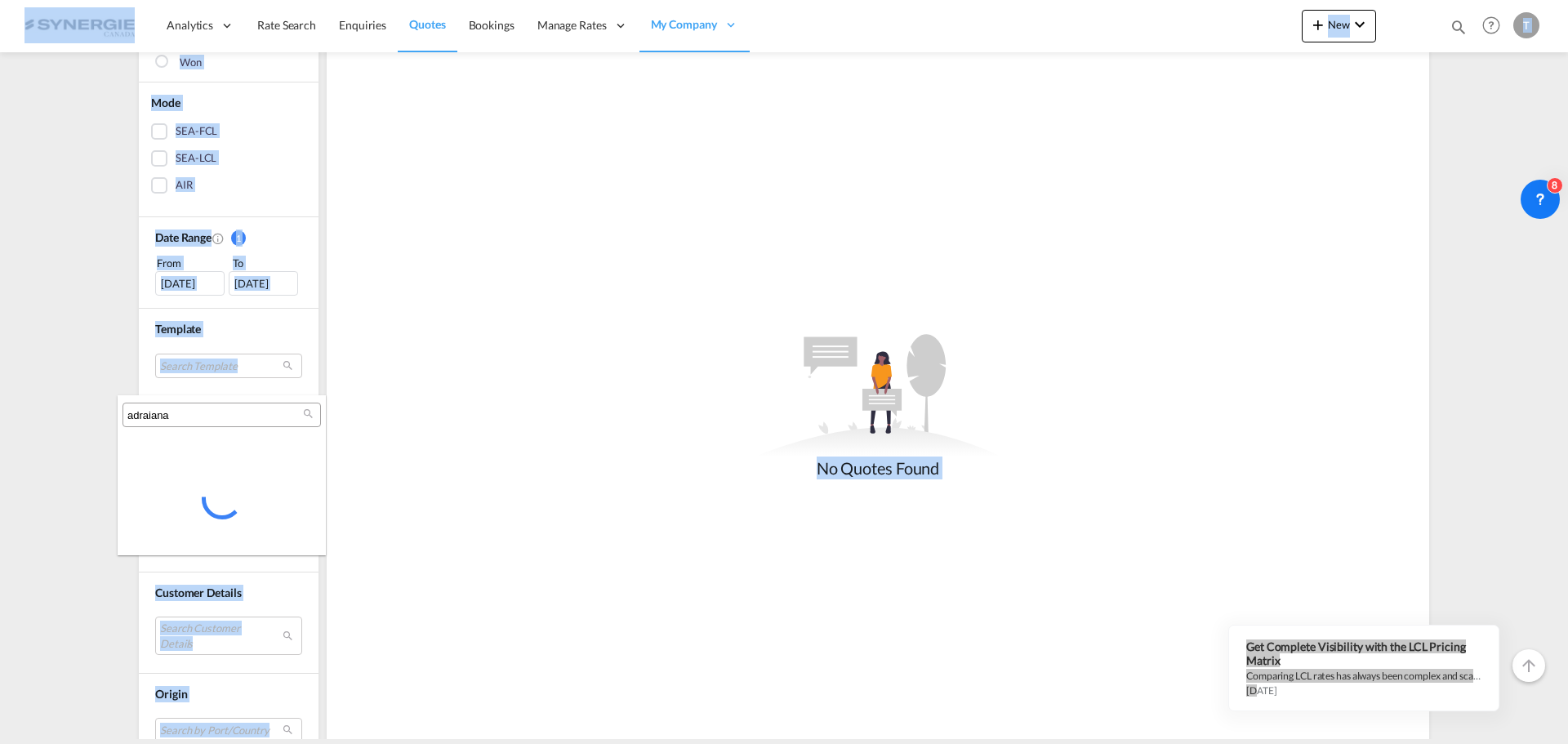
drag, startPoint x: 22, startPoint y: 409, endPoint x: 36, endPoint y: 408, distance: 14.0
click at [19, 409] on body "Analytics Reports Dashboard Rate Search Enquiries Quotes Bookings" at bounding box center [784, 372] width 1568 height 744
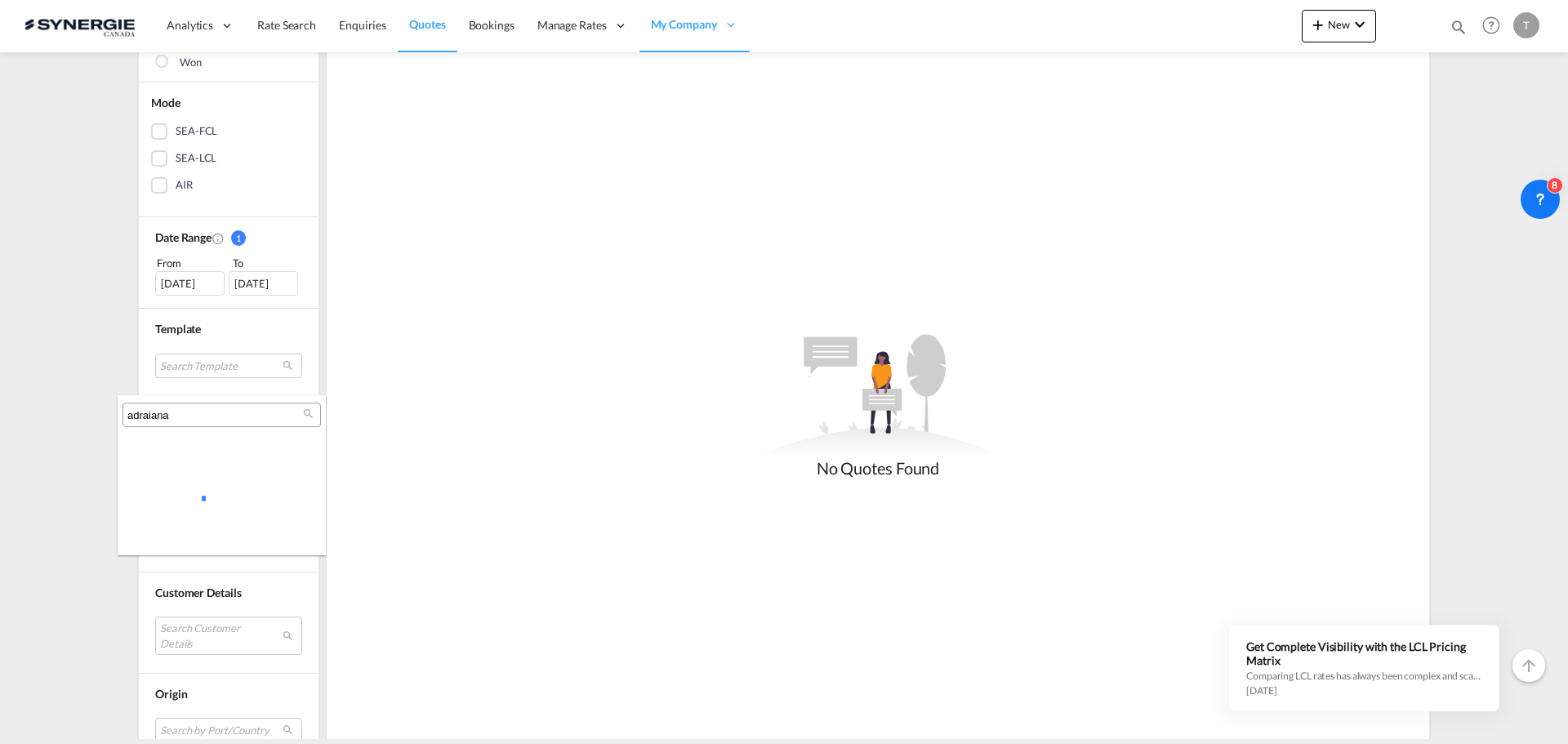
click at [171, 422] on input "adraiana" at bounding box center [214, 416] width 176 height 15
click at [173, 418] on input "adraiana" at bounding box center [214, 416] width 176 height 15
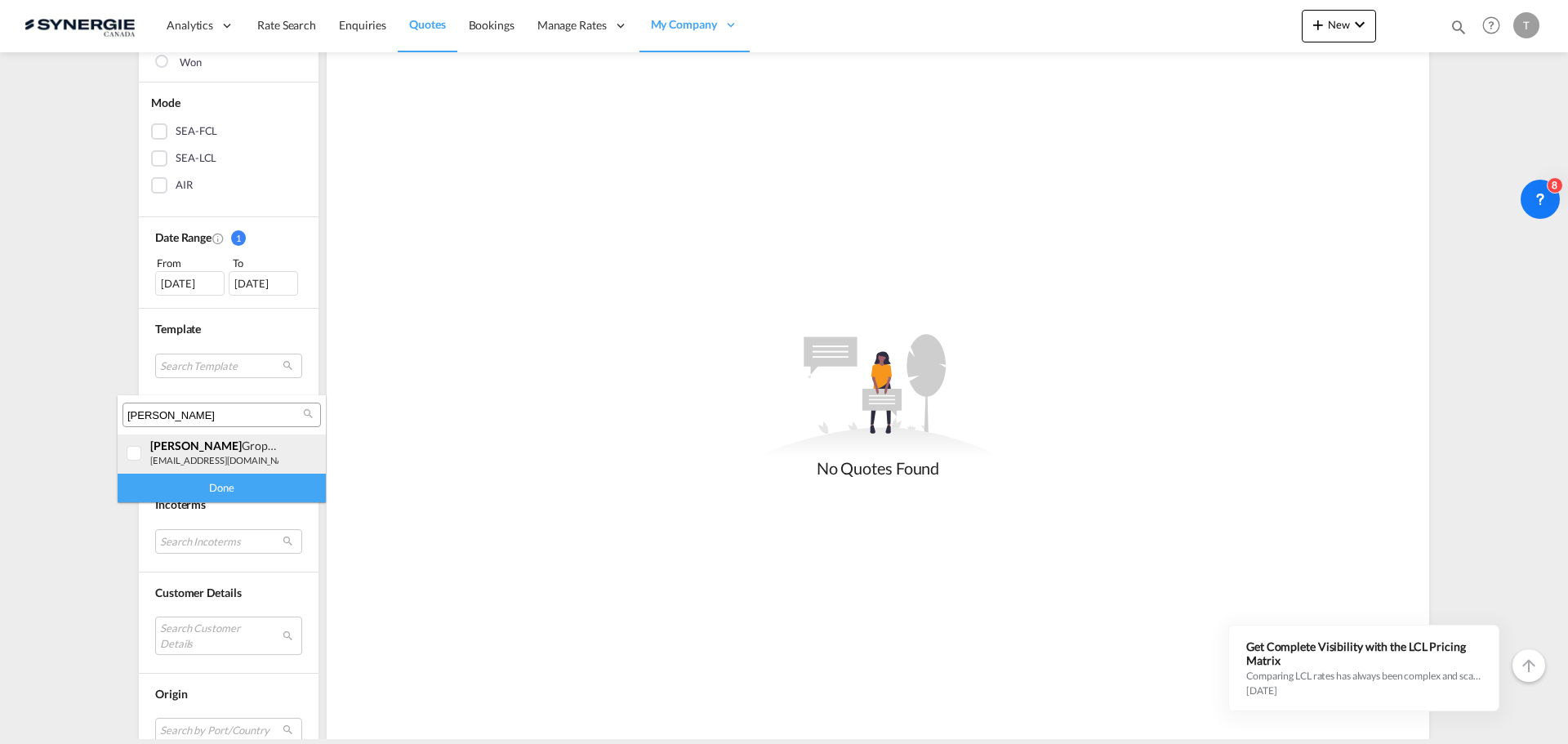
type input "[PERSON_NAME]"
click at [143, 458] on div at bounding box center [135, 454] width 17 height 17
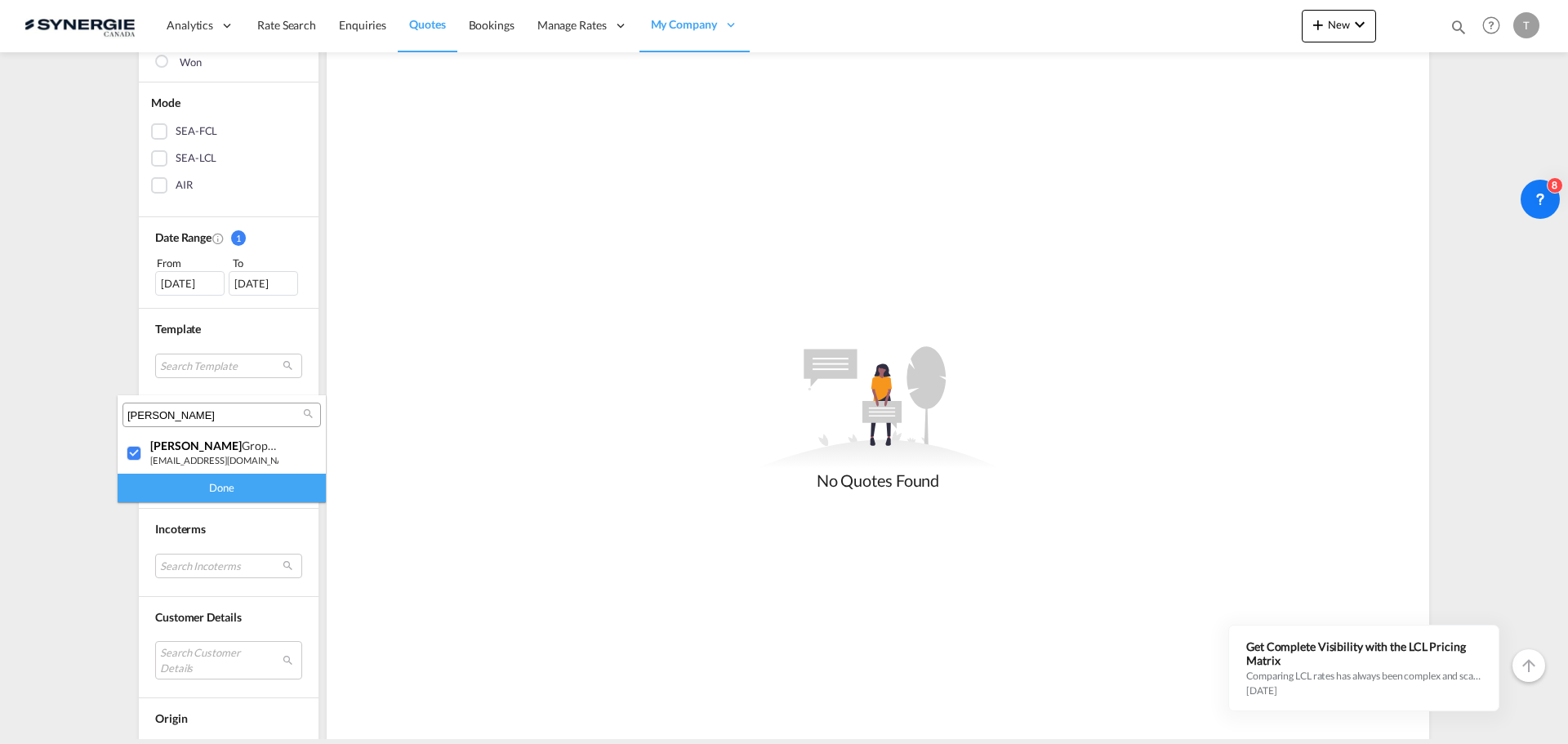
click at [170, 482] on div "Done" at bounding box center [222, 488] width 208 height 29
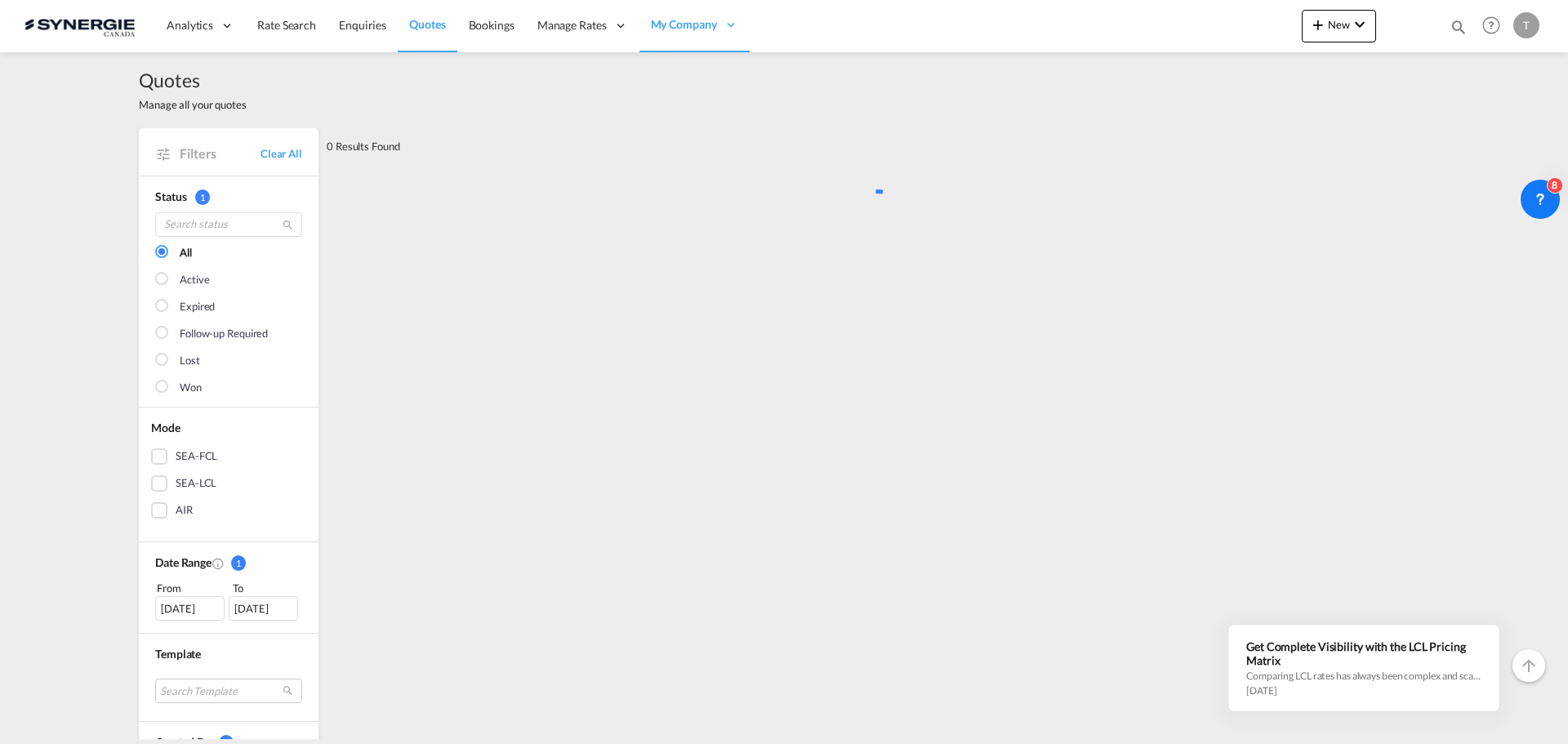
scroll to position [0, 0]
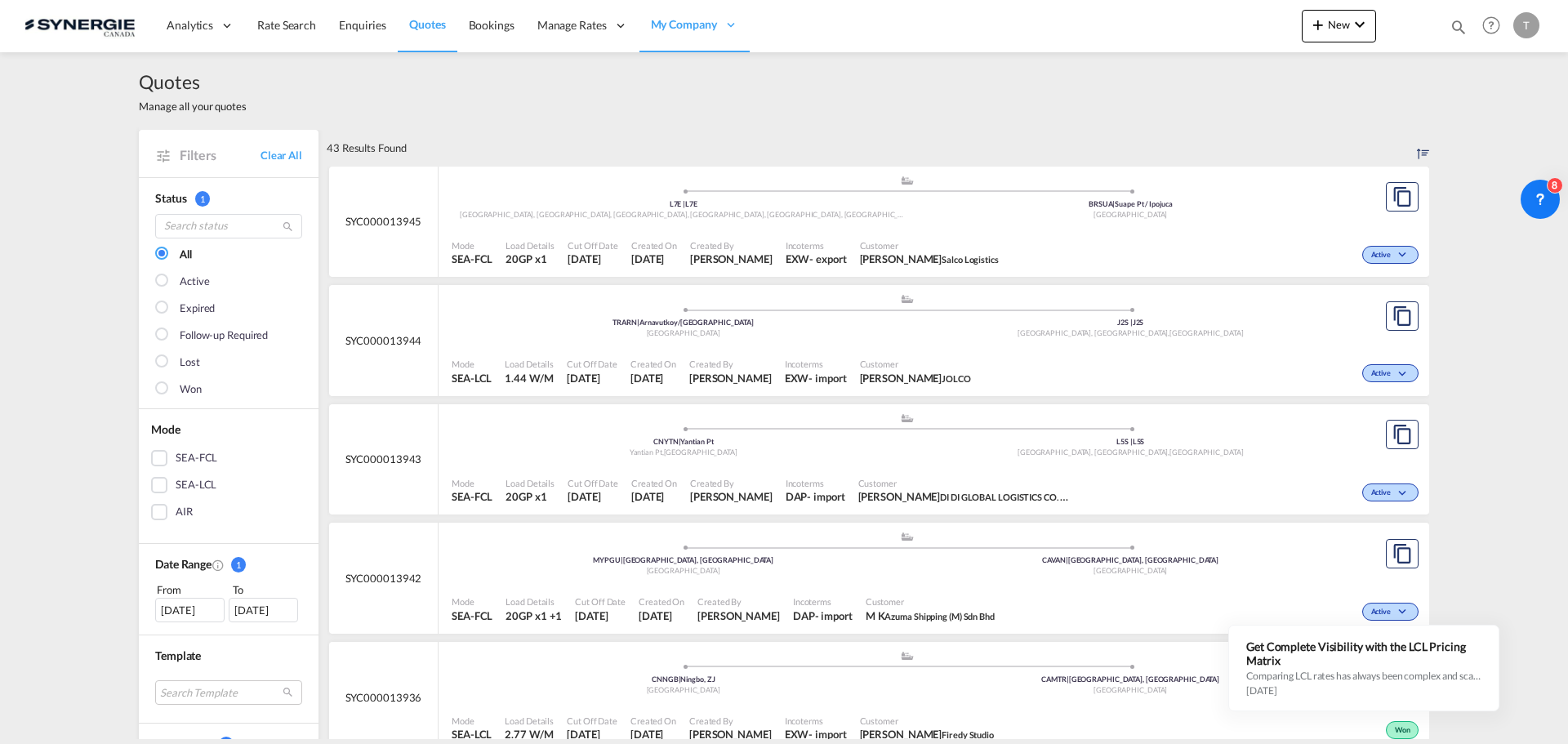
click at [146, 388] on div "Status 1 All Active Expired Follow-up Required Lost Won" at bounding box center [228, 294] width 179 height 232
click at [157, 392] on div at bounding box center [164, 389] width 17 height 17
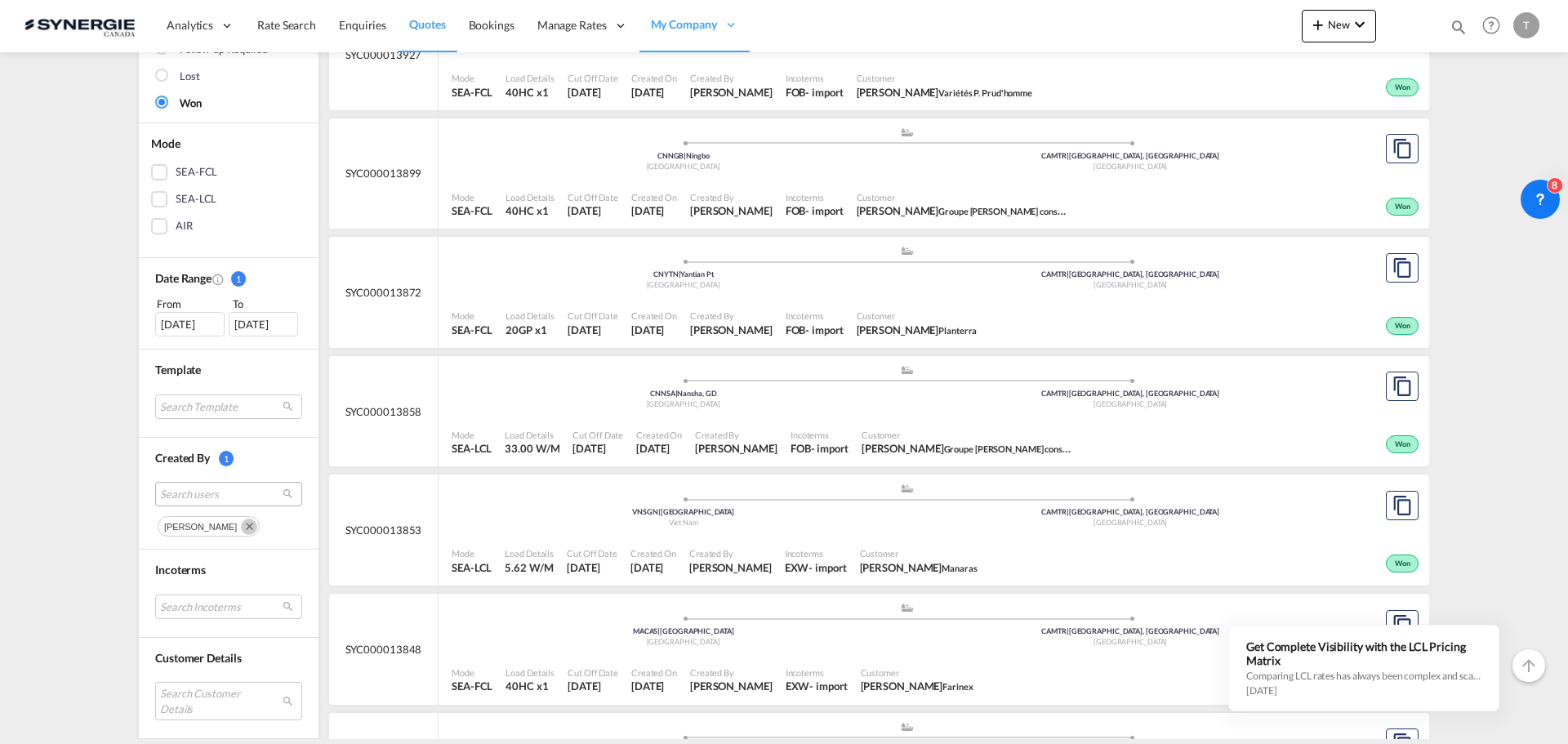
scroll to position [409, 0]
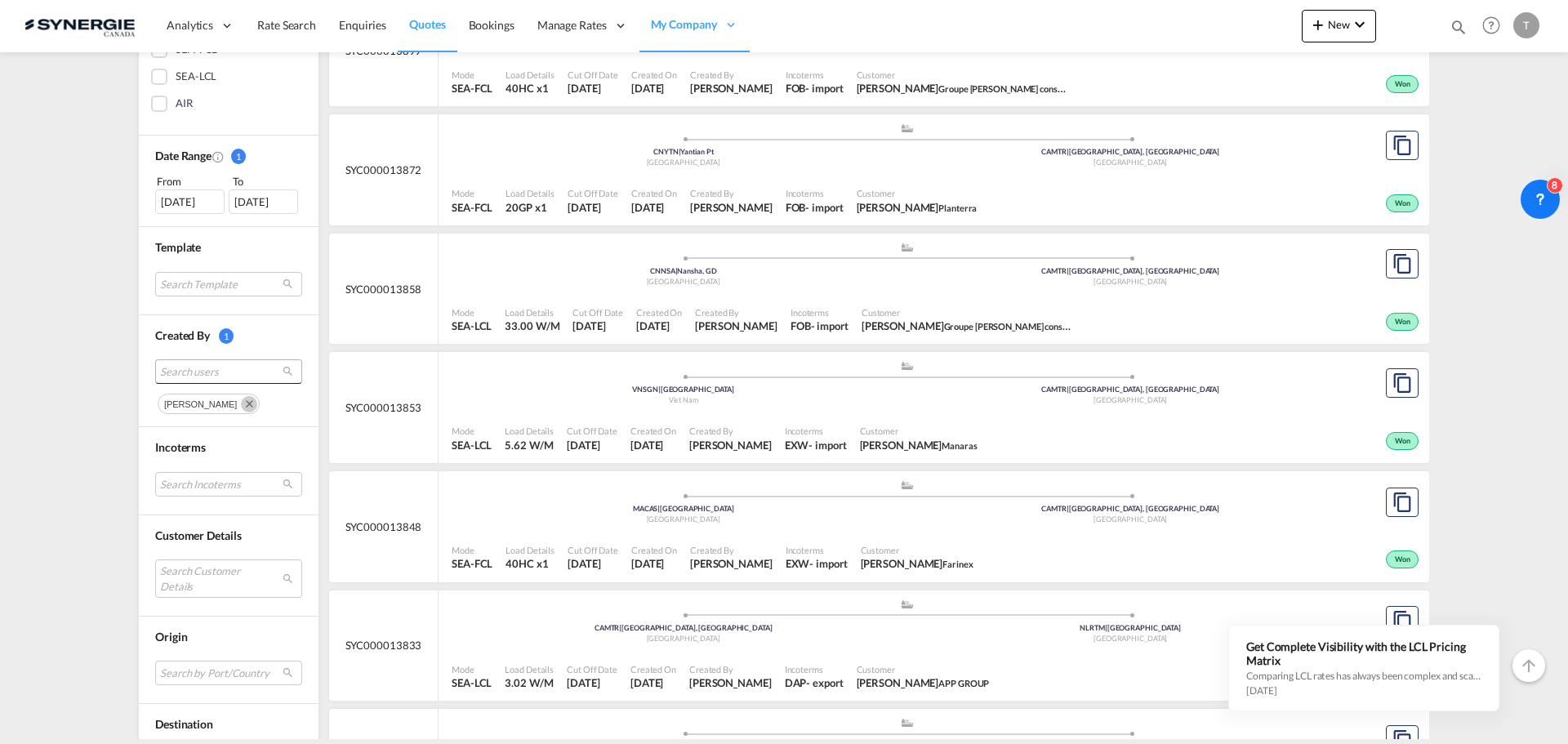
click at [174, 371] on span "Search users" at bounding box center [215, 372] width 111 height 15
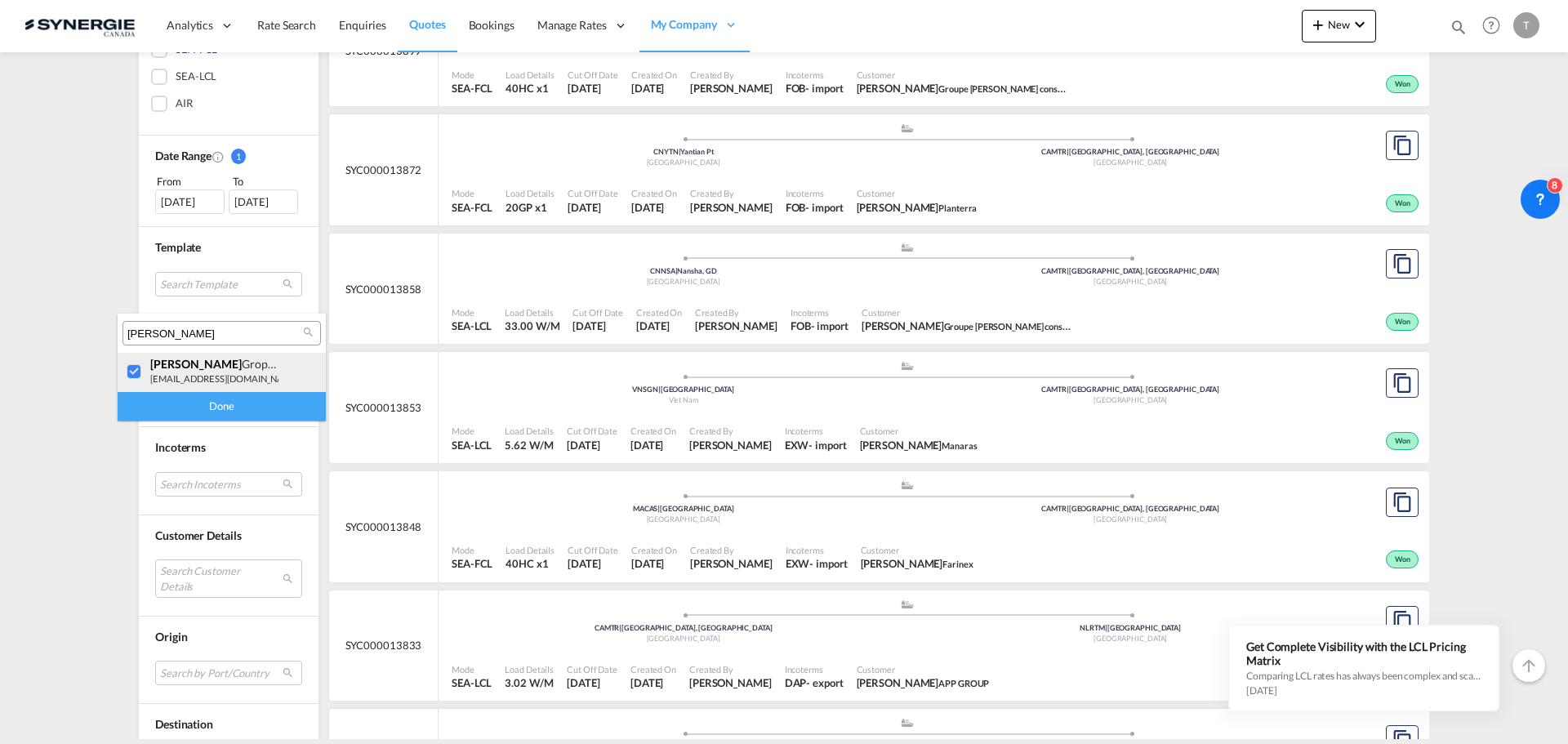
drag, startPoint x: 131, startPoint y: 378, endPoint x: 143, endPoint y: 370, distance: 14.4
click at [133, 376] on div at bounding box center [135, 373] width 17 height 17
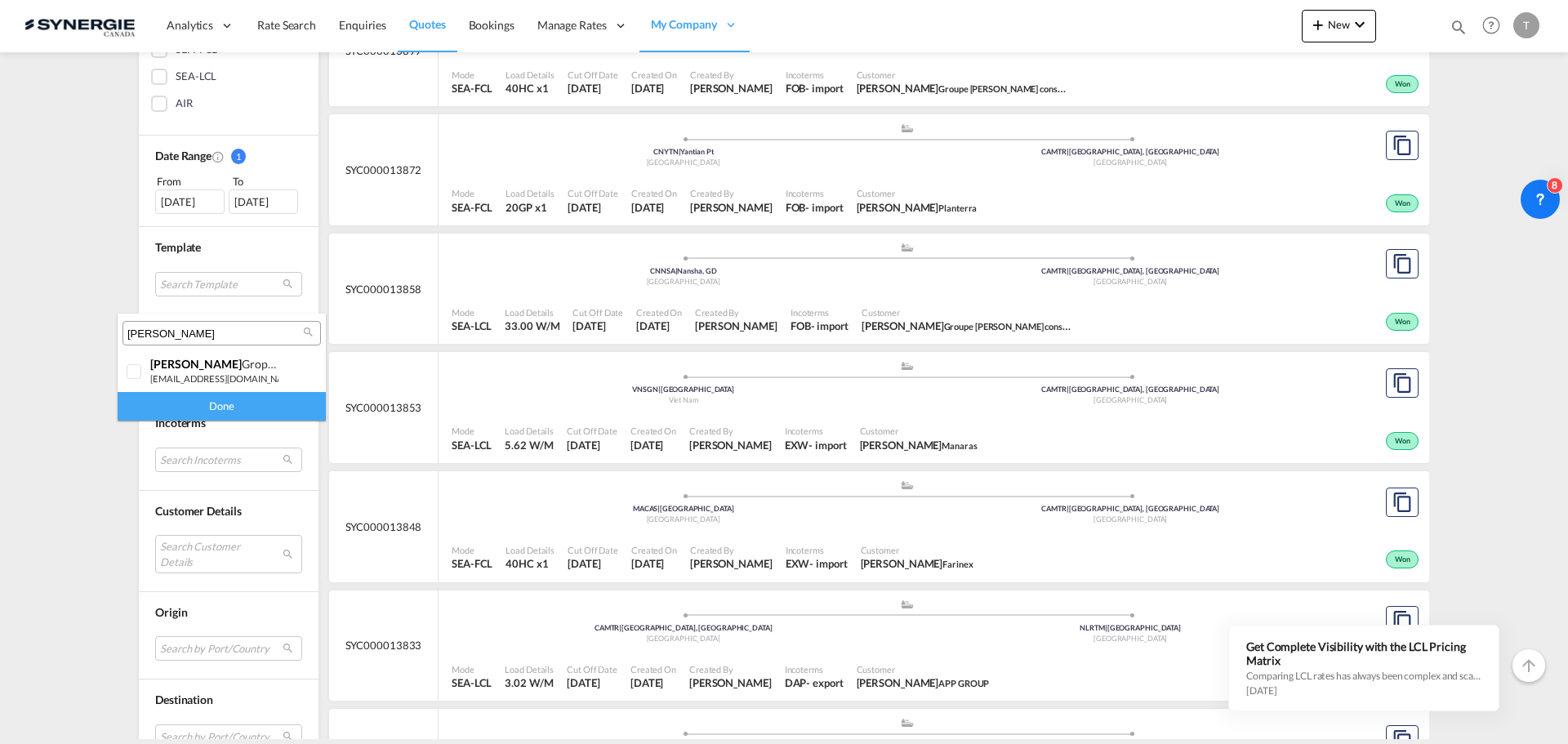
click at [170, 331] on input "[PERSON_NAME]" at bounding box center [214, 334] width 176 height 15
type input "[PERSON_NAME]"
click at [129, 376] on div at bounding box center [135, 373] width 17 height 17
click at [168, 395] on div "Done" at bounding box center [222, 406] width 208 height 29
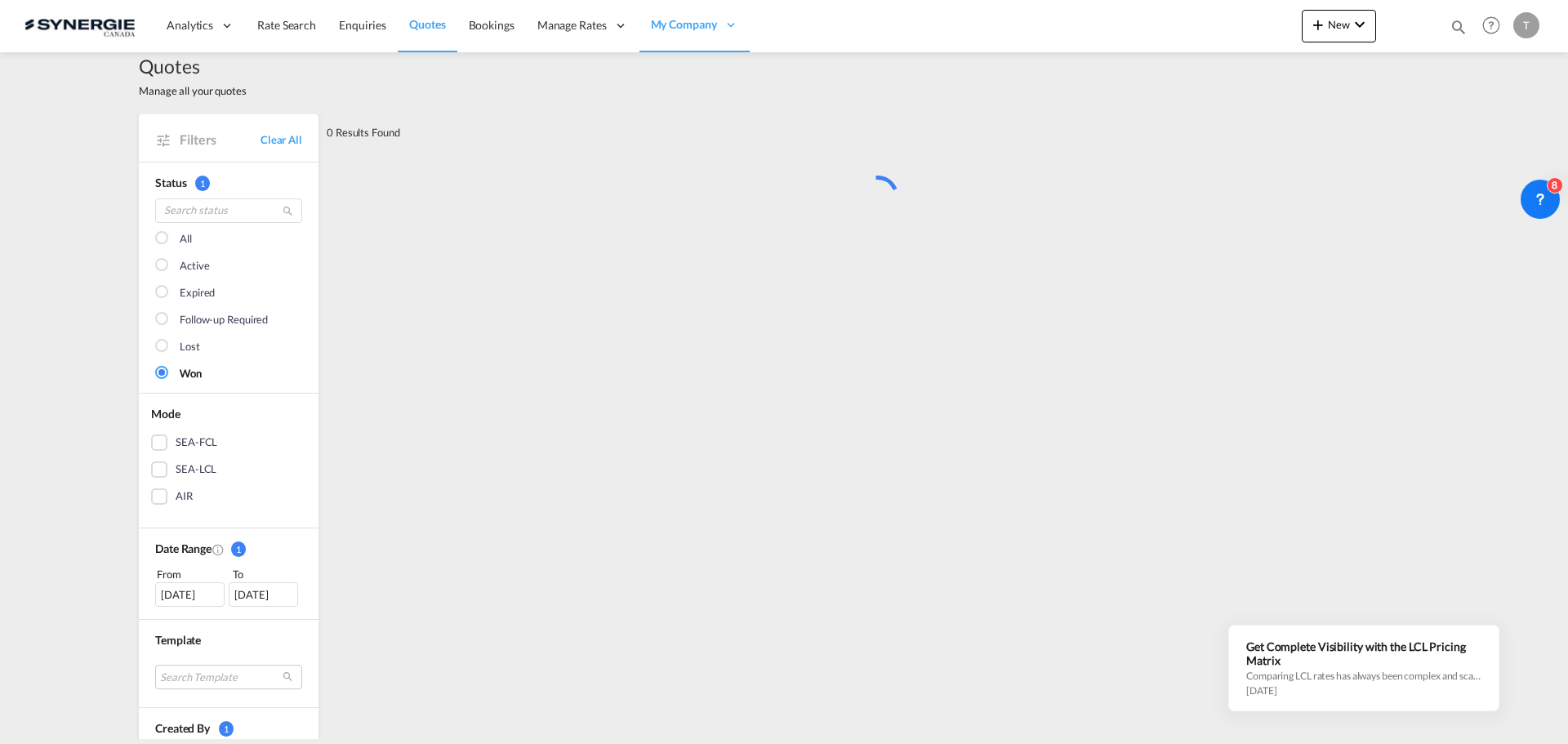
scroll to position [0, 0]
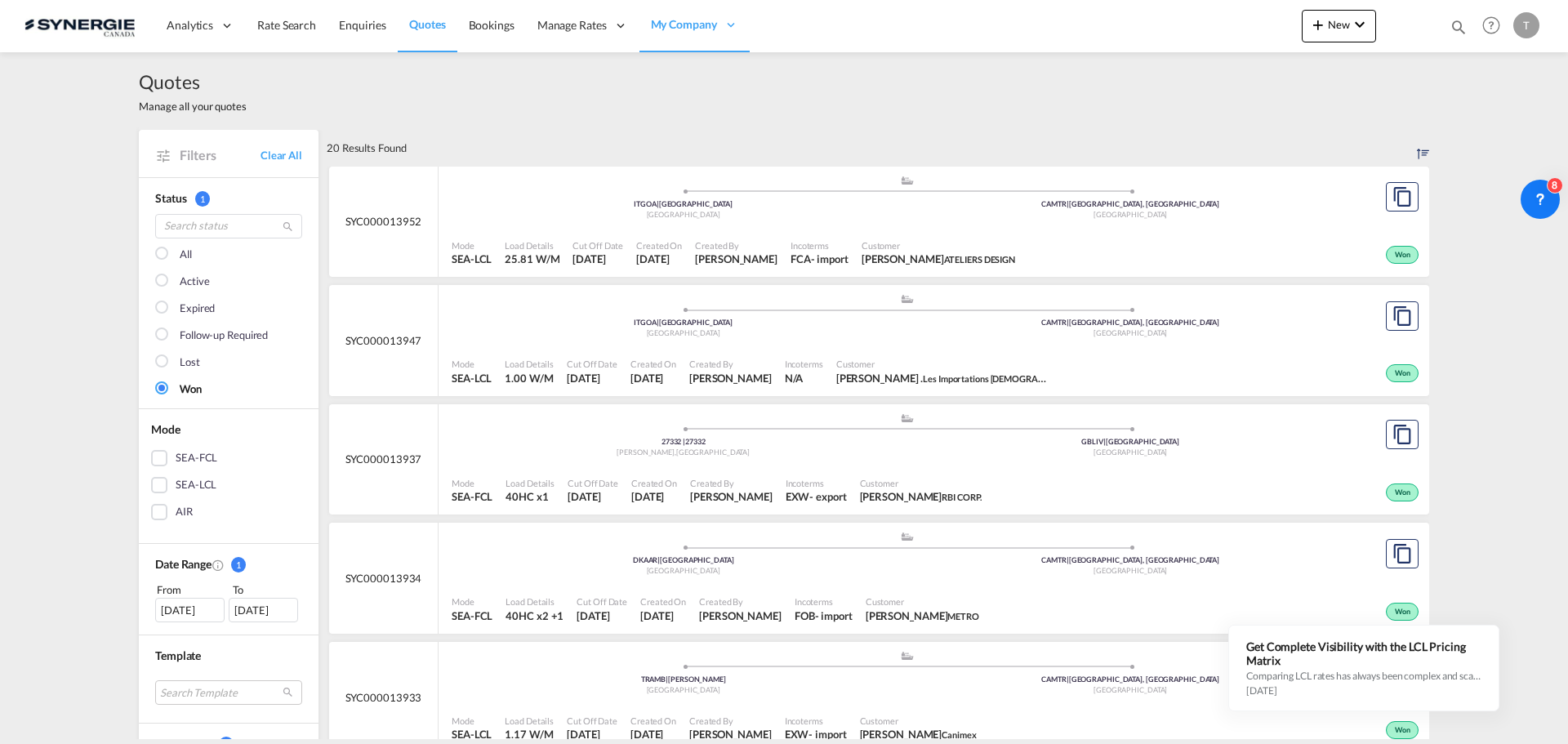
drag, startPoint x: 178, startPoint y: 274, endPoint x: 167, endPoint y: 265, distance: 14.2
click at [179, 274] on div "Active" at bounding box center [194, 282] width 29 height 17
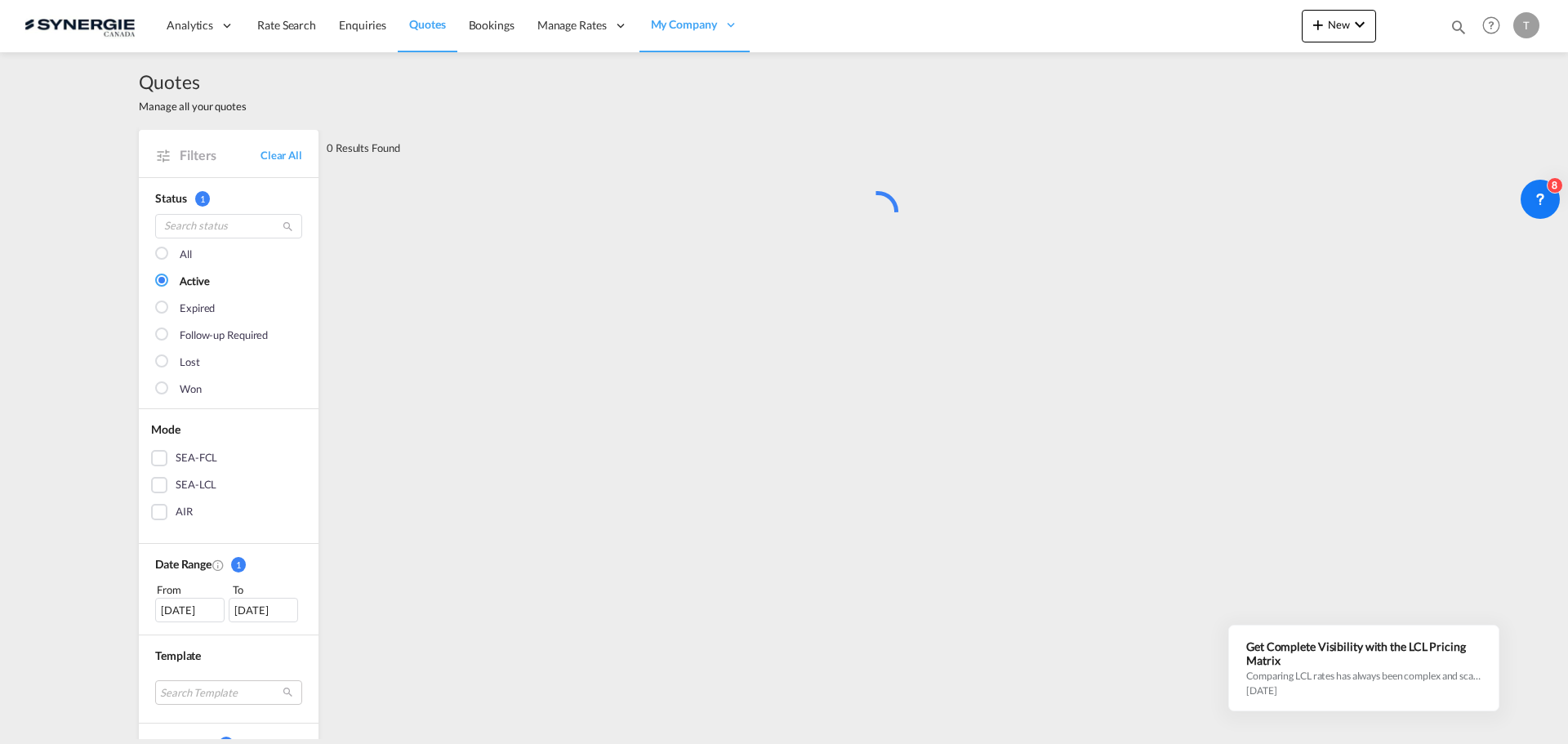
click at [156, 252] on div at bounding box center [164, 255] width 17 height 17
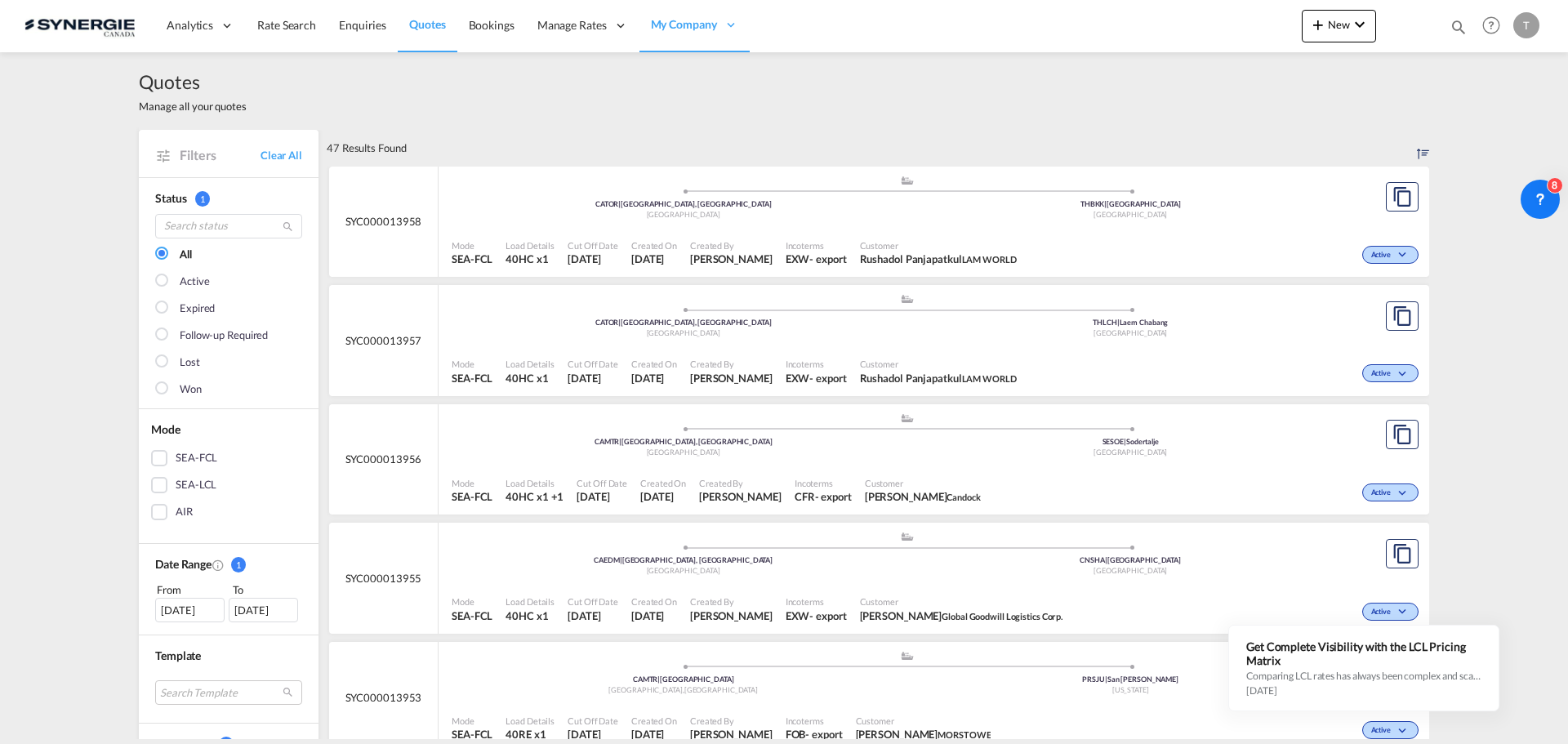
click at [172, 612] on div "[DATE]" at bounding box center [190, 610] width 69 height 25
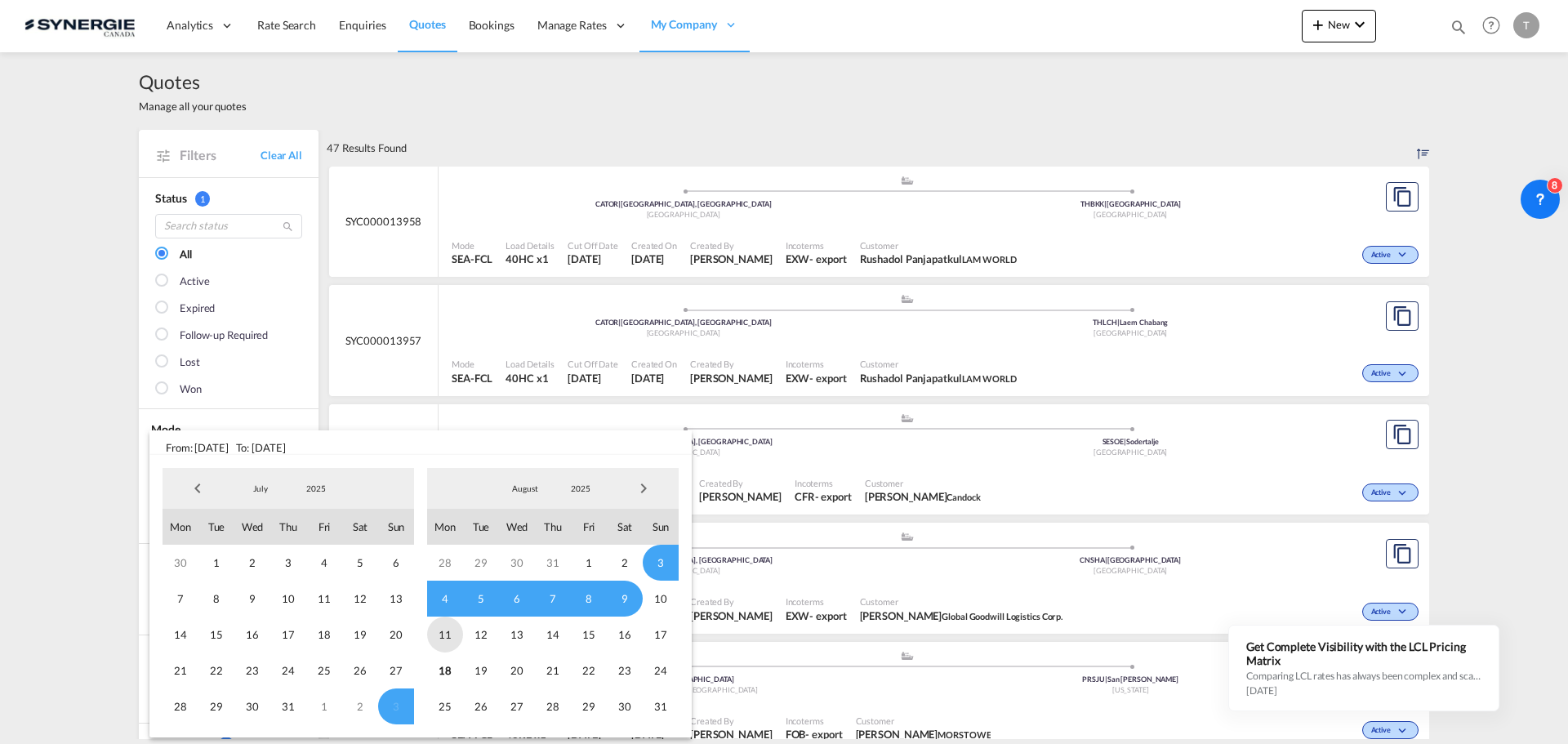
click at [455, 638] on span "11" at bounding box center [444, 634] width 36 height 36
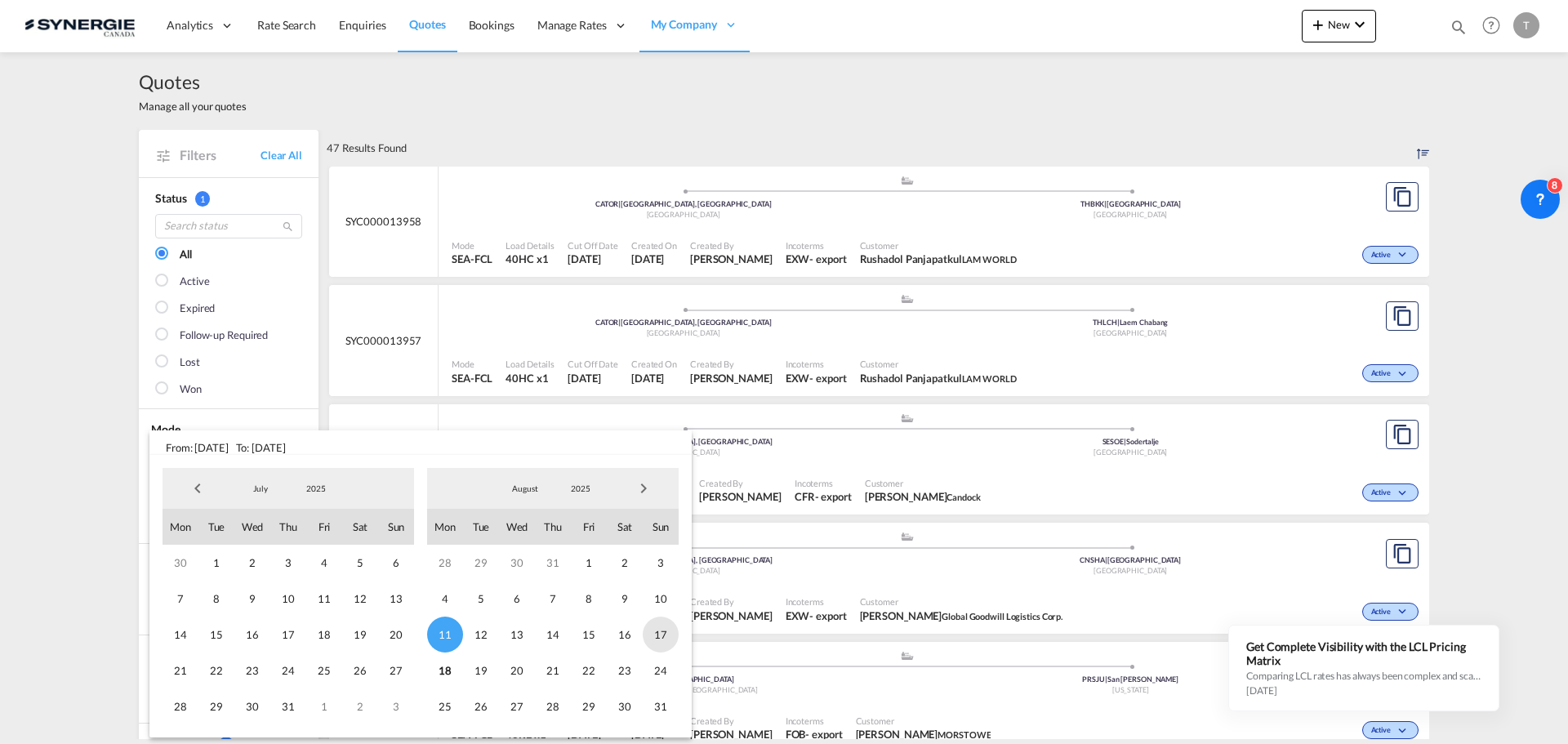
click at [675, 634] on span "17" at bounding box center [660, 634] width 36 height 36
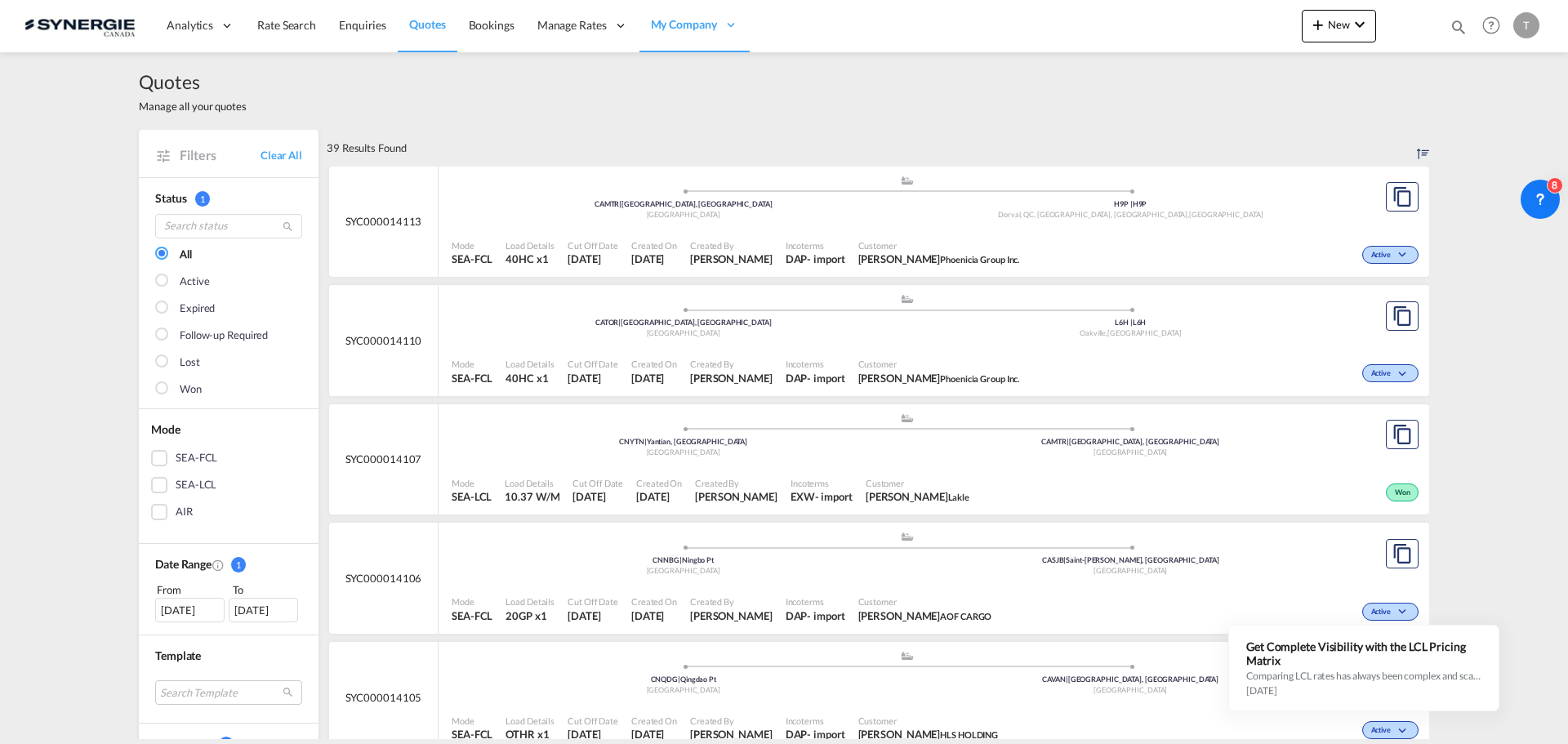
click at [183, 388] on div "Won" at bounding box center [190, 389] width 22 height 17
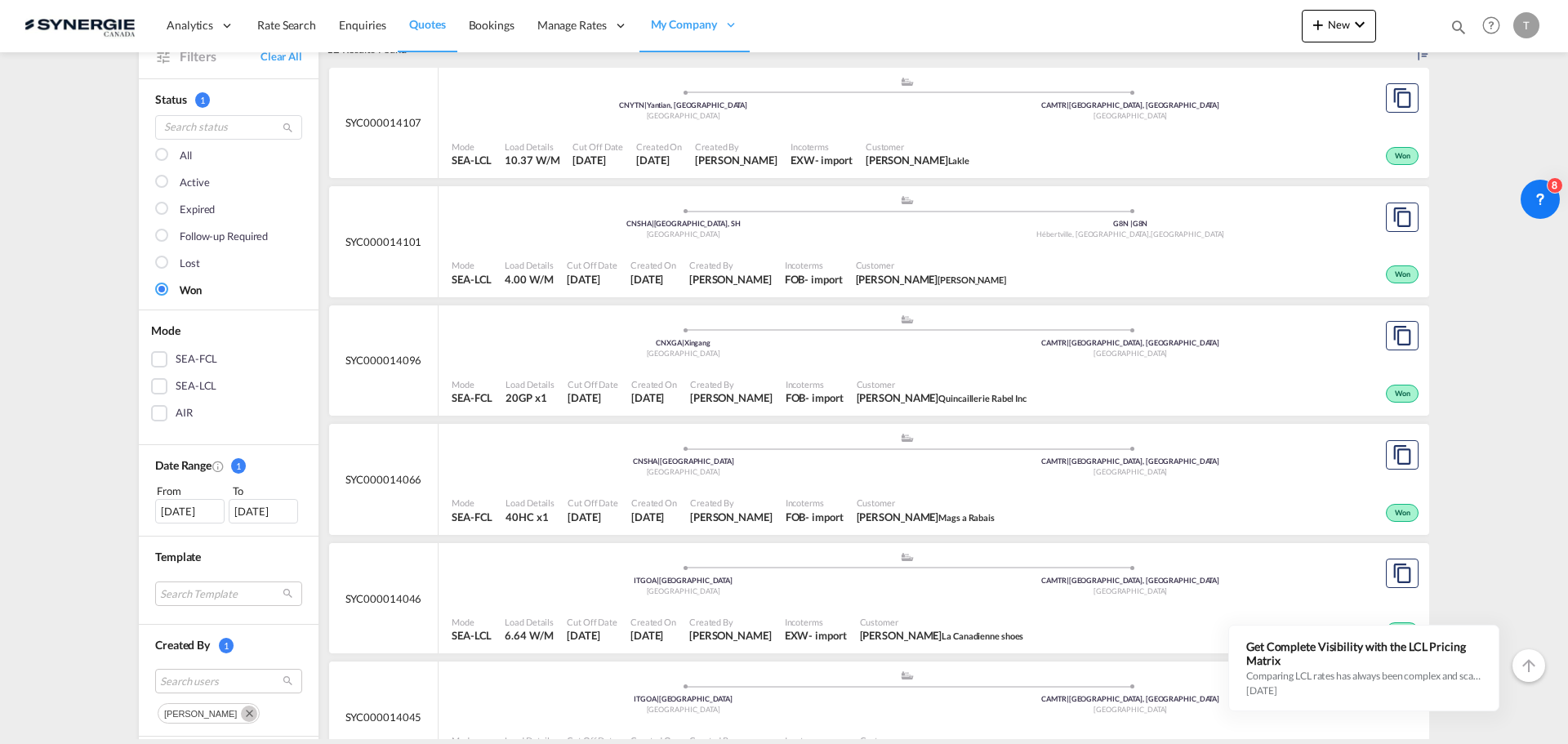
scroll to position [245, 0]
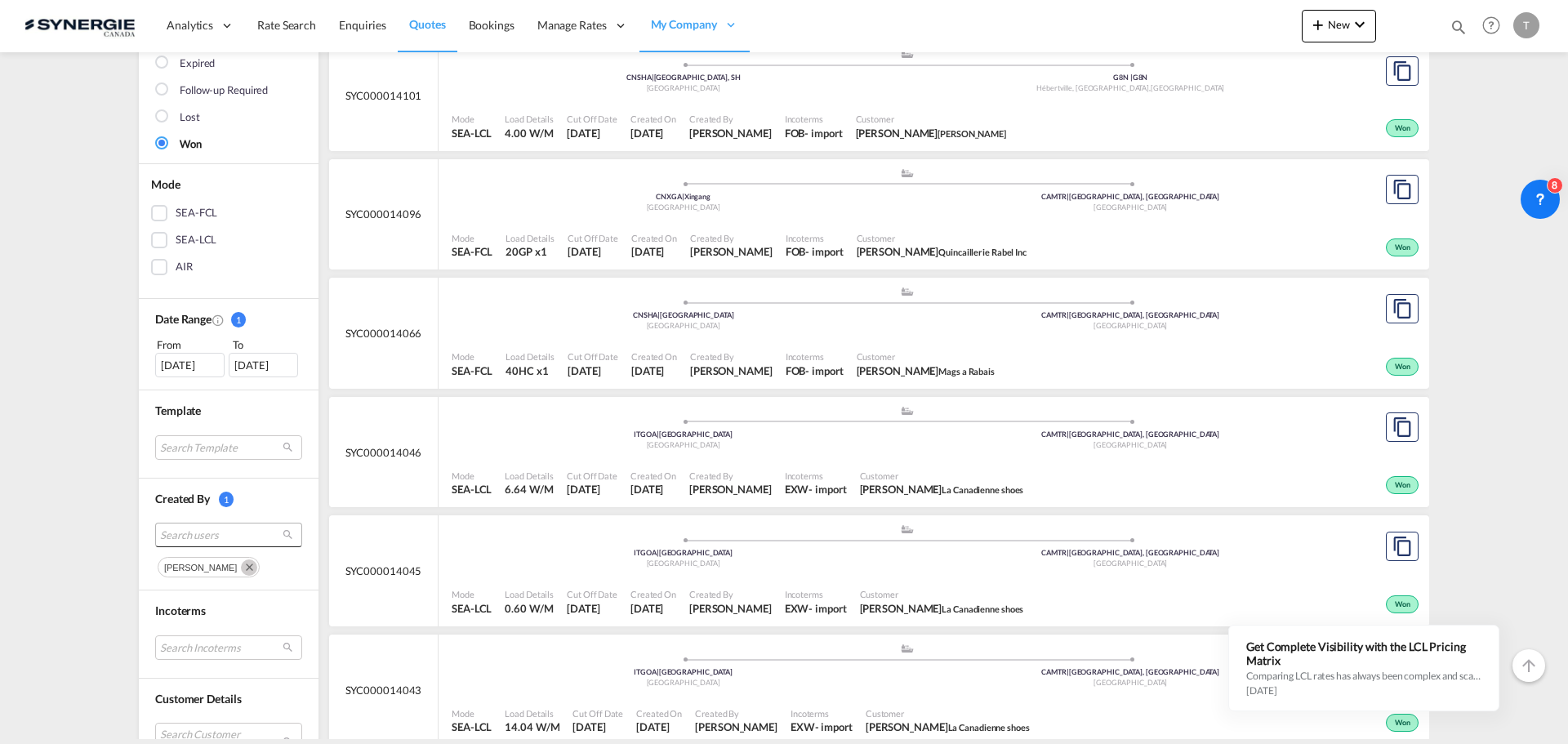
click at [185, 544] on md-select-value "Search users" at bounding box center [229, 535] width 147 height 25
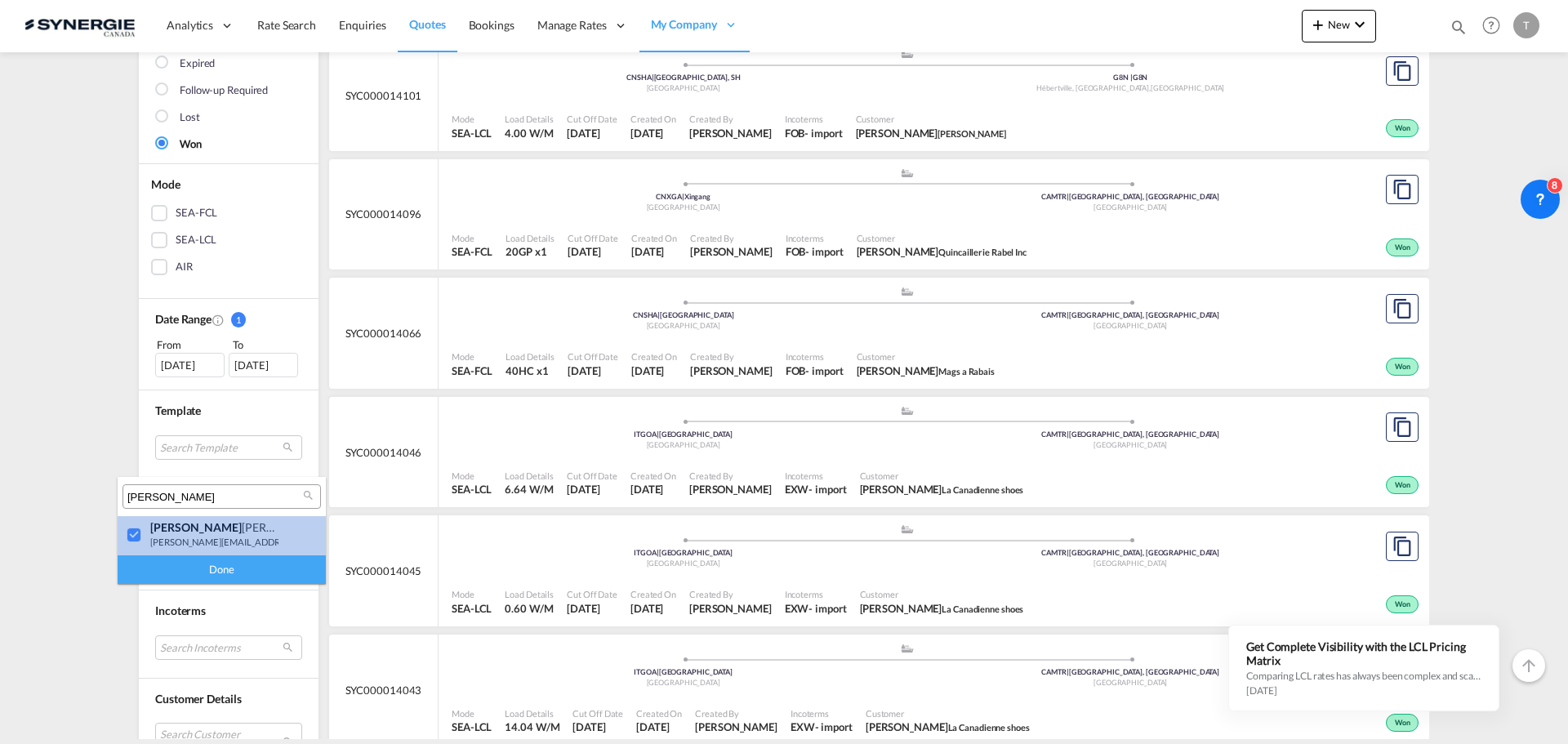
click at [139, 540] on div at bounding box center [135, 536] width 17 height 17
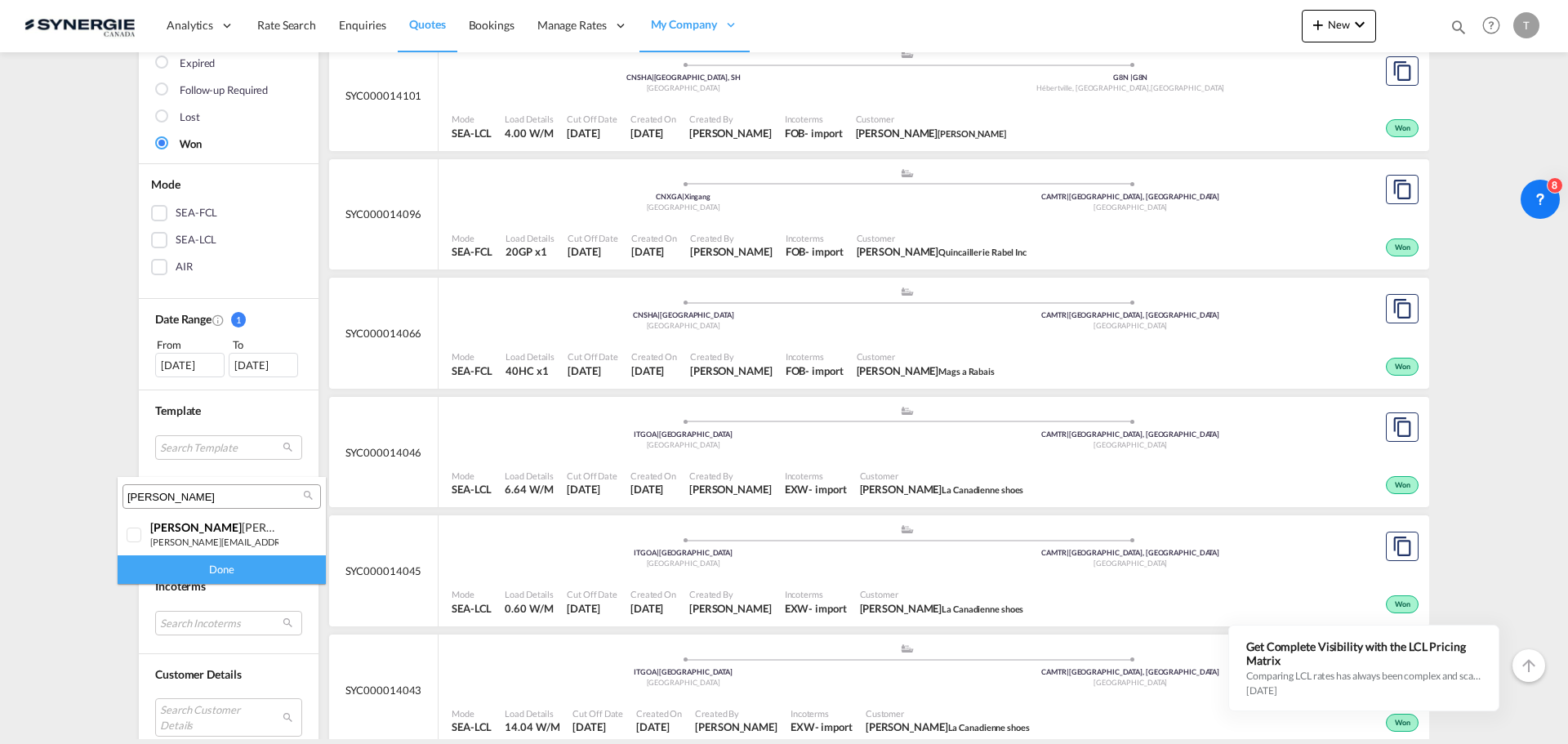
click at [167, 494] on input "[PERSON_NAME]" at bounding box center [214, 497] width 176 height 15
type input "adri"
click at [127, 541] on div at bounding box center [135, 536] width 17 height 17
click at [155, 570] on div "Done" at bounding box center [222, 569] width 208 height 29
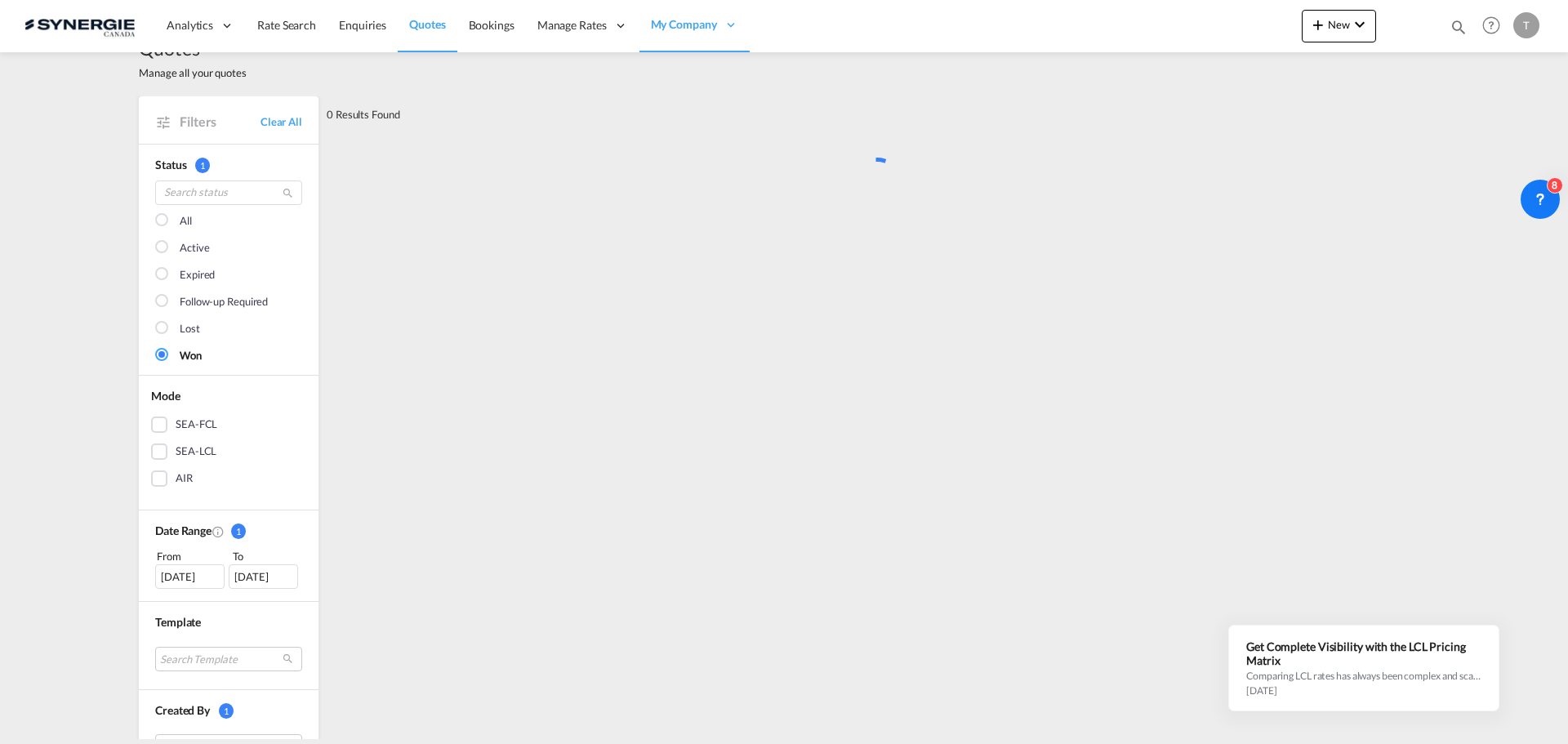
scroll to position [0, 0]
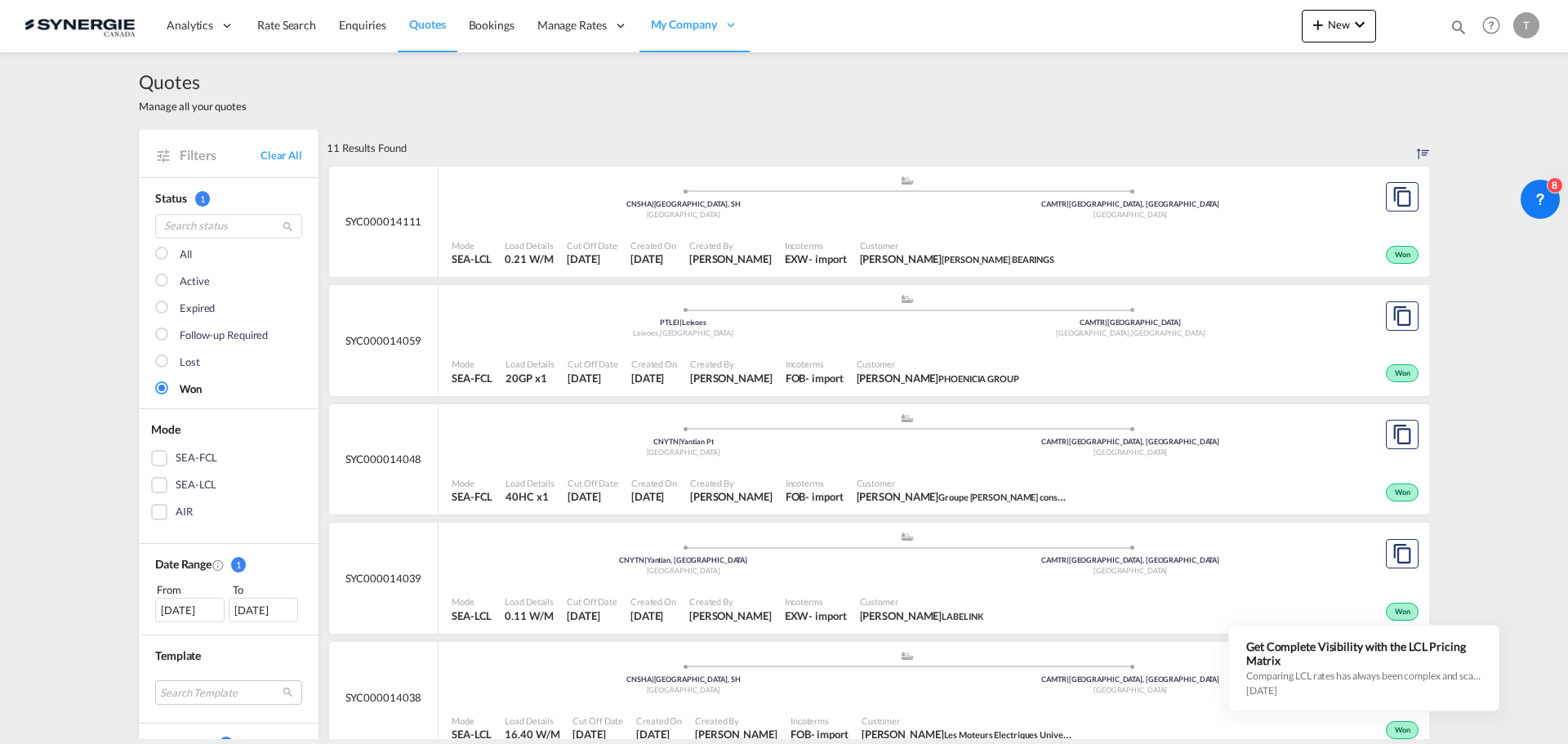
click at [166, 258] on md-checkbox "All" at bounding box center [229, 255] width 147 height 17
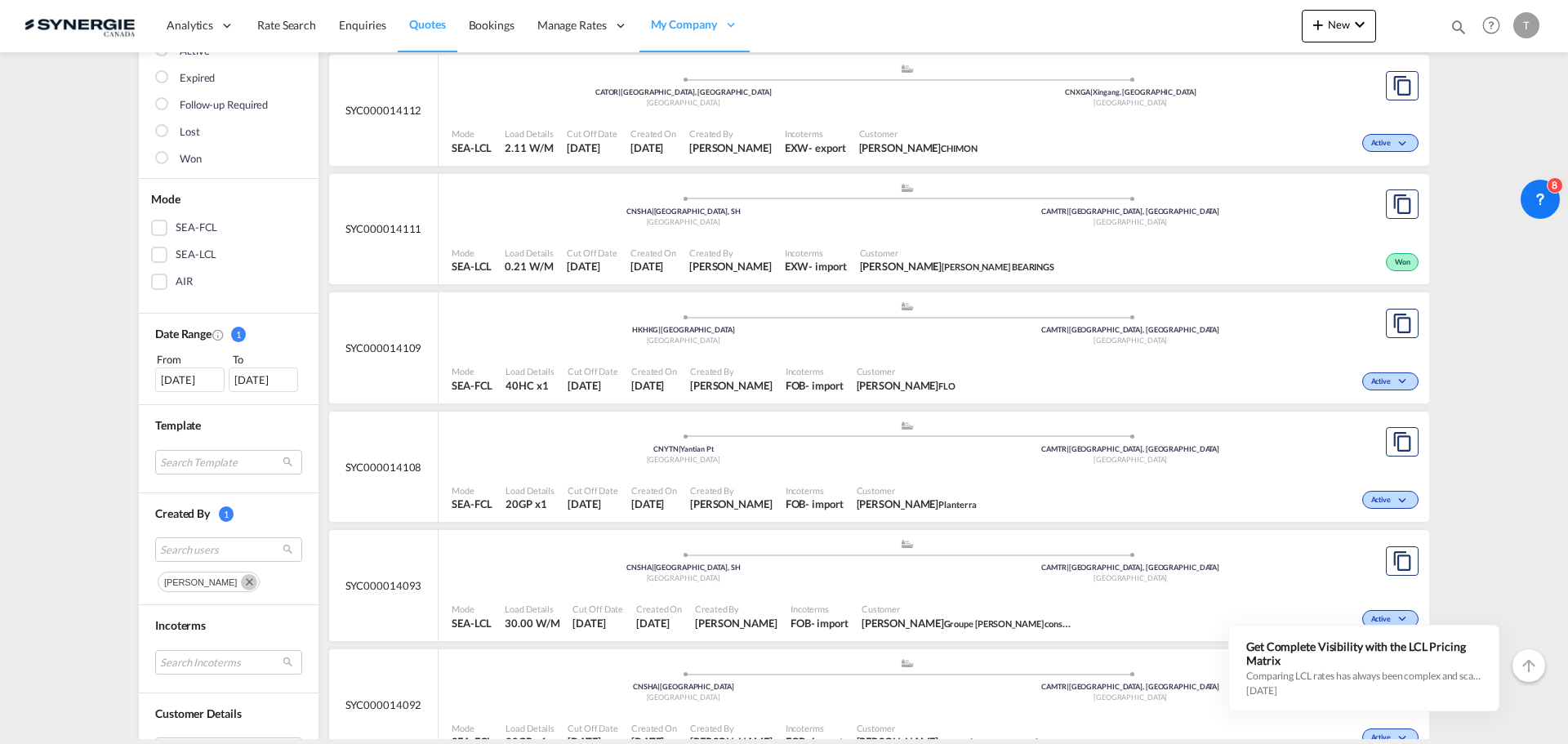
scroll to position [245, 0]
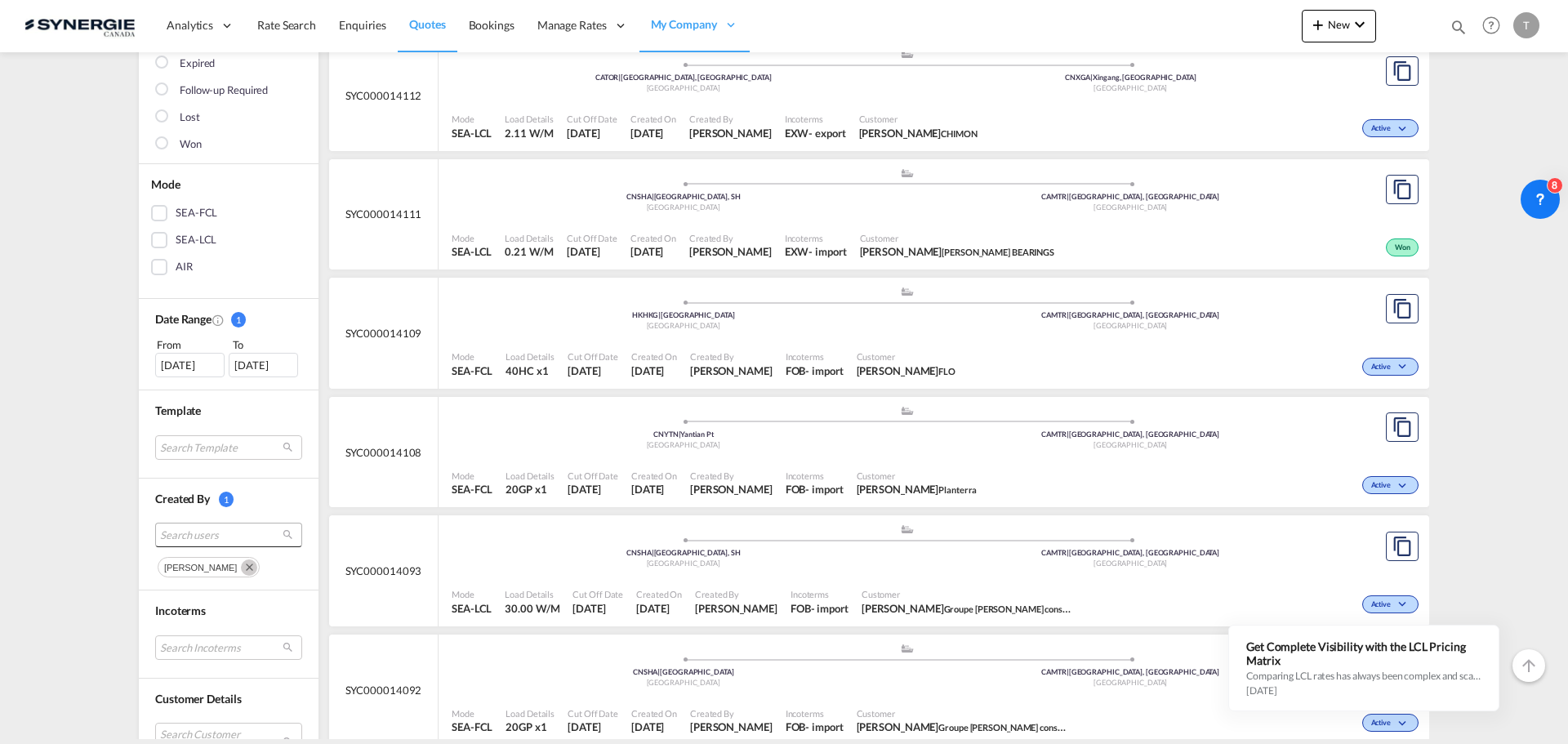
click at [220, 537] on span "Search users" at bounding box center [215, 535] width 111 height 15
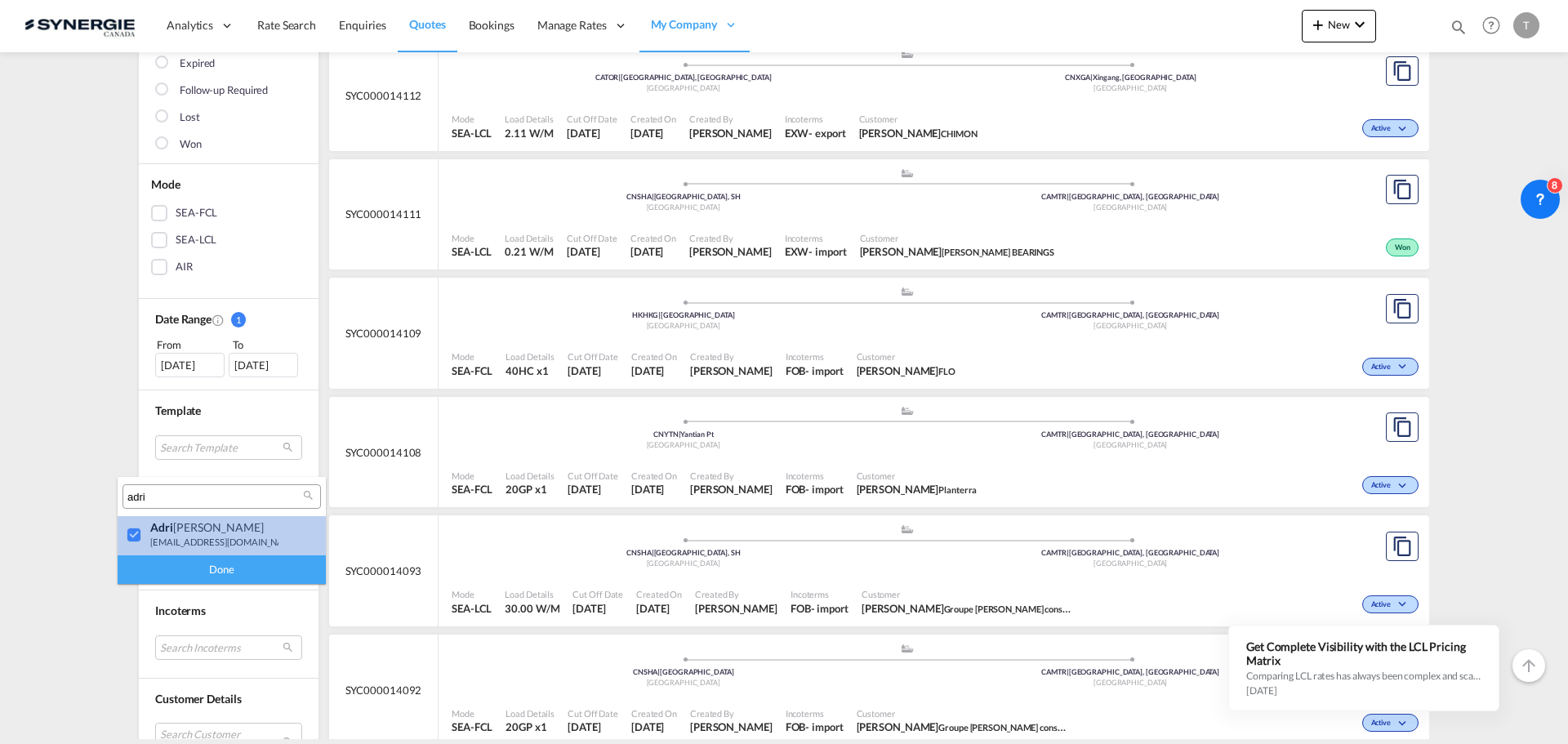
click at [141, 536] on div at bounding box center [135, 536] width 17 height 17
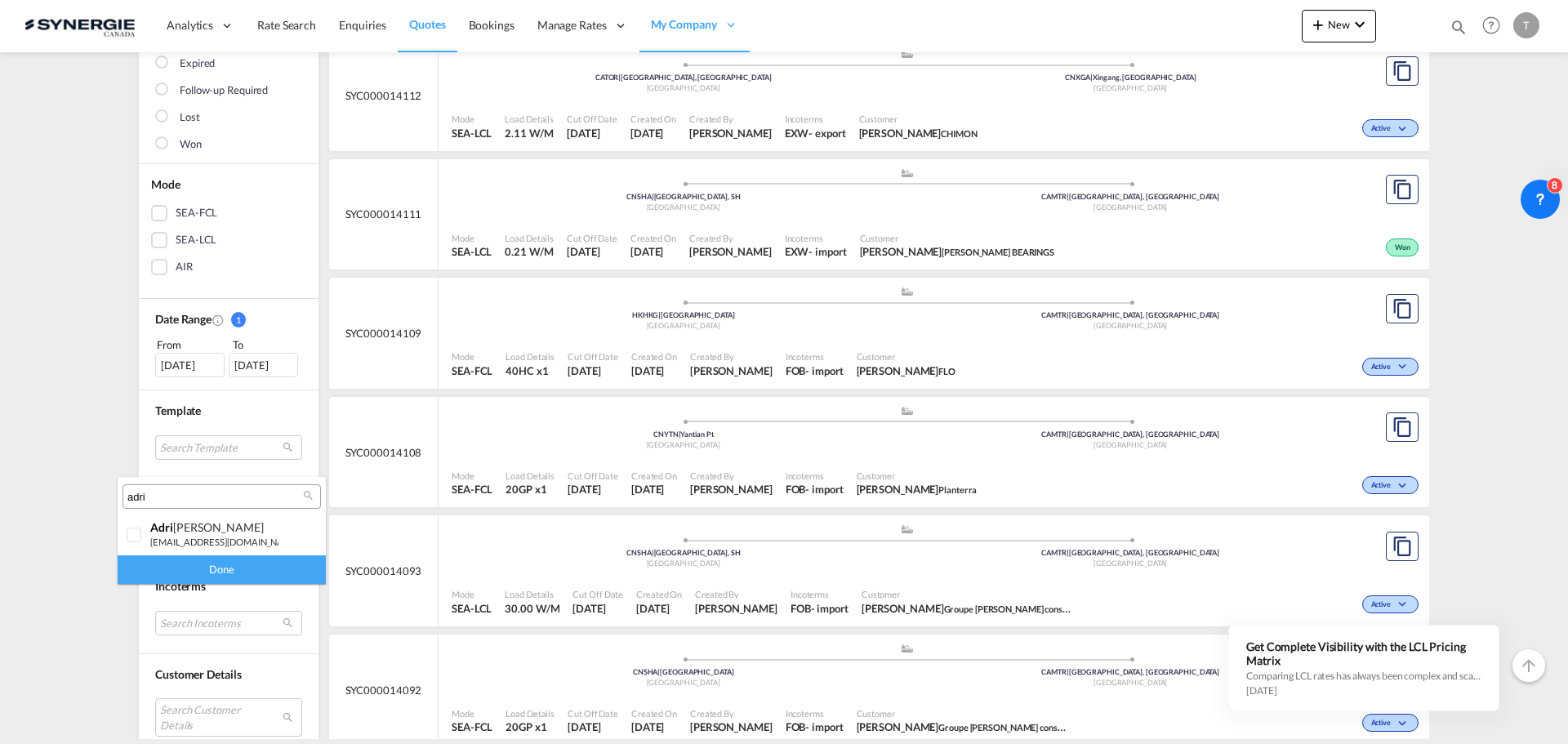
click at [165, 493] on input "adri" at bounding box center [214, 497] width 176 height 15
type input "gael"
click at [151, 536] on div "[PERSON_NAME] [PERSON_NAME][EMAIL_ADDRESS][DOMAIN_NAME]" at bounding box center [213, 534] width 128 height 28
click at [194, 574] on div "Done" at bounding box center [222, 569] width 208 height 29
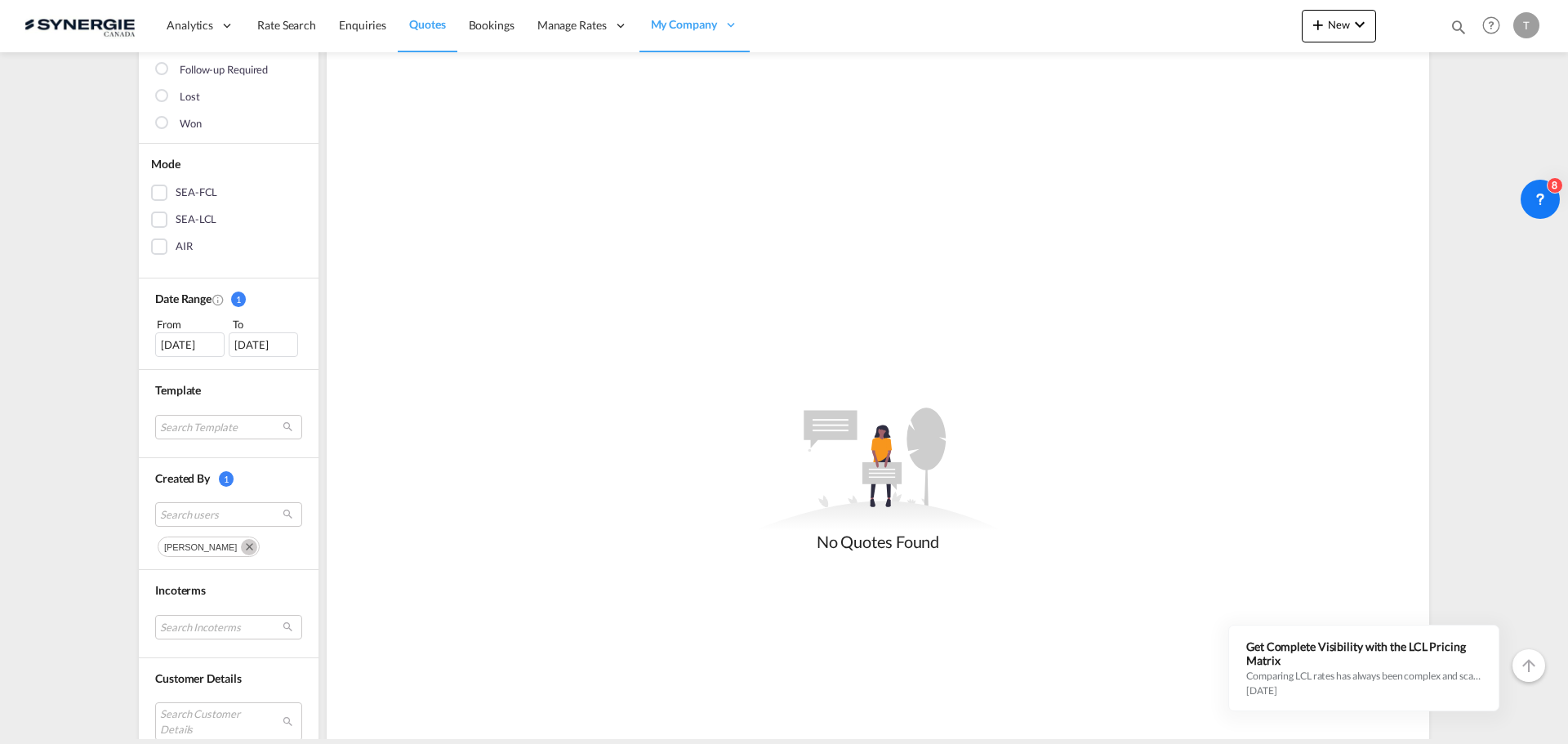
scroll to position [327, 0]
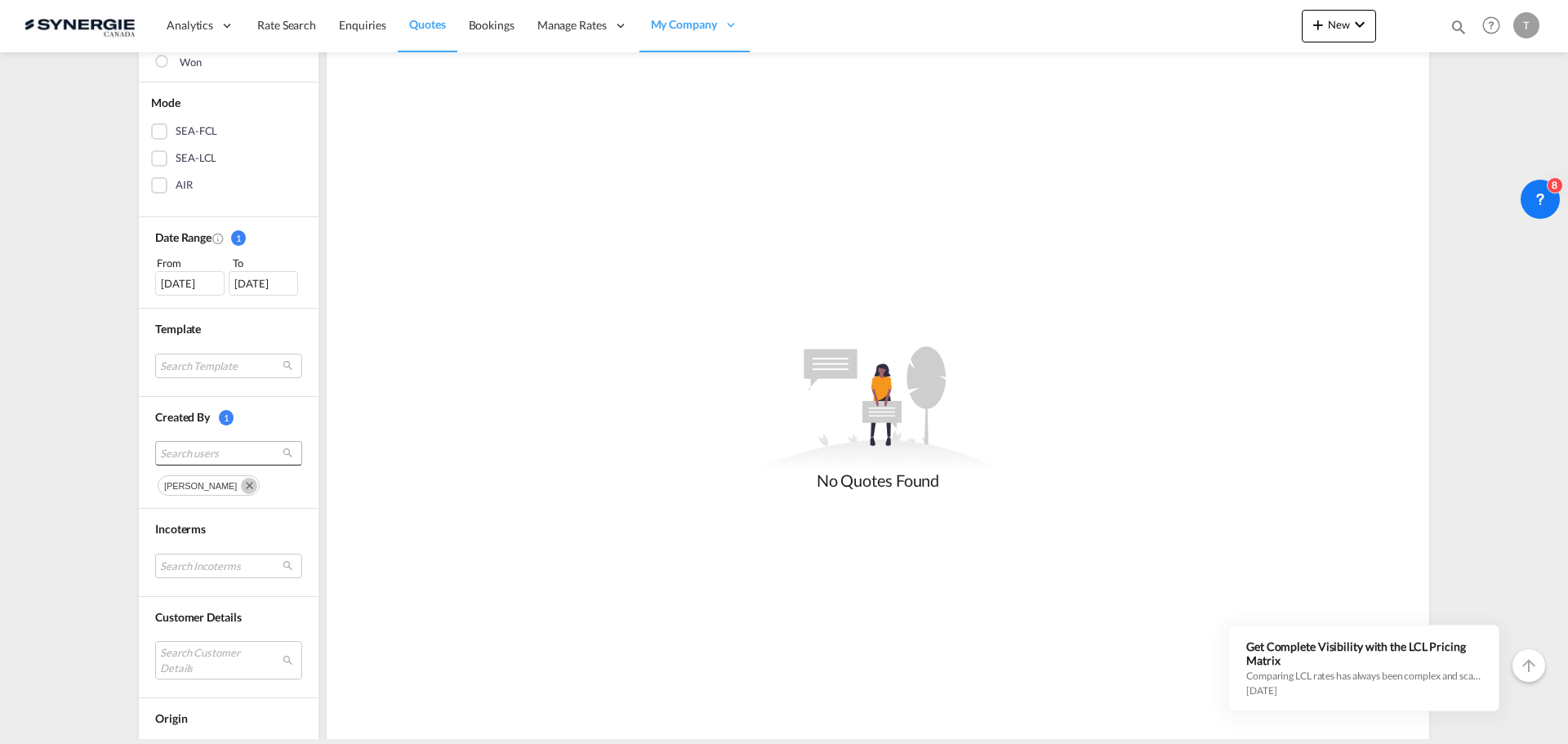
click at [205, 451] on span "Search users" at bounding box center [215, 453] width 111 height 15
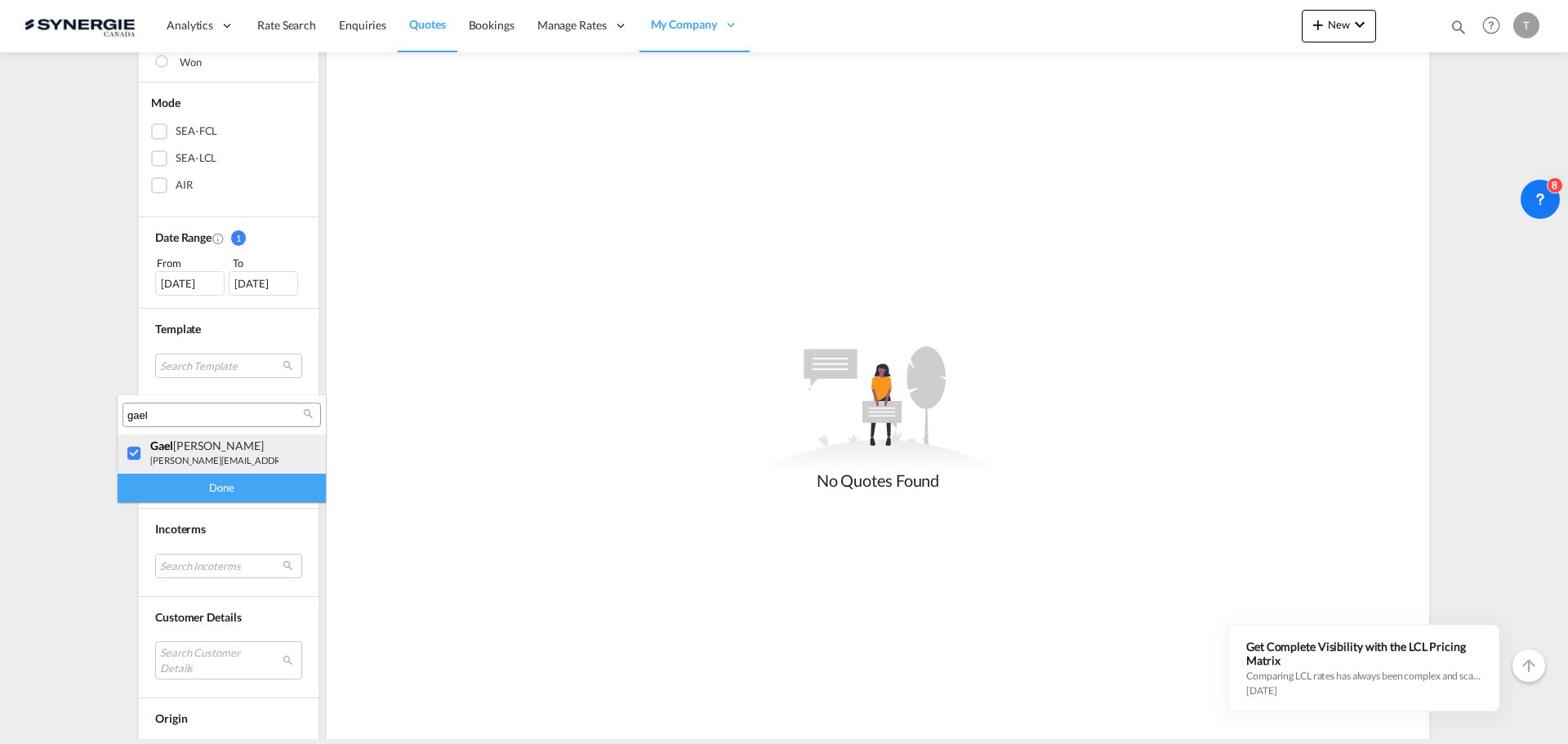
drag, startPoint x: 128, startPoint y: 453, endPoint x: 138, endPoint y: 438, distance: 18.0
click at [128, 452] on div at bounding box center [135, 454] width 17 height 17
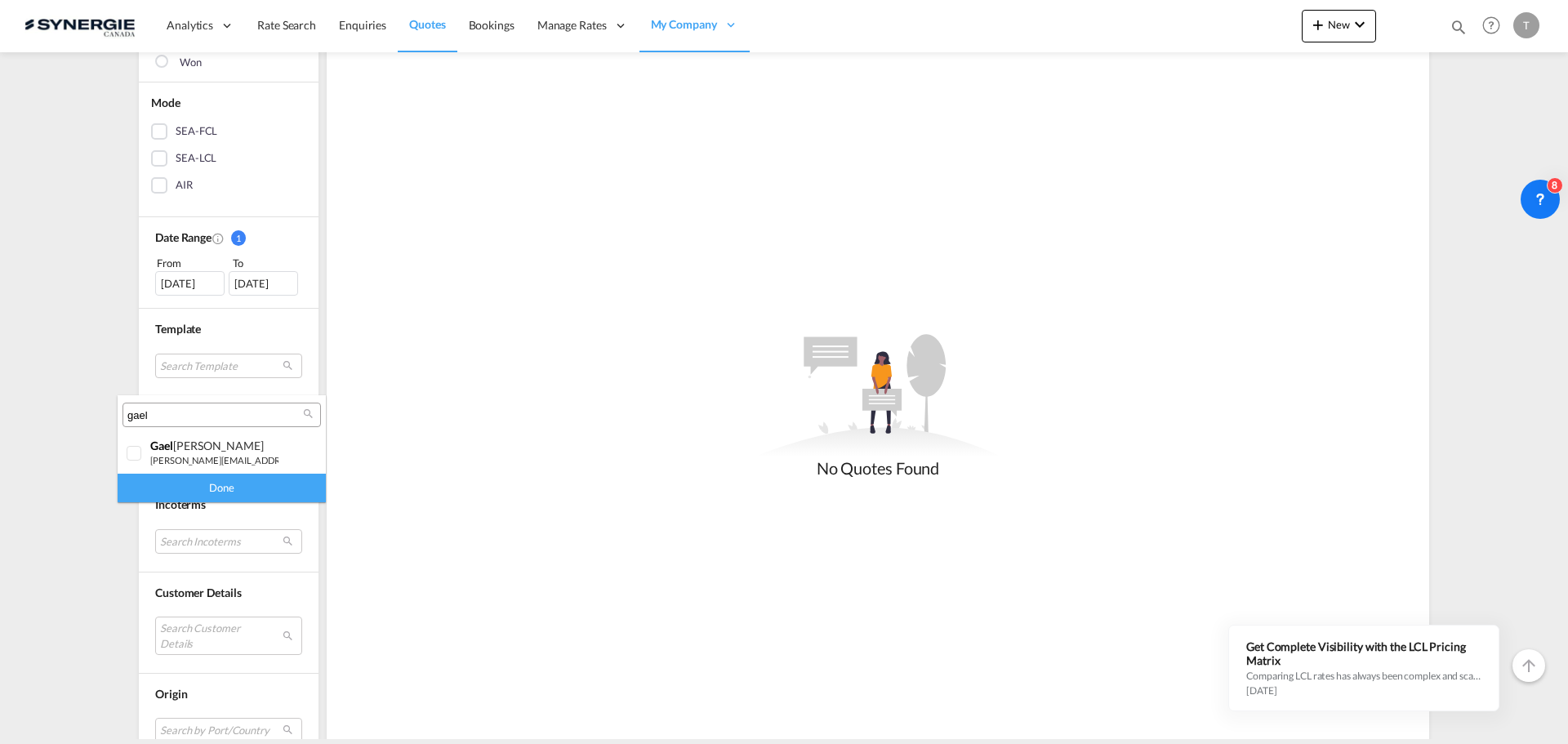
click at [154, 418] on input "gael" at bounding box center [214, 416] width 176 height 15
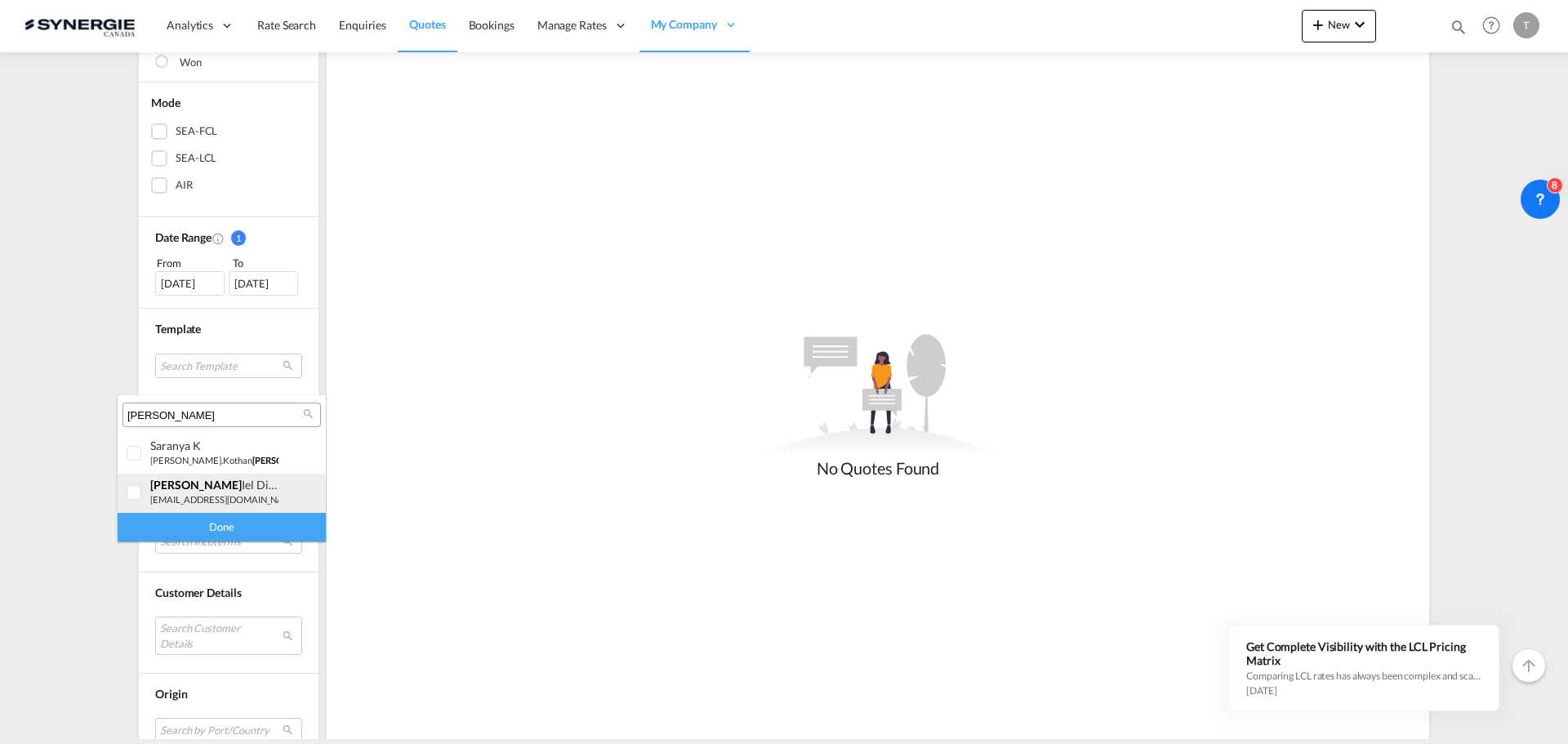
type input "[PERSON_NAME]"
click at [127, 491] on div at bounding box center [135, 494] width 17 height 17
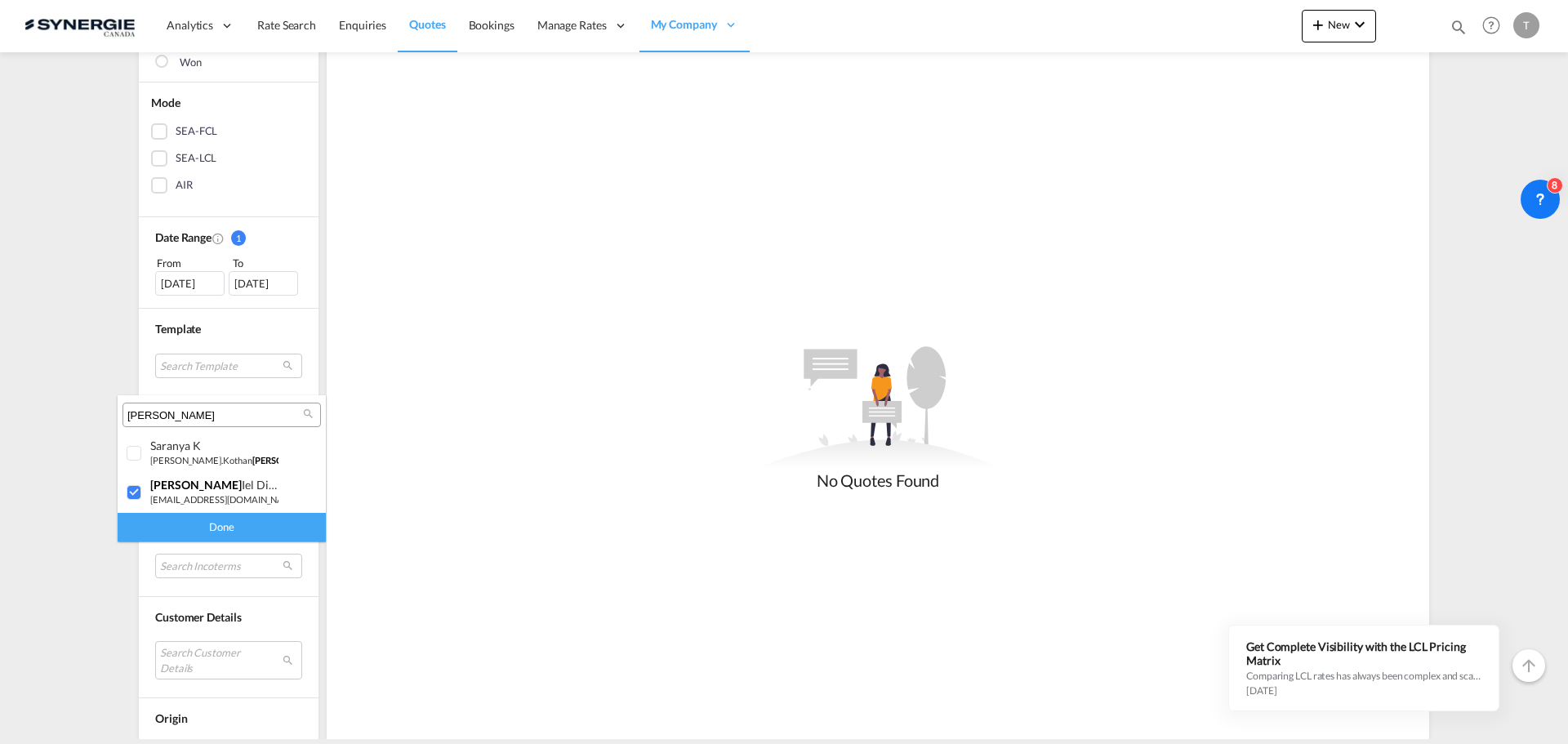
click at [163, 521] on div "Done" at bounding box center [222, 527] width 208 height 29
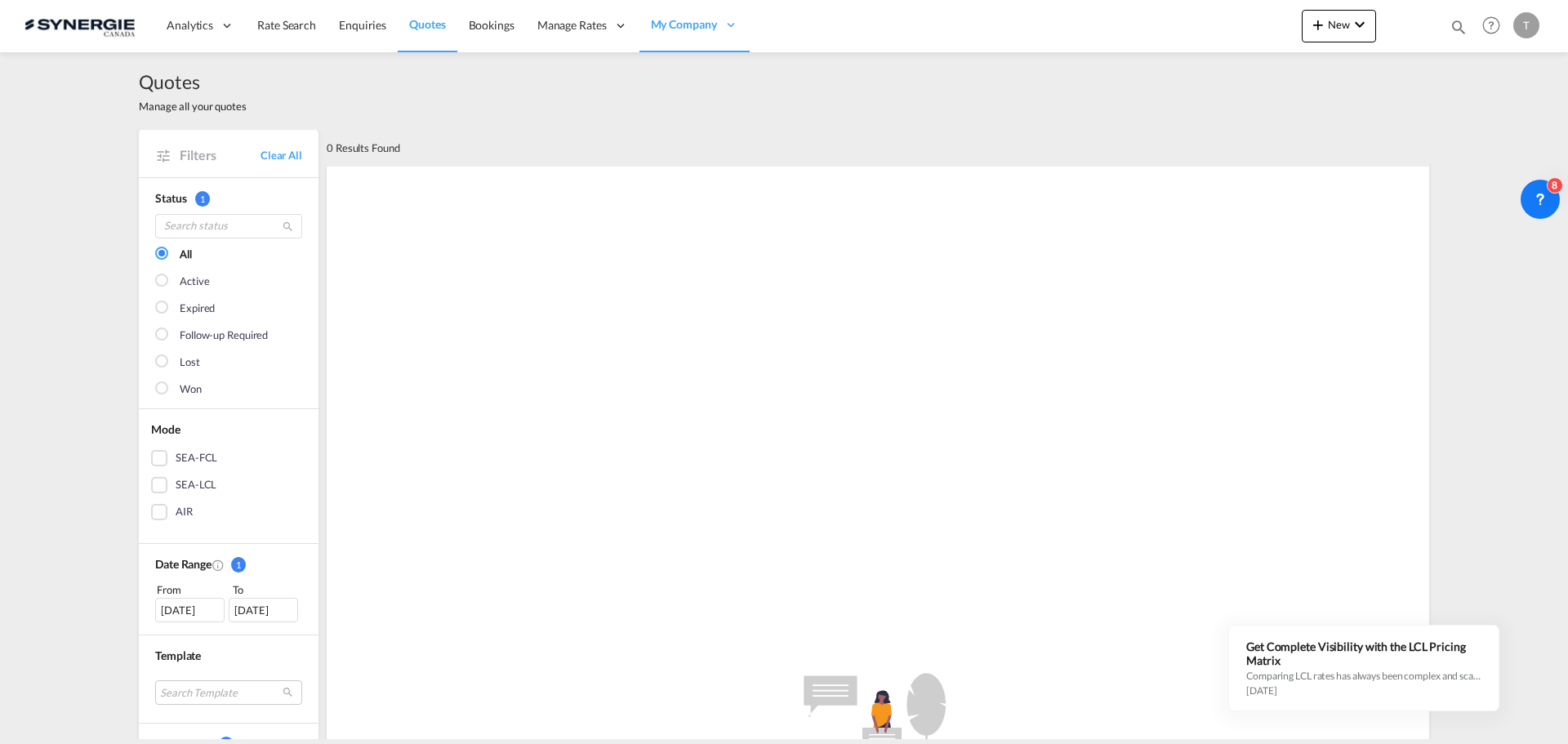
scroll to position [245, 0]
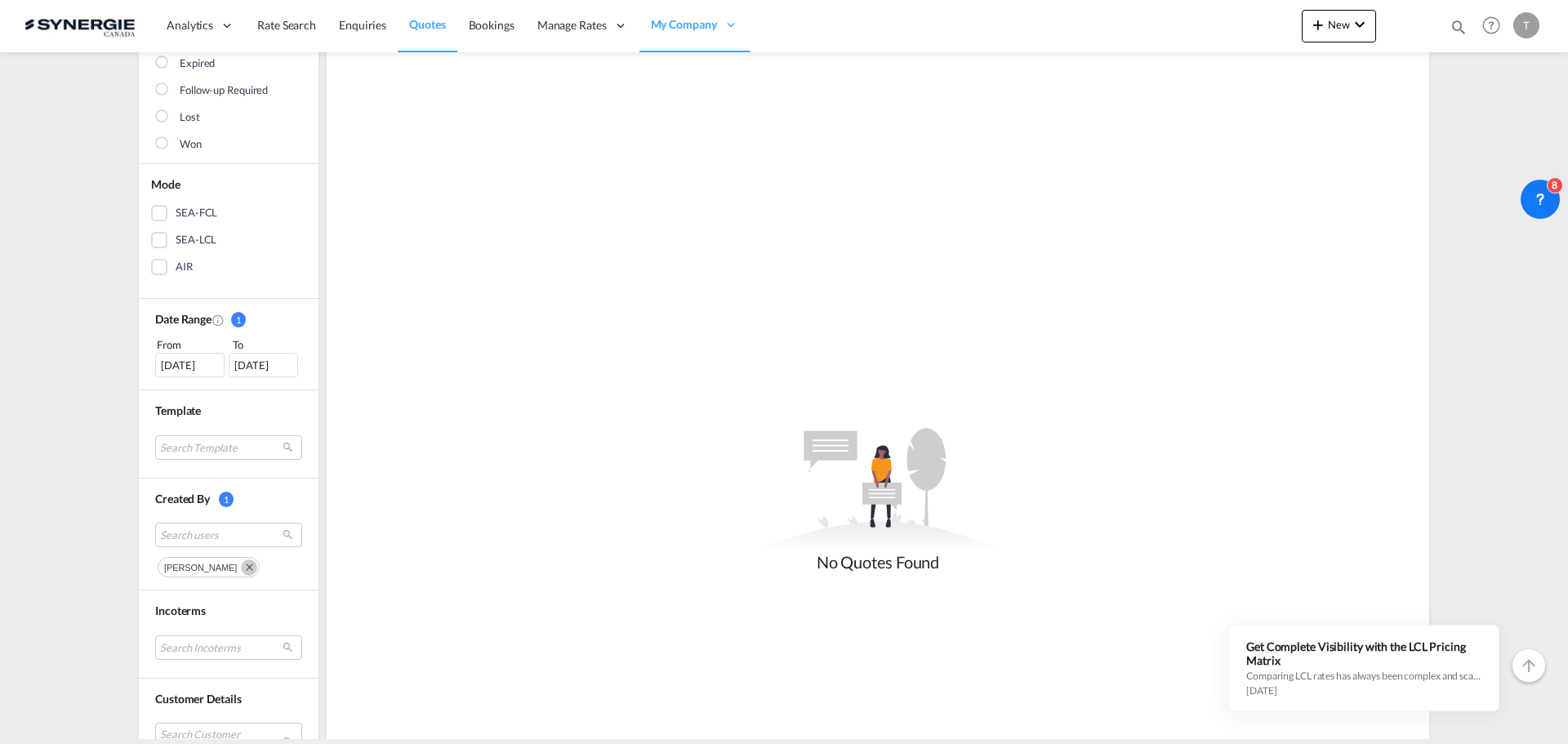
click at [175, 367] on div "[DATE]" at bounding box center [190, 365] width 69 height 25
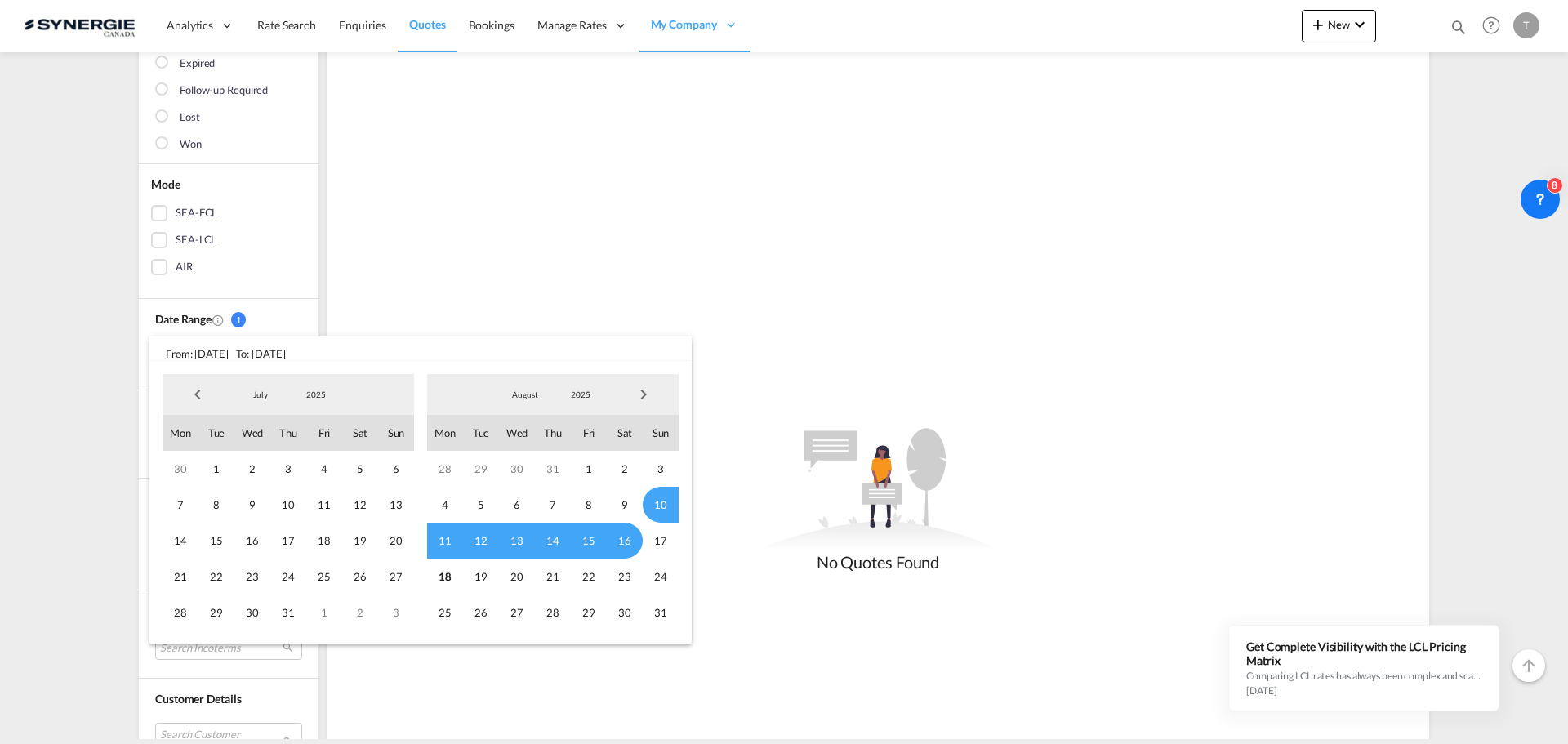
click at [97, 361] on md-backdrop at bounding box center [784, 372] width 1568 height 744
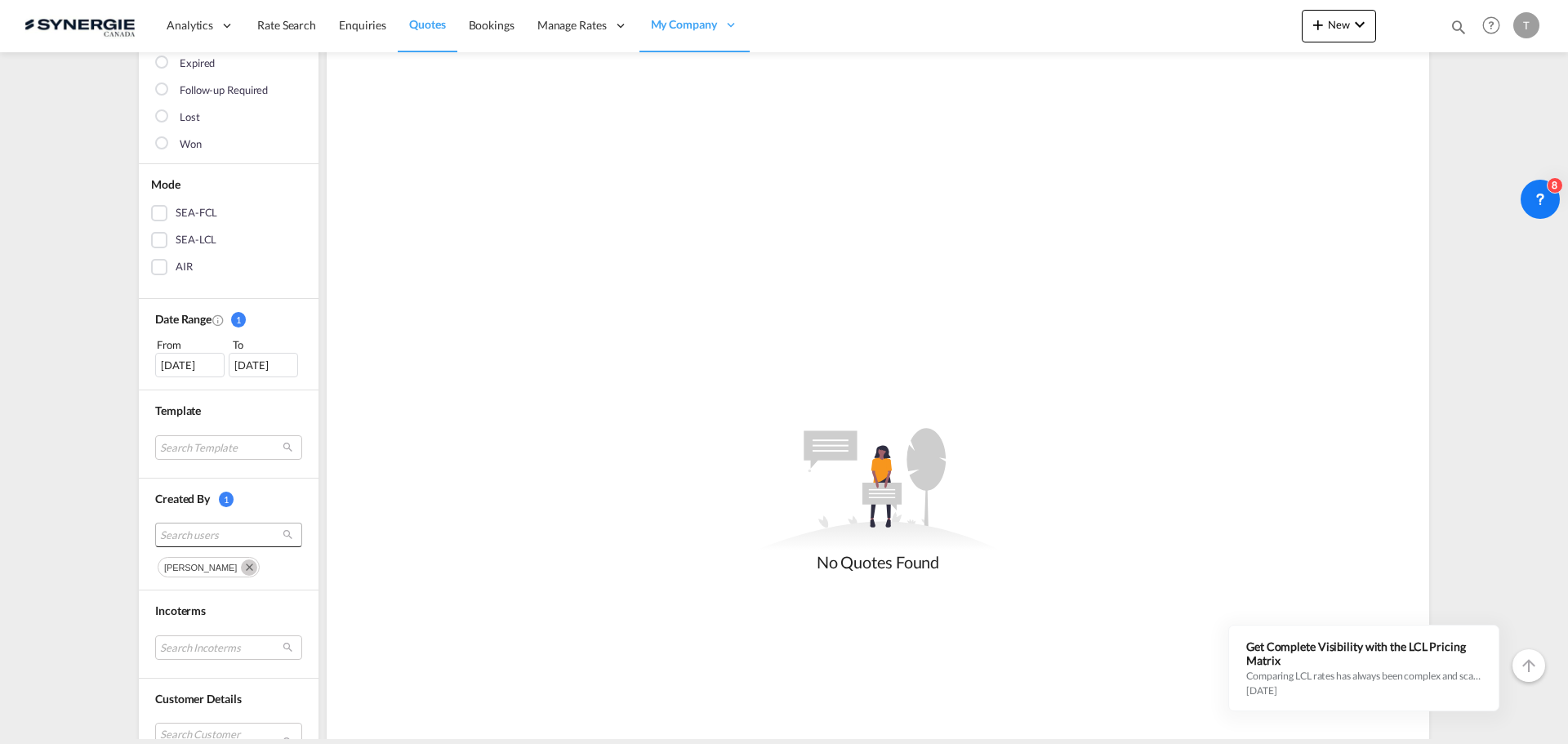
click at [192, 529] on span "Search users" at bounding box center [215, 535] width 111 height 15
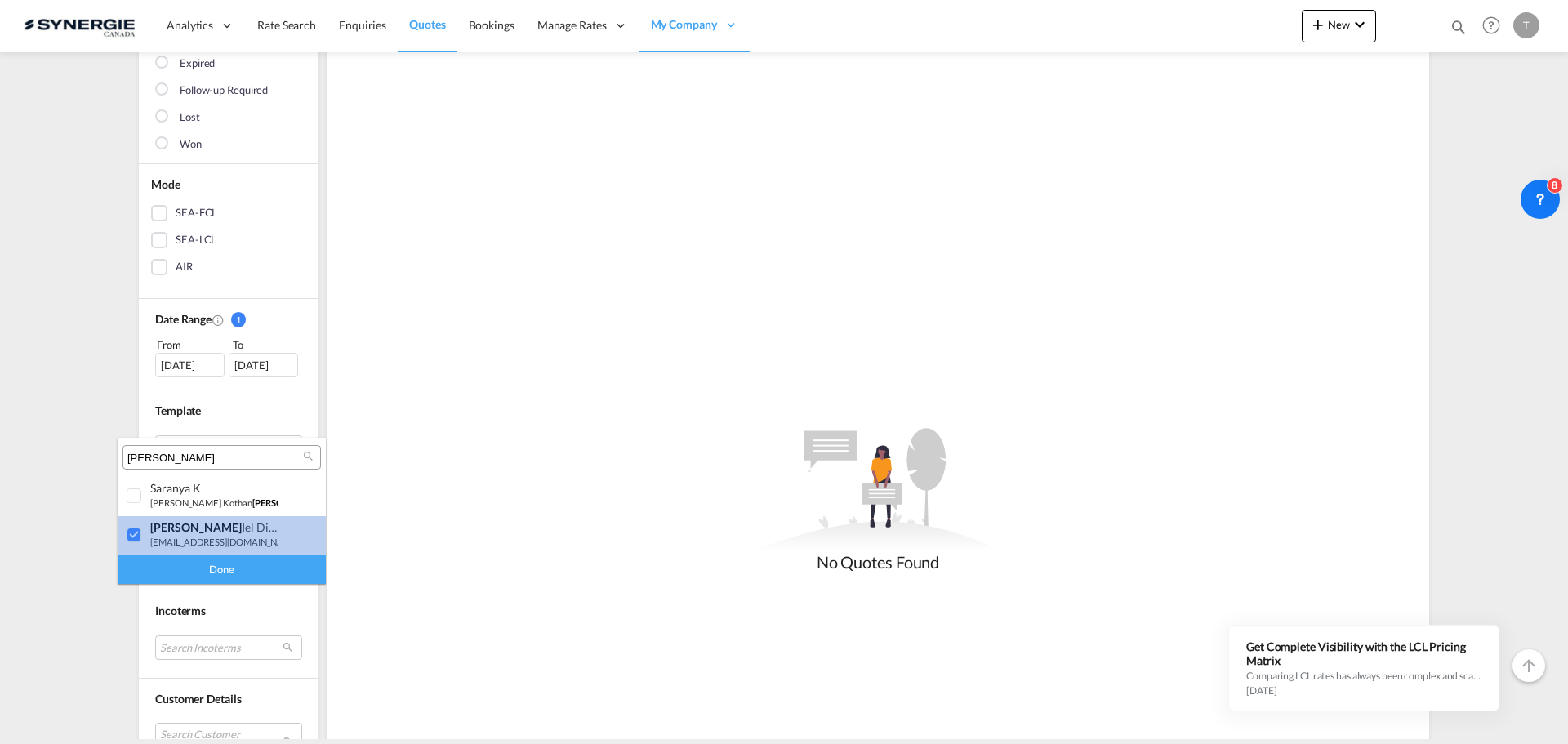
click at [139, 534] on div at bounding box center [135, 536] width 17 height 17
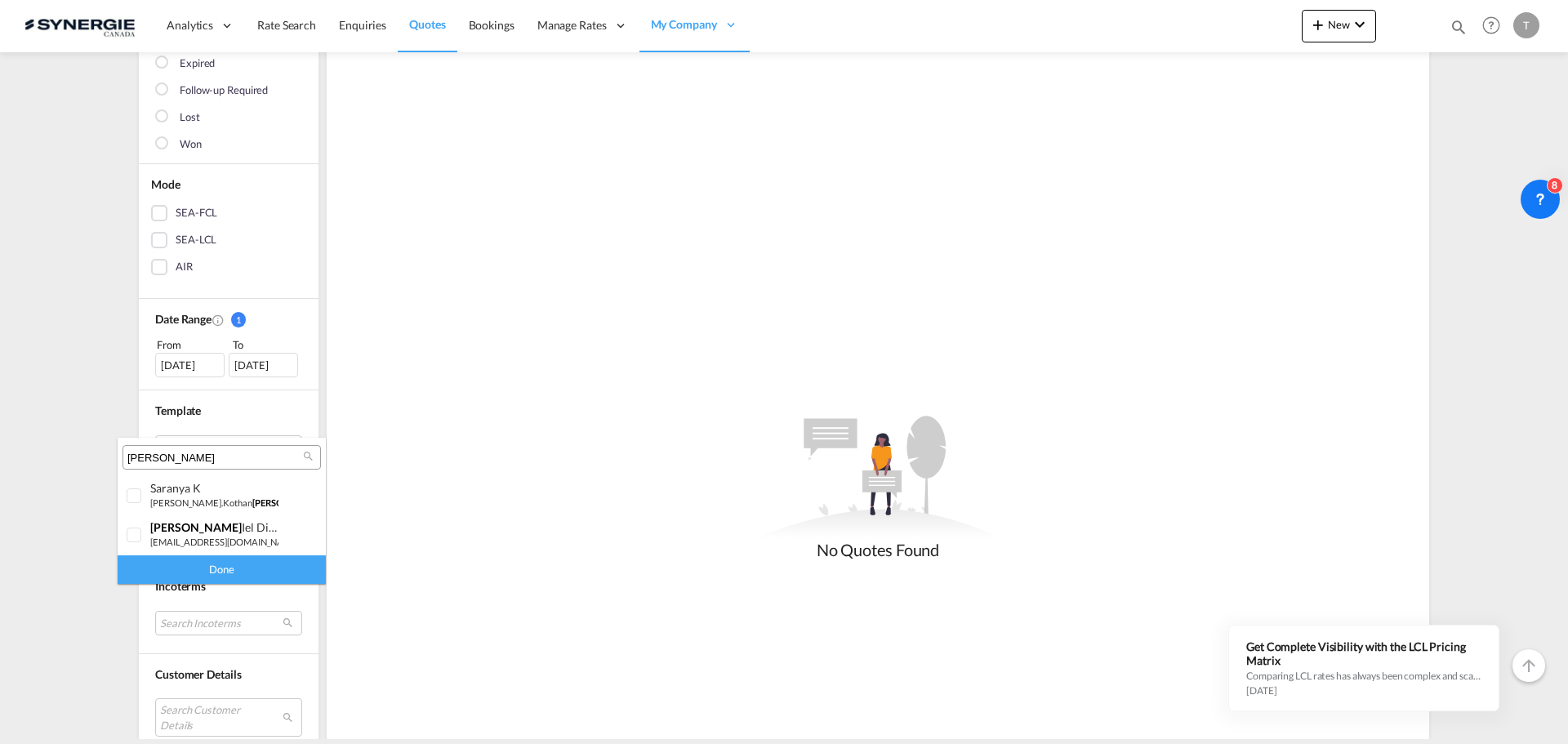
click at [167, 457] on input "[PERSON_NAME]" at bounding box center [214, 459] width 176 height 15
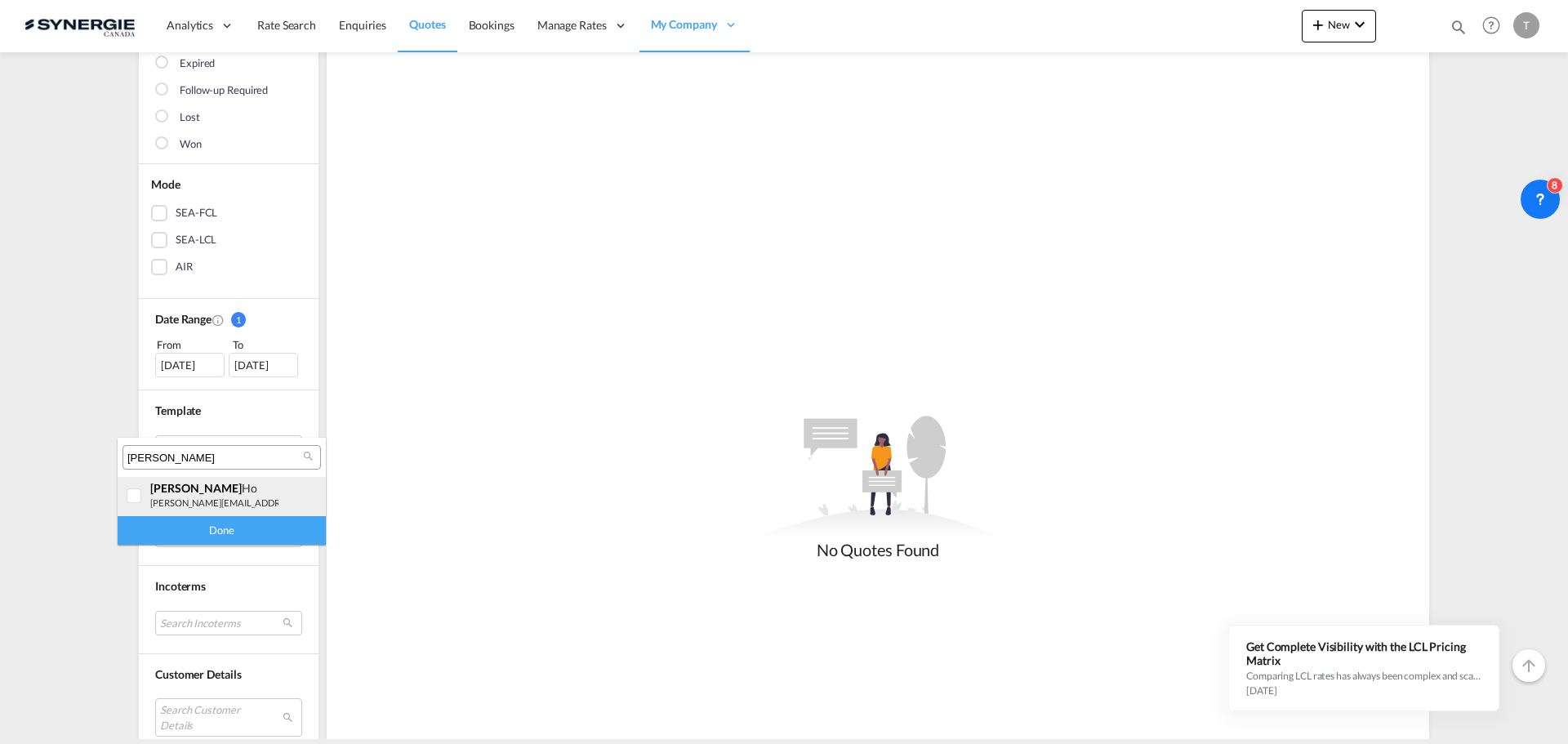
type input "[PERSON_NAME]"
click at [155, 496] on div "[PERSON_NAME] [PERSON_NAME][EMAIL_ADDRESS][DOMAIN_NAME]" at bounding box center [213, 495] width 128 height 28
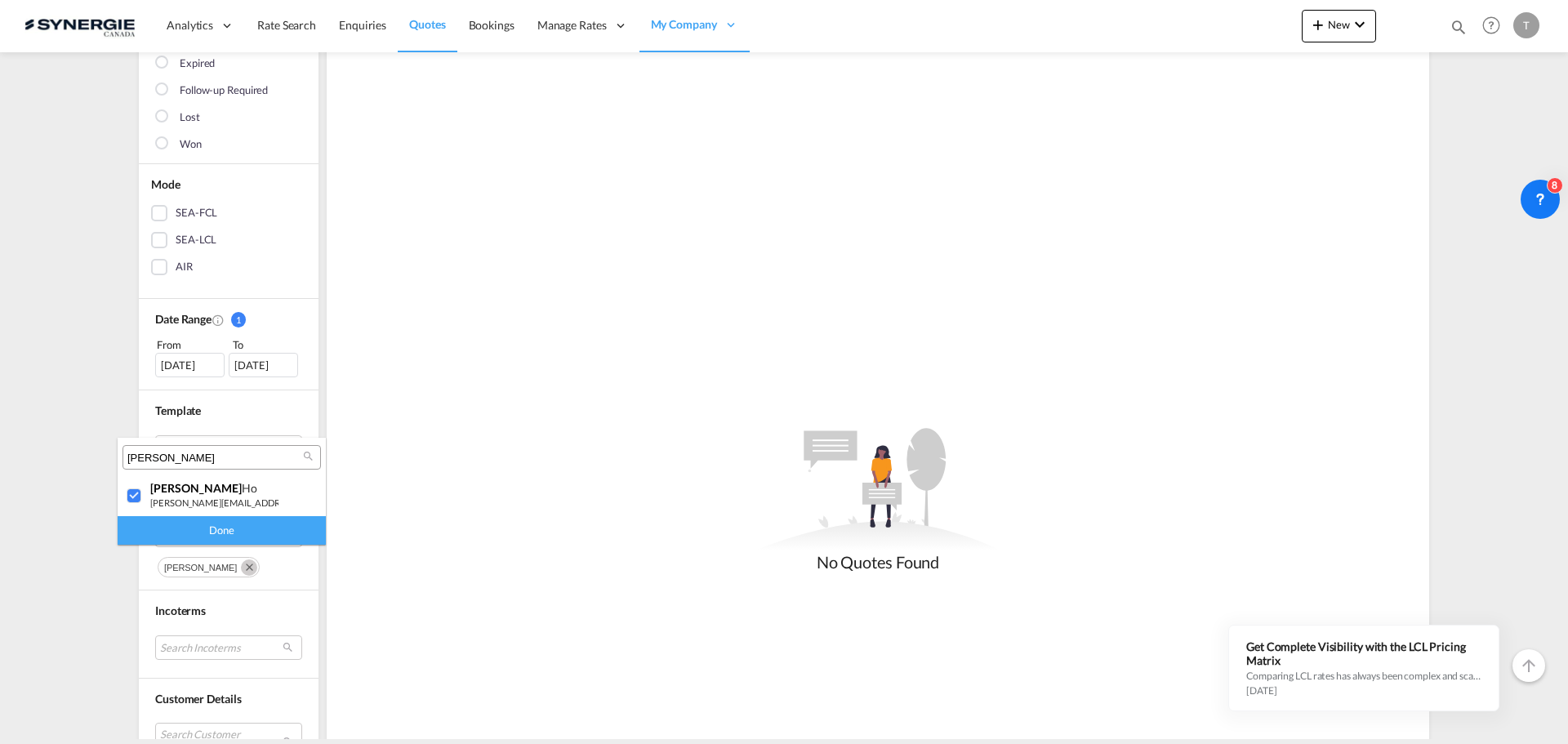
click at [192, 529] on div "Done" at bounding box center [222, 530] width 208 height 29
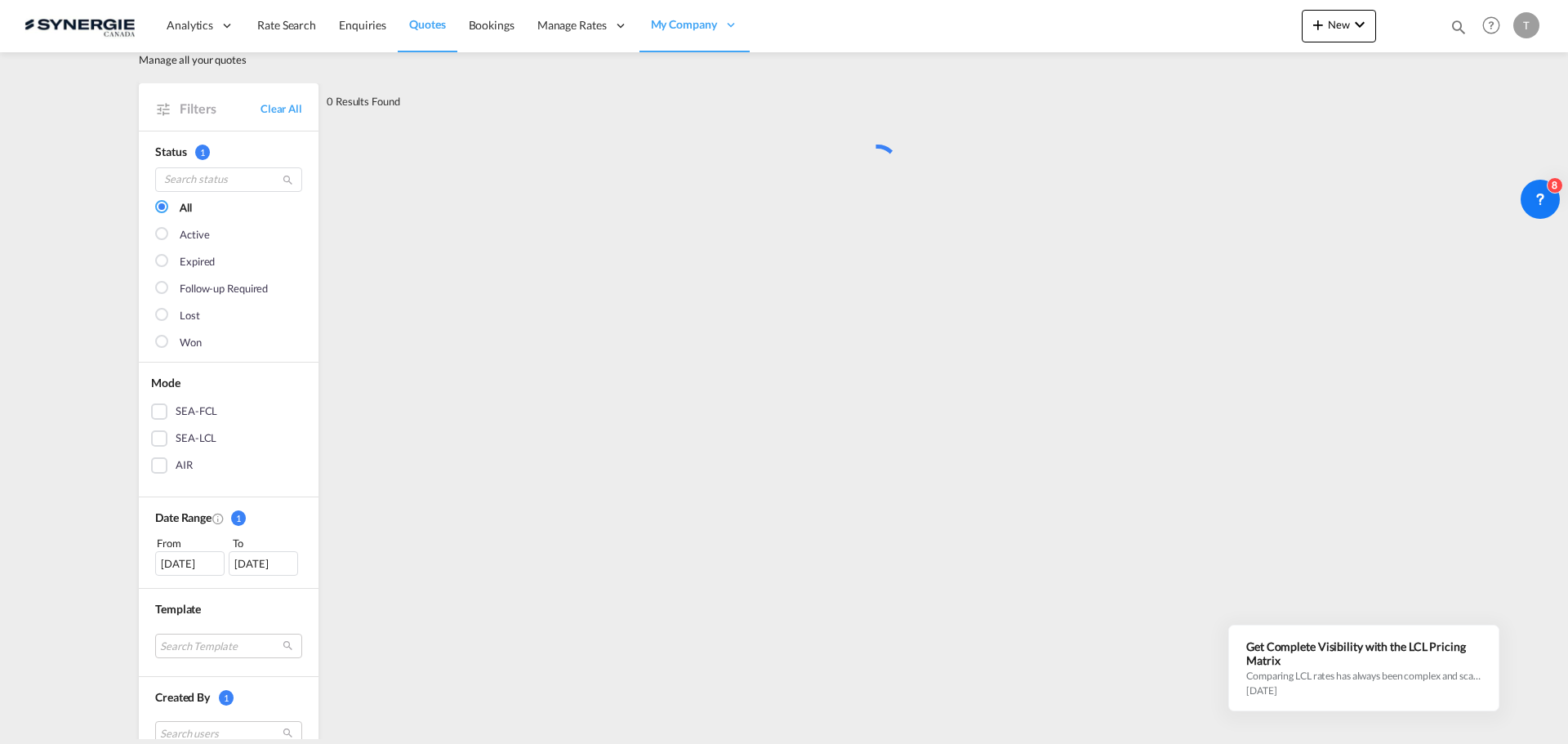
scroll to position [0, 0]
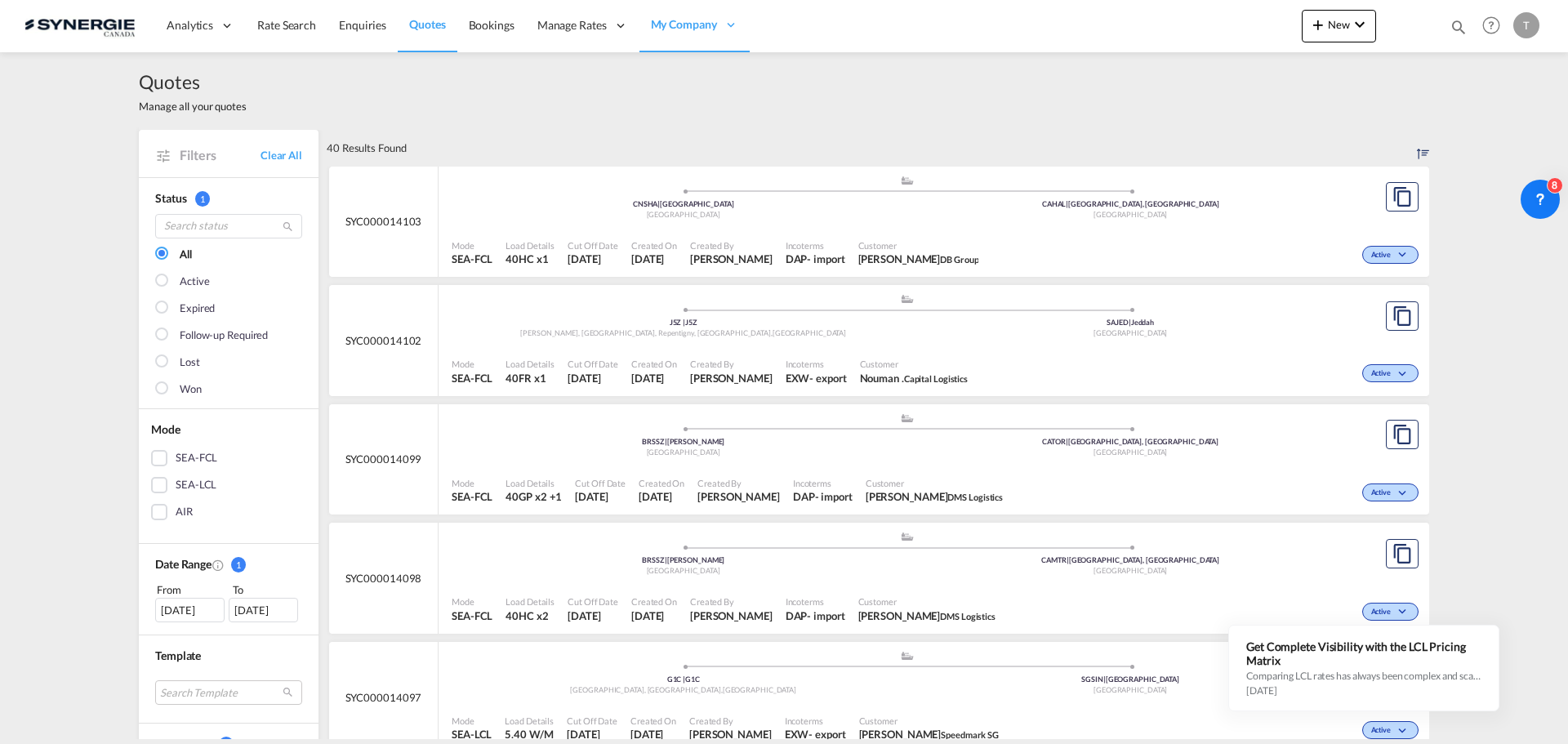
click at [163, 394] on div at bounding box center [164, 389] width 17 height 17
